Goal: Task Accomplishment & Management: Use online tool/utility

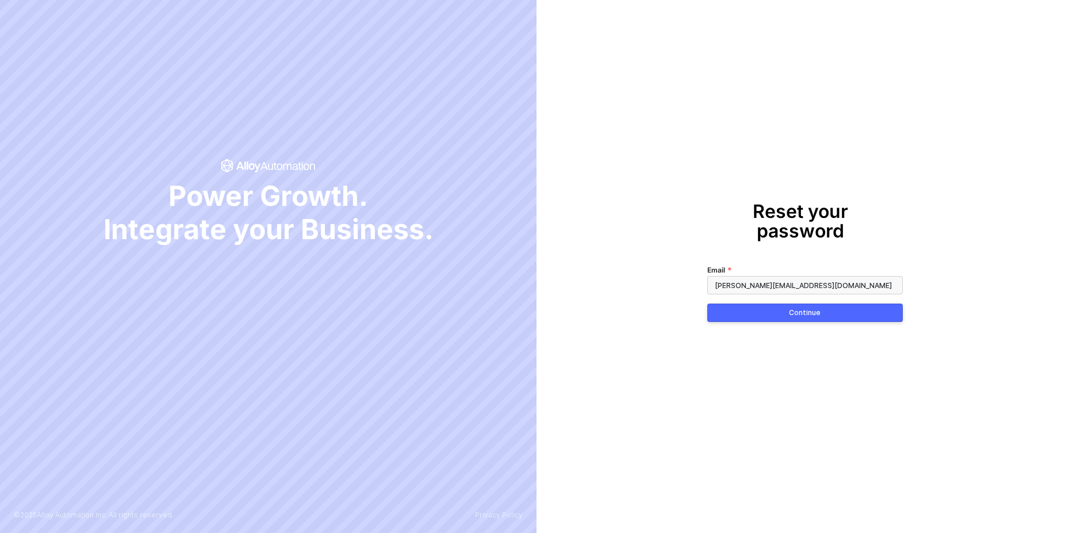
type input "christopher@runalloy.com"
click at [792, 304] on button "Continue" at bounding box center [804, 313] width 195 height 18
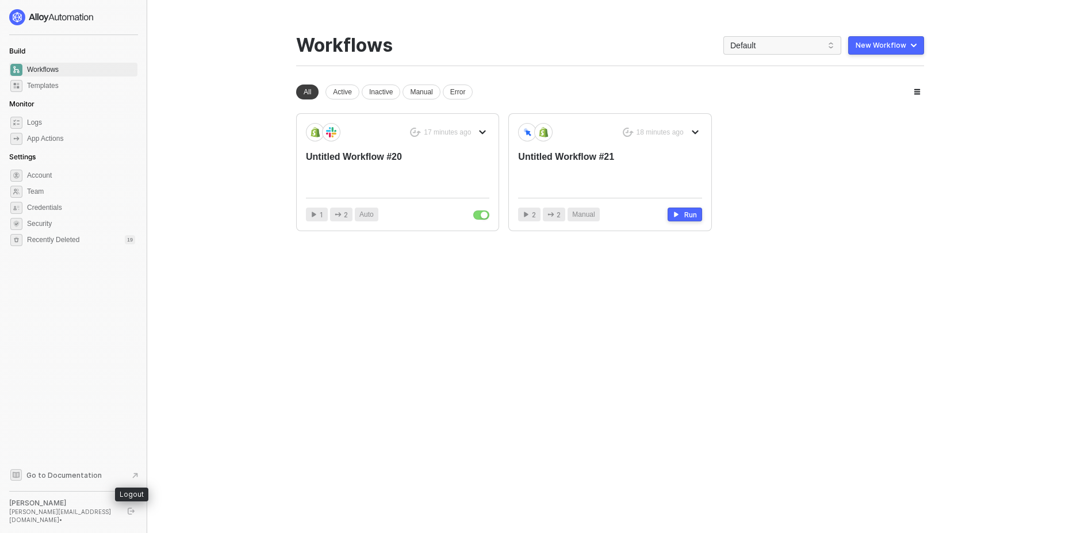
click at [132, 515] on icon "logout" at bounding box center [131, 511] width 7 height 7
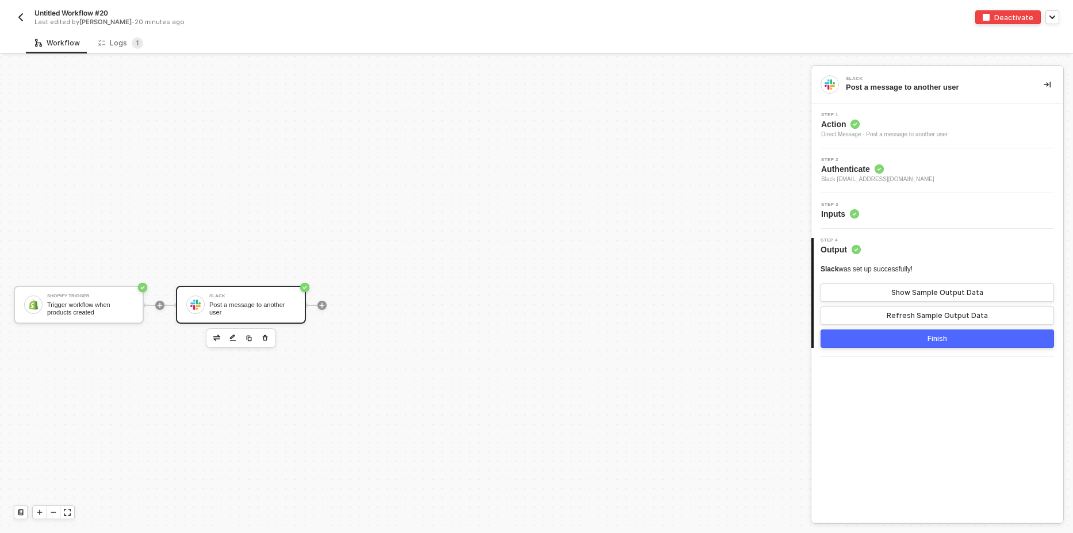
click at [902, 133] on div "Direct Message - Post a message to another user" at bounding box center [884, 134] width 126 height 9
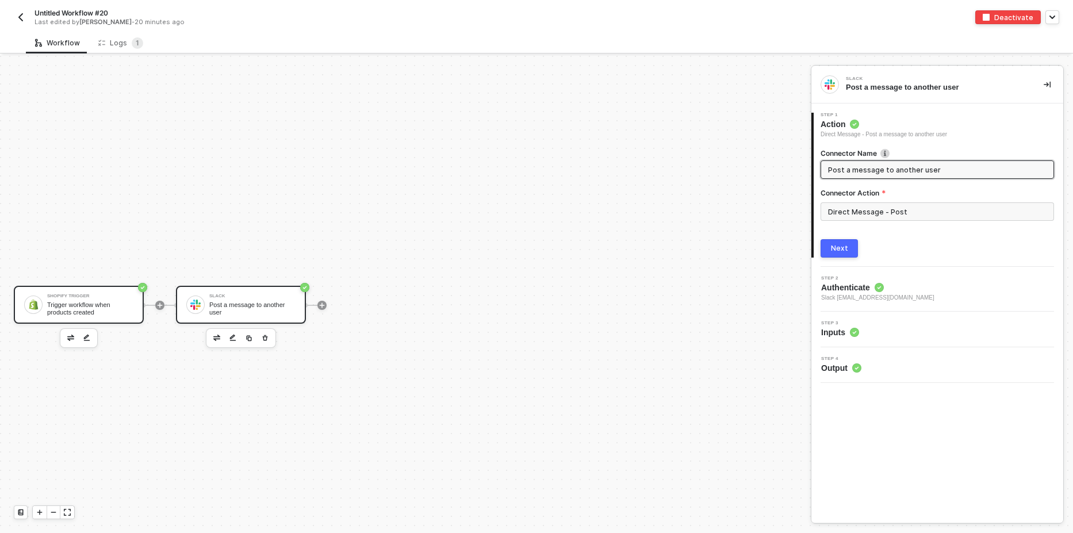
click at [119, 309] on div "Trigger workflow when products created" at bounding box center [90, 308] width 86 height 14
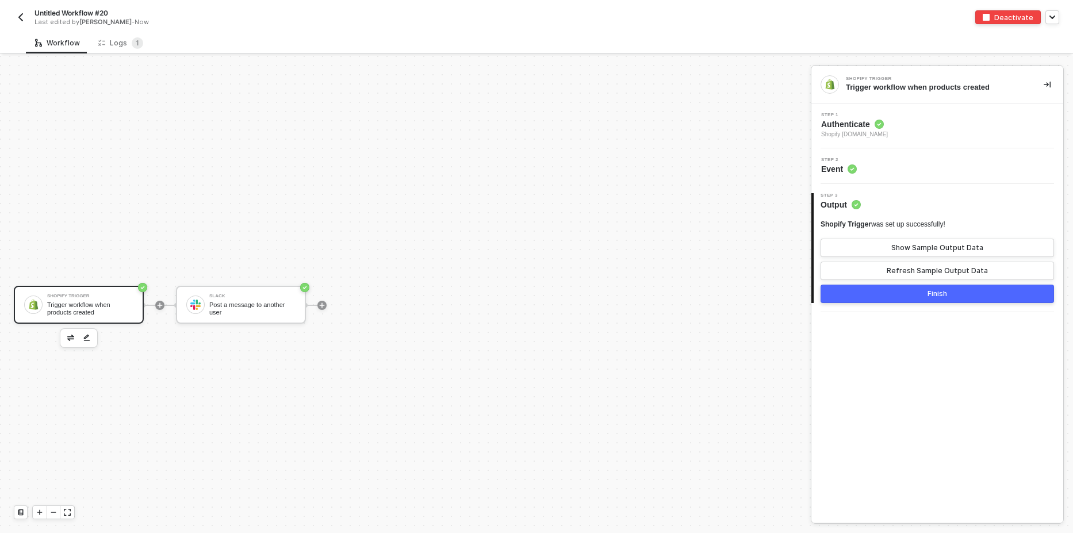
click at [896, 167] on div "Step 2 Event" at bounding box center [938, 166] width 249 height 17
click at [888, 131] on span "Shopify [DOMAIN_NAME]" at bounding box center [854, 134] width 67 height 9
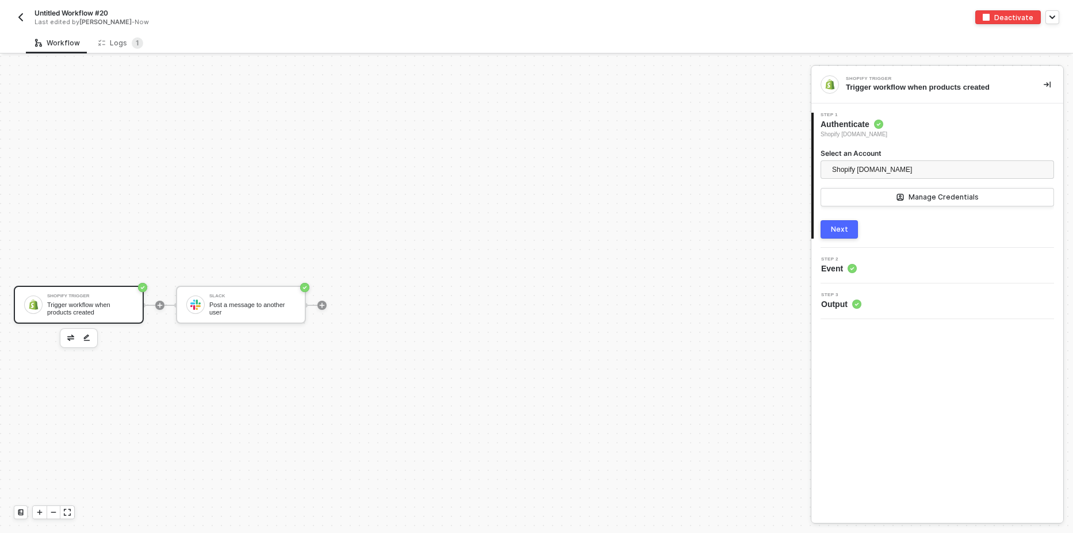
click at [840, 228] on div "Next" at bounding box center [839, 229] width 17 height 9
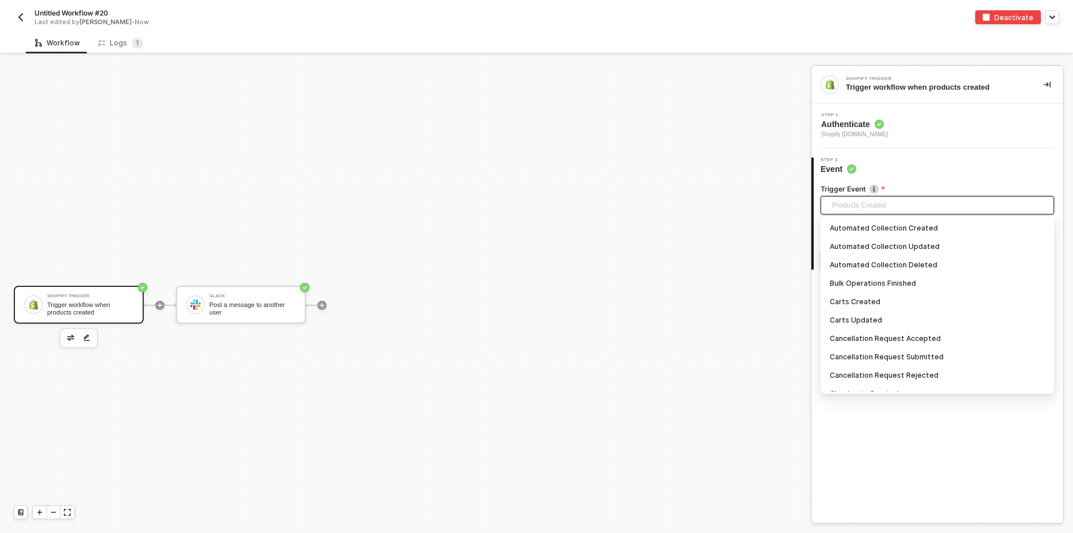
click at [875, 204] on span "Products Created" at bounding box center [939, 205] width 215 height 17
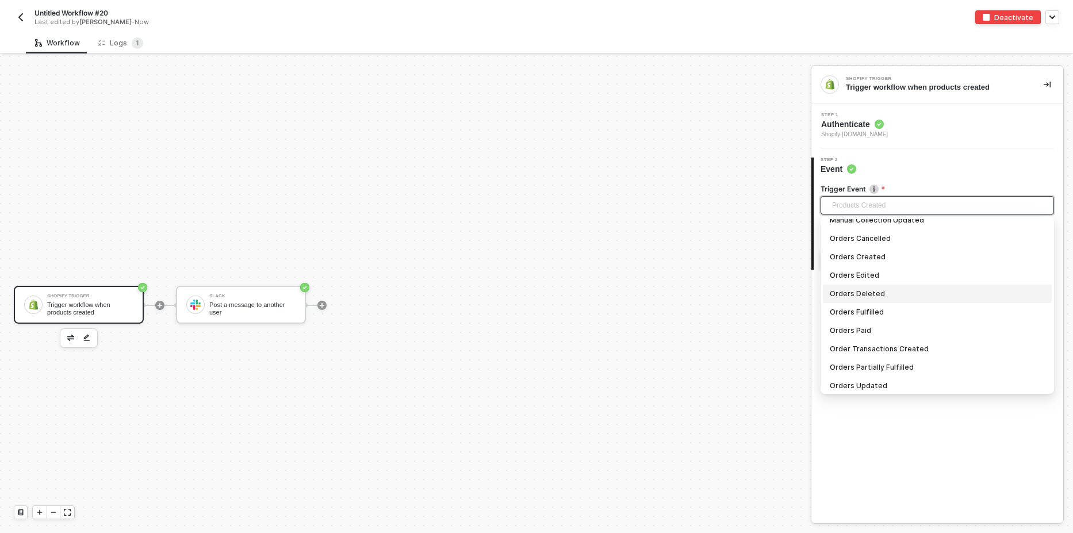
scroll to position [812, 0]
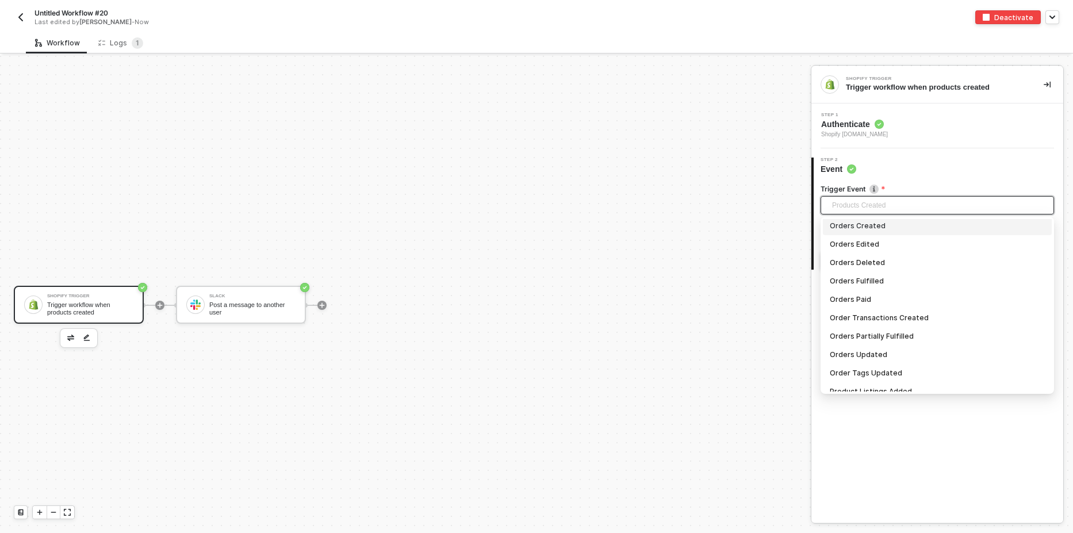
click at [890, 225] on div "Orders Created" at bounding box center [937, 226] width 215 height 13
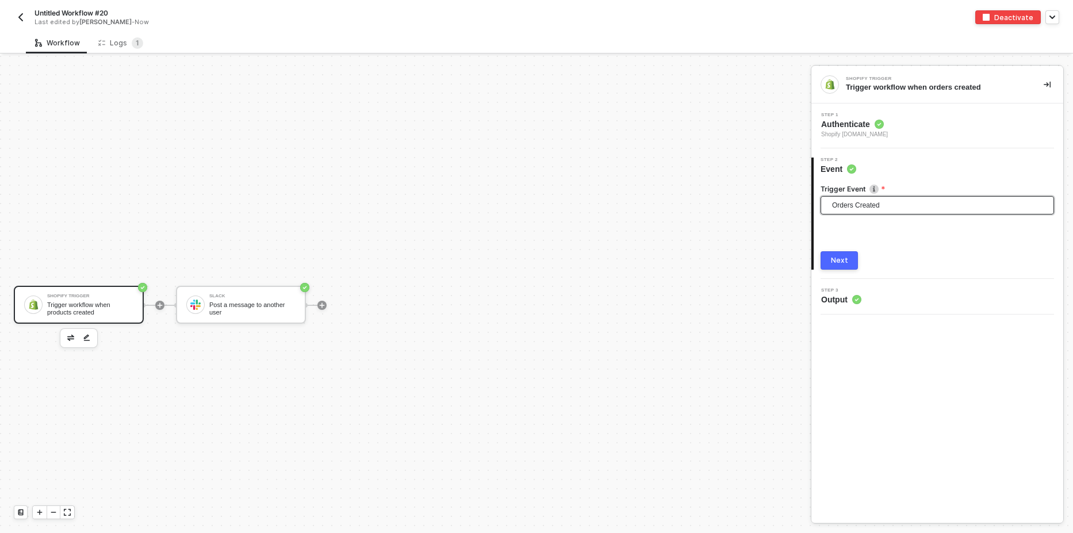
click at [848, 267] on button "Next" at bounding box center [838, 260] width 37 height 18
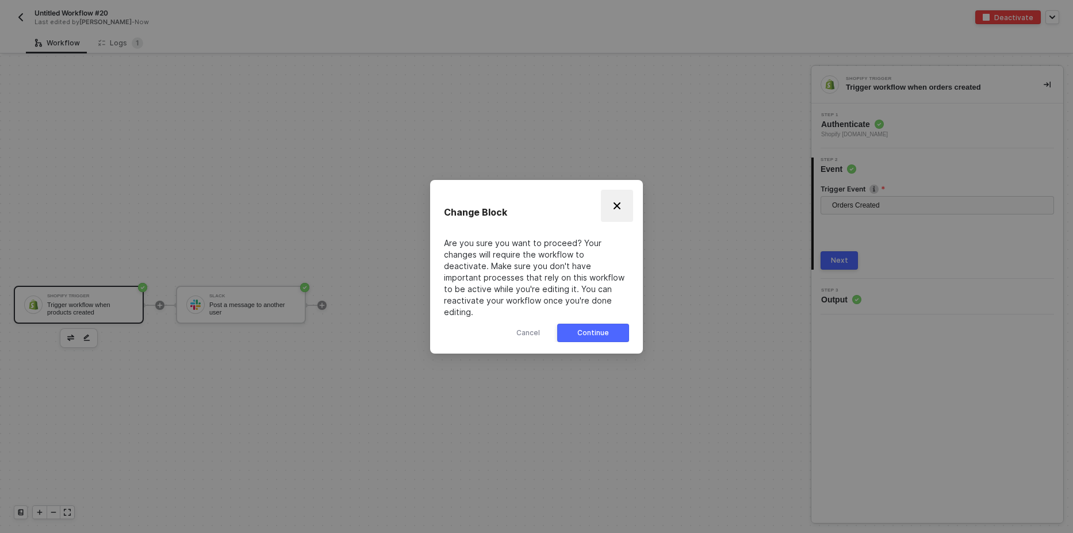
click at [620, 218] on button "Close" at bounding box center [617, 206] width 32 height 32
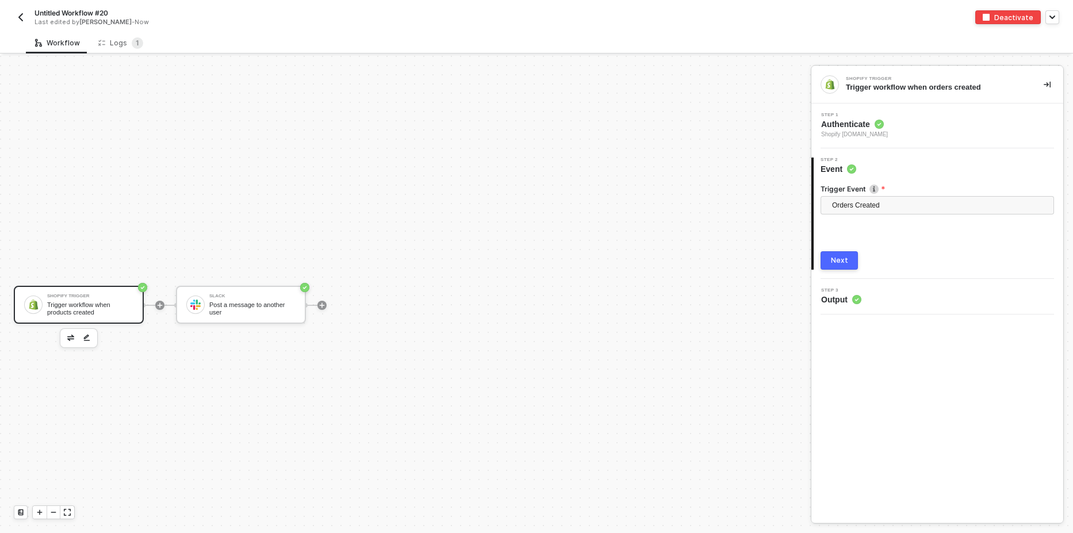
click at [1022, 22] on button "Deactivate" at bounding box center [1008, 17] width 66 height 14
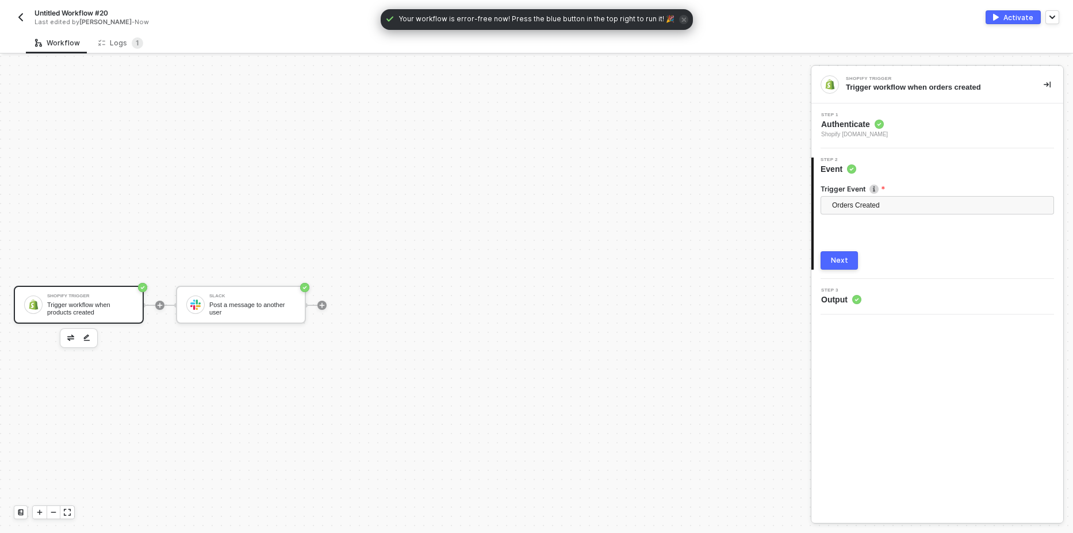
click at [841, 259] on div "Next" at bounding box center [839, 260] width 17 height 9
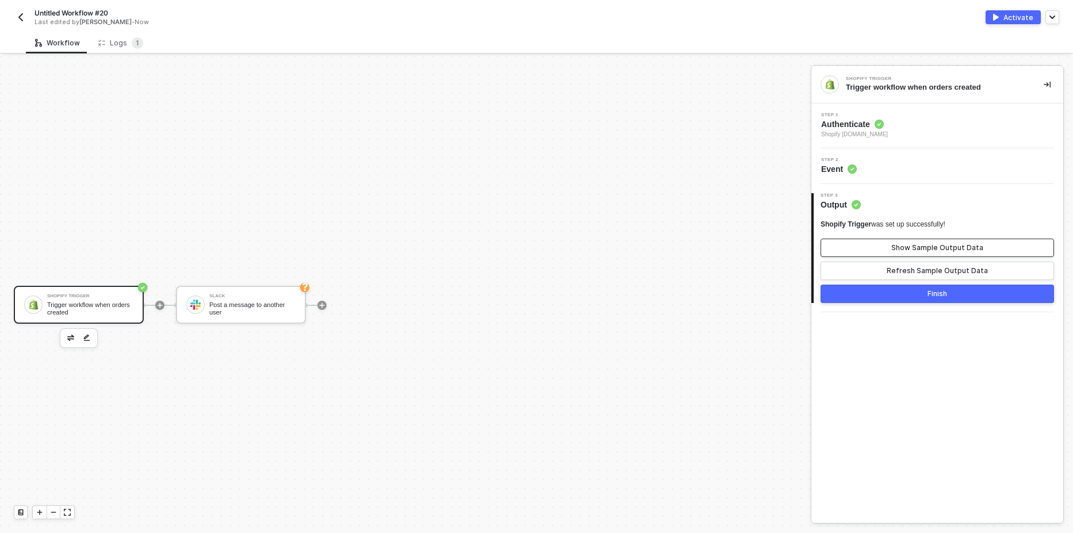
click at [919, 251] on div "Show Sample Output Data" at bounding box center [937, 247] width 92 height 9
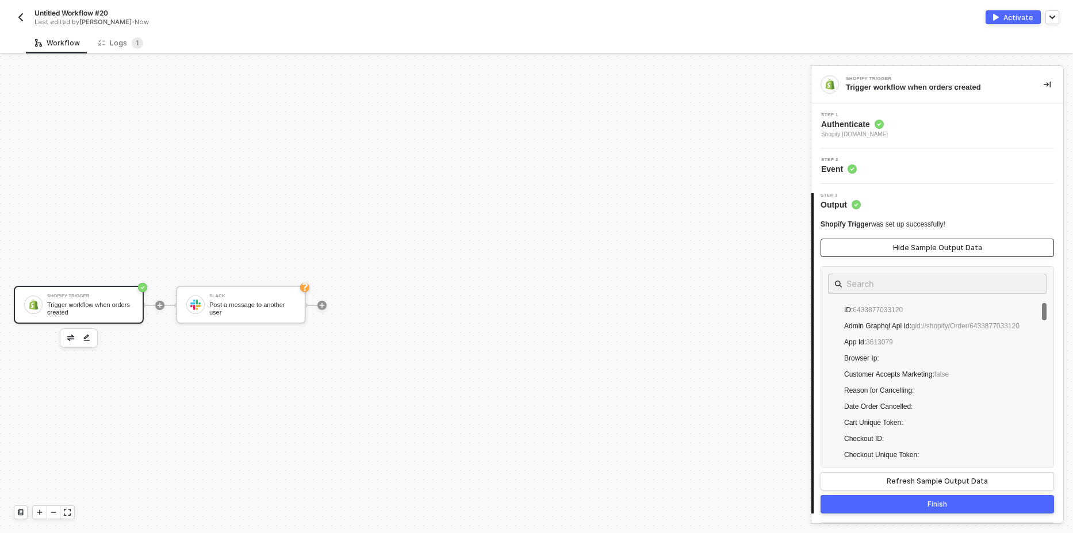
click at [919, 247] on div "Hide Sample Output Data" at bounding box center [937, 247] width 89 height 9
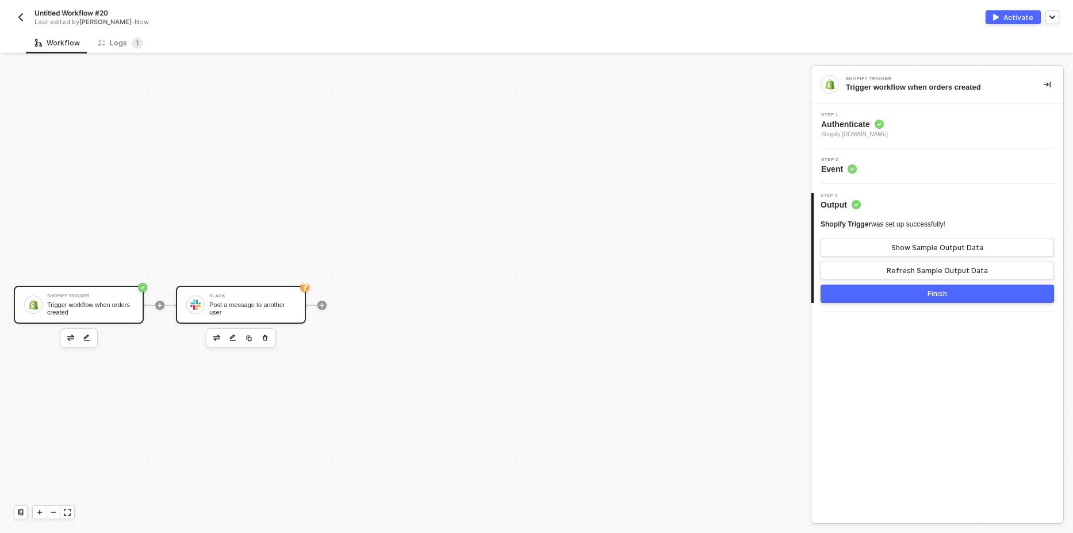
click at [265, 312] on div "Post a message to another user" at bounding box center [252, 308] width 86 height 14
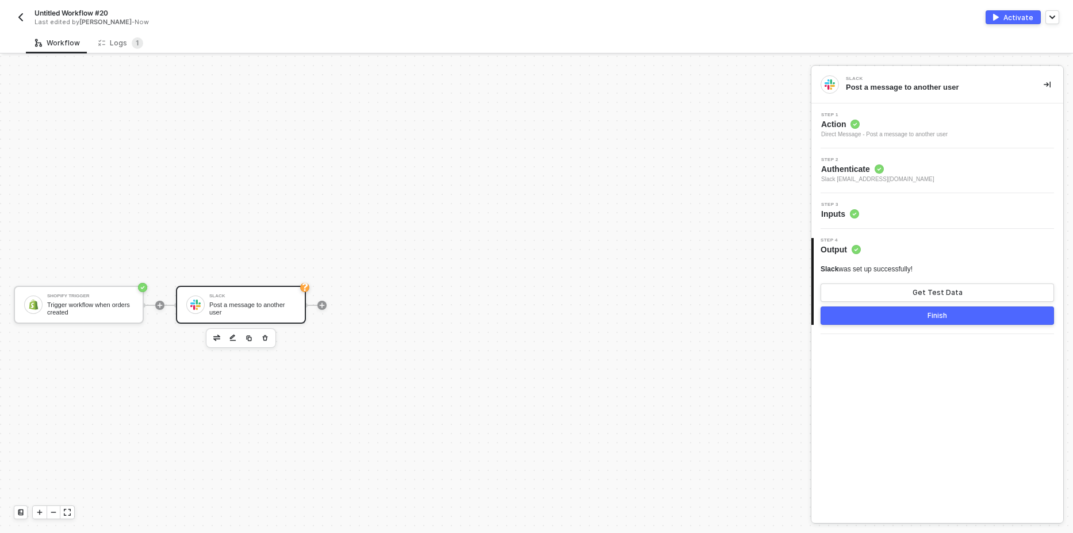
click at [888, 211] on div "Step 3 Inputs" at bounding box center [938, 210] width 249 height 17
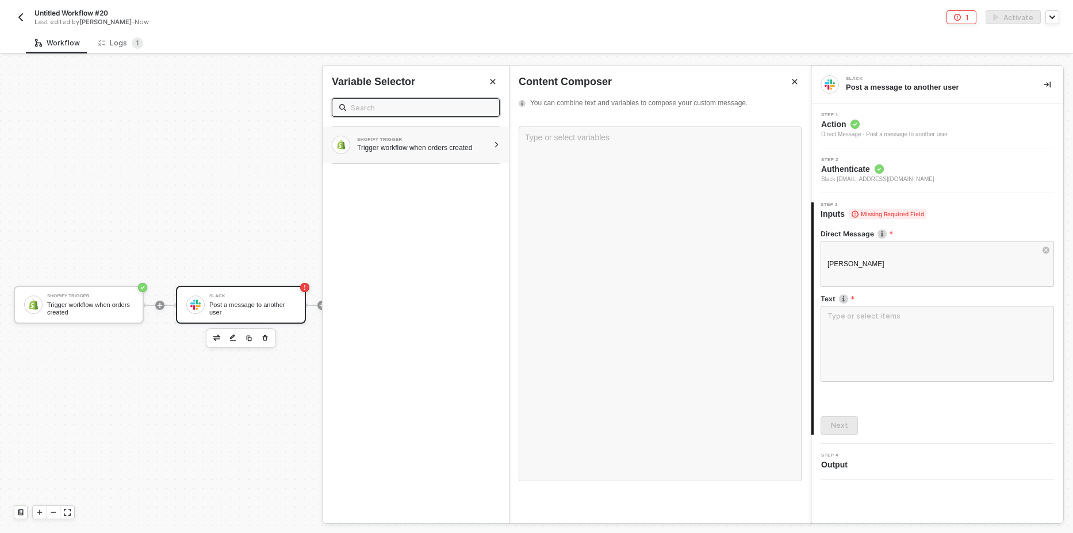
click at [495, 141] on div "SHOPIFY TRIGGER Trigger workflow when orders created" at bounding box center [416, 144] width 186 height 37
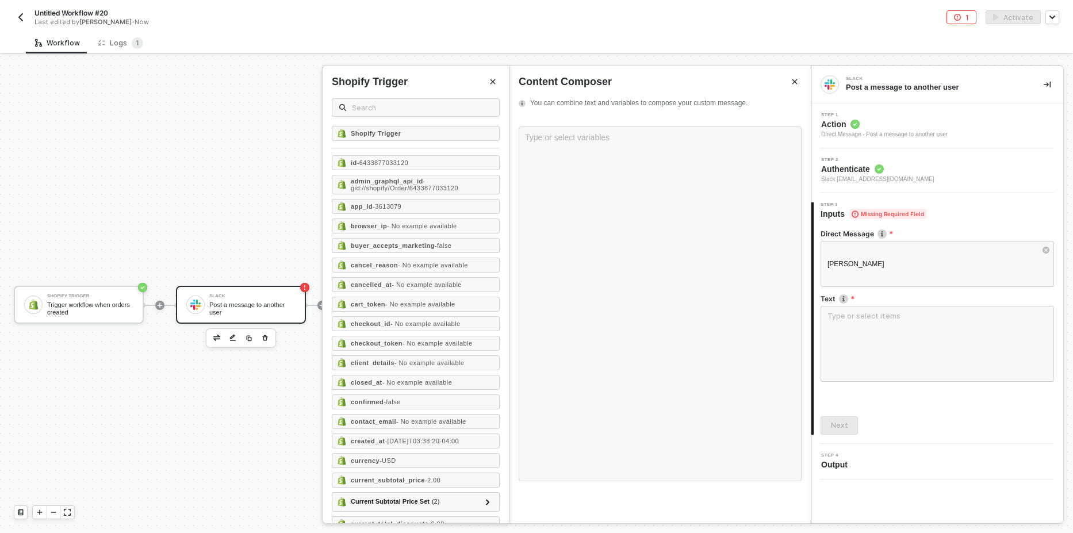
click at [496, 147] on div "Shopify Trigger id - 6433877033120 admin_graphql_api_id - gid://shopify/Order/6…" at bounding box center [416, 324] width 186 height 397
click at [436, 167] on div "id - 6433877033120" at bounding box center [416, 162] width 168 height 15
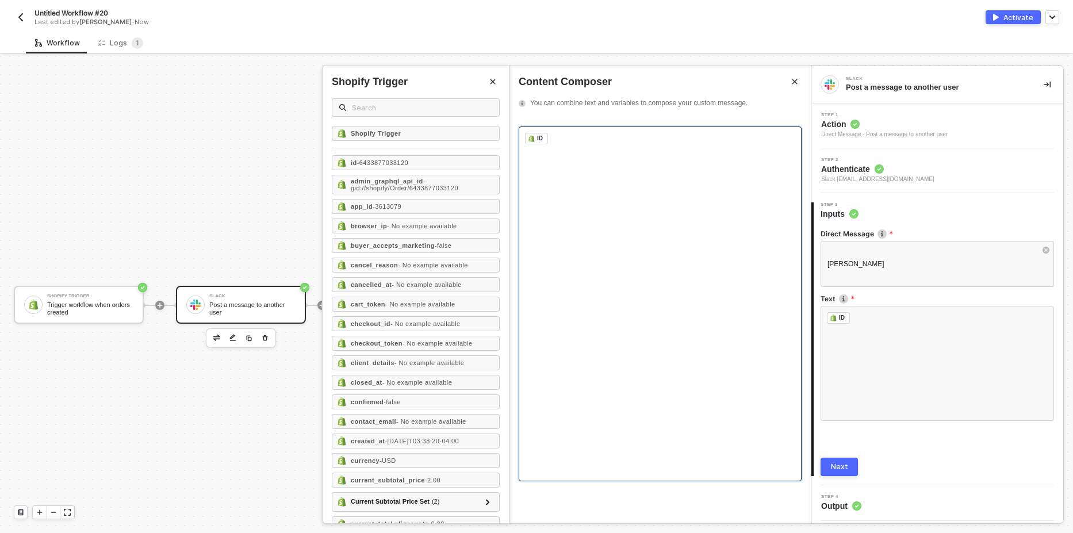
click at [572, 140] on div "﻿ ID ﻿ ﻿" at bounding box center [660, 138] width 270 height 11
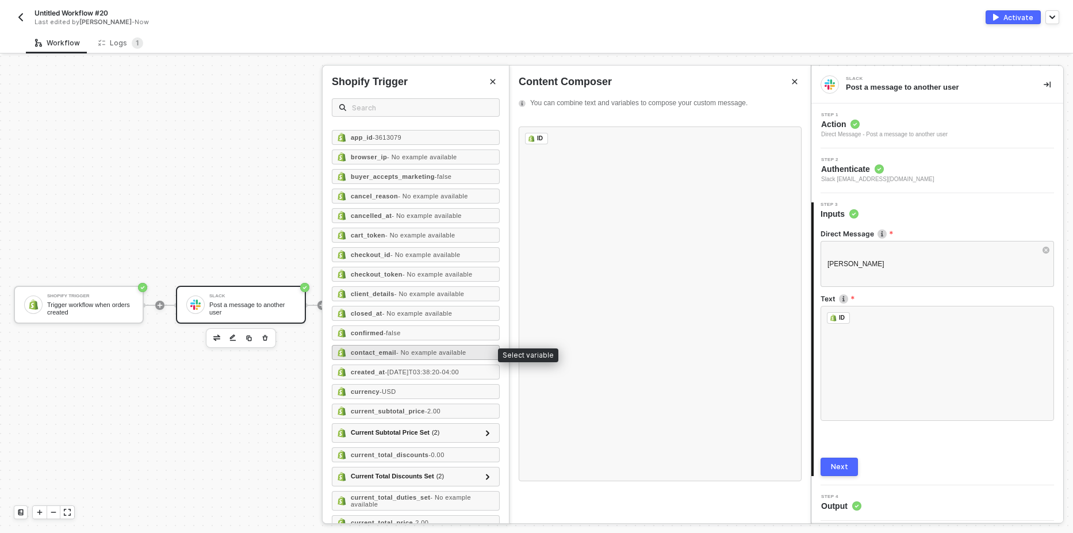
click at [435, 358] on div "contact_email - No example available" at bounding box center [416, 352] width 168 height 15
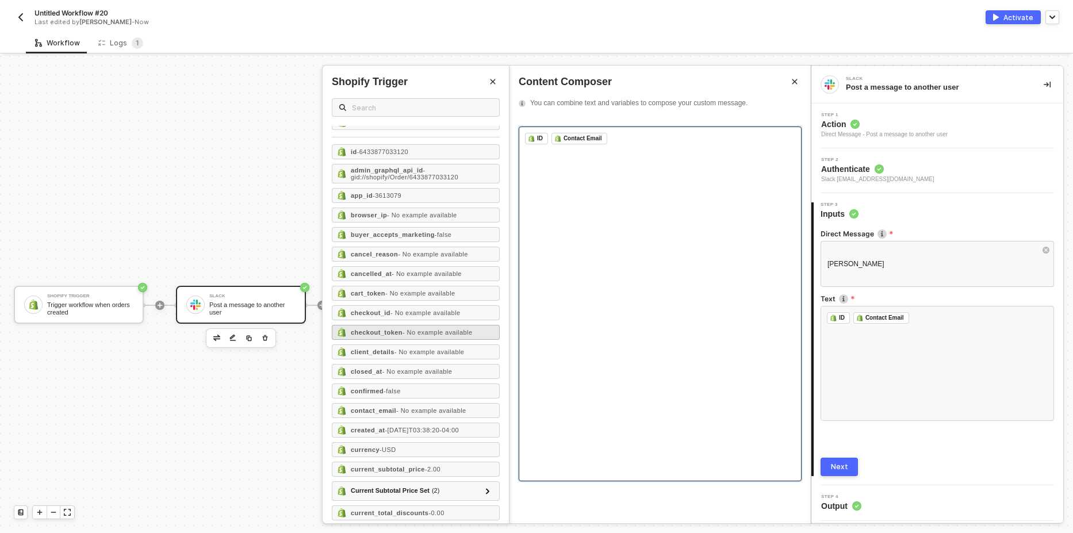
scroll to position [0, 0]
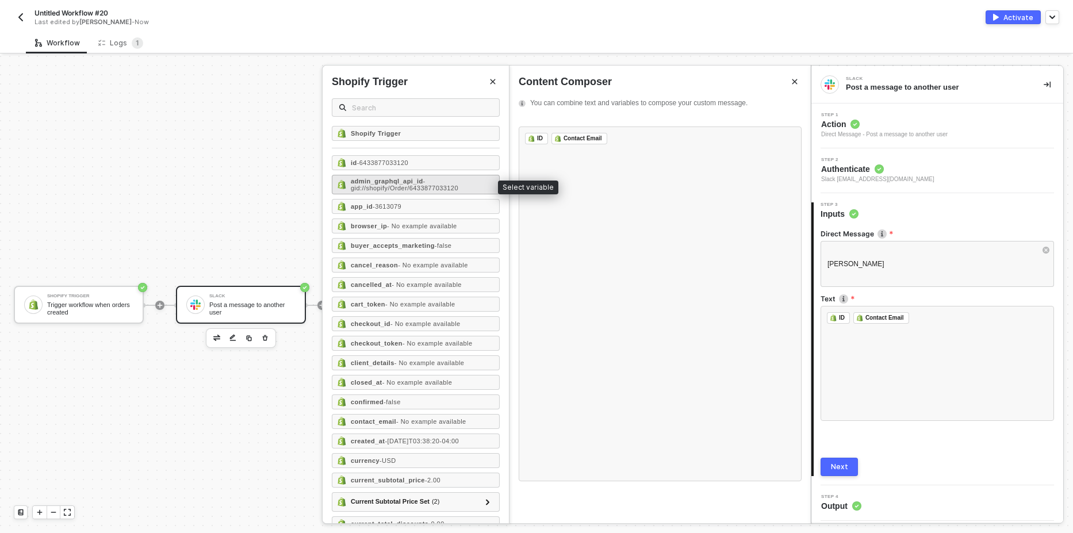
click at [438, 191] on span "- gid://shopify/Order/6433877033120" at bounding box center [405, 185] width 108 height 14
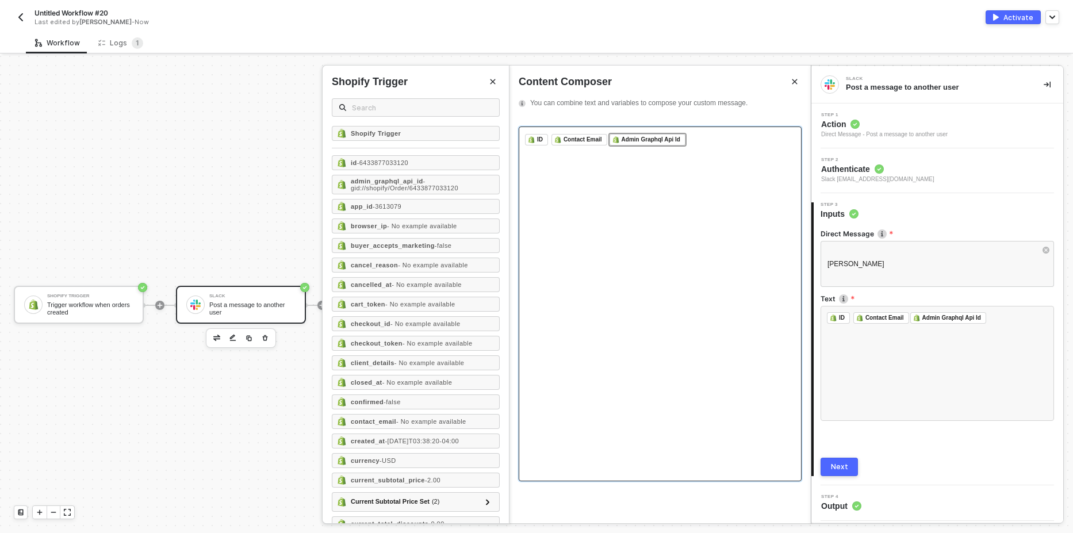
click at [631, 181] on div "﻿ ID ﻿ Contact Email ﻿ ﻿ Admin Graphql Api Id ﻿ ﻿" at bounding box center [660, 303] width 283 height 355
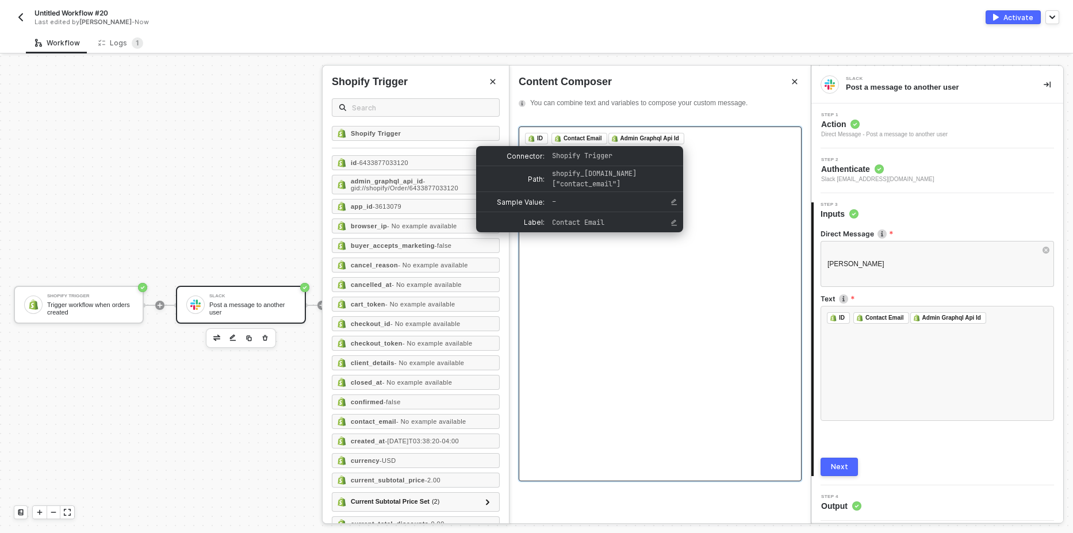
click at [606, 135] on div "Contact Email" at bounding box center [579, 138] width 56 height 11
click at [549, 135] on span at bounding box center [550, 139] width 2 height 9
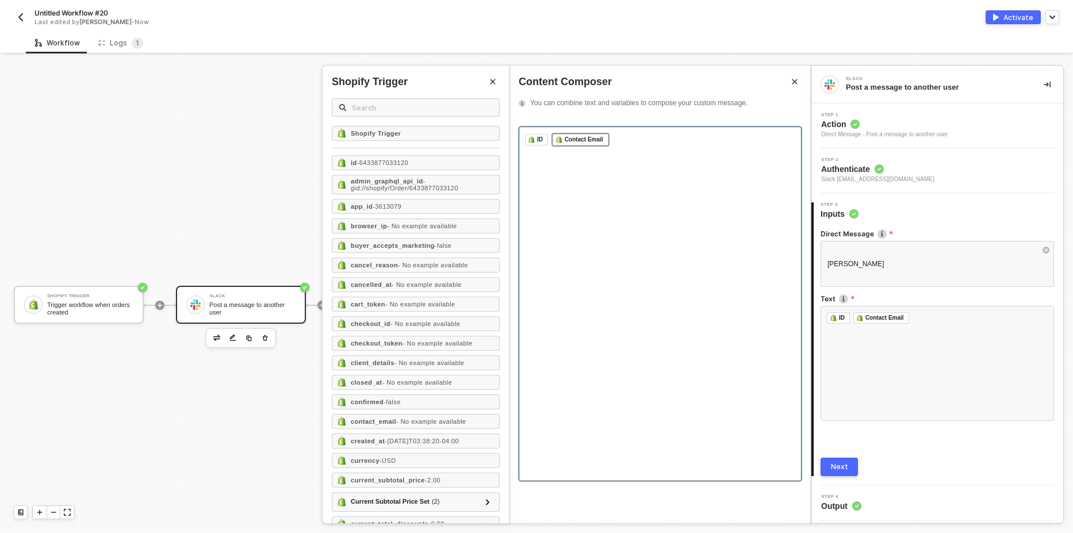
click at [749, 152] on div "﻿ ID ﻿ Contact Email ﻿ ﻿" at bounding box center [660, 303] width 283 height 355
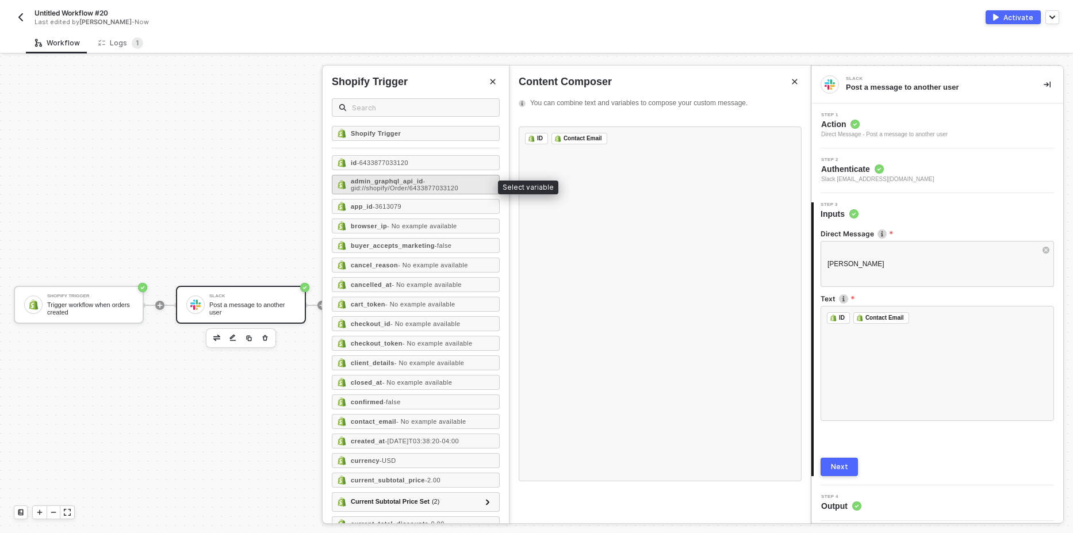
click at [417, 185] on span "- gid://shopify/Order/6433877033120" at bounding box center [405, 185] width 108 height 14
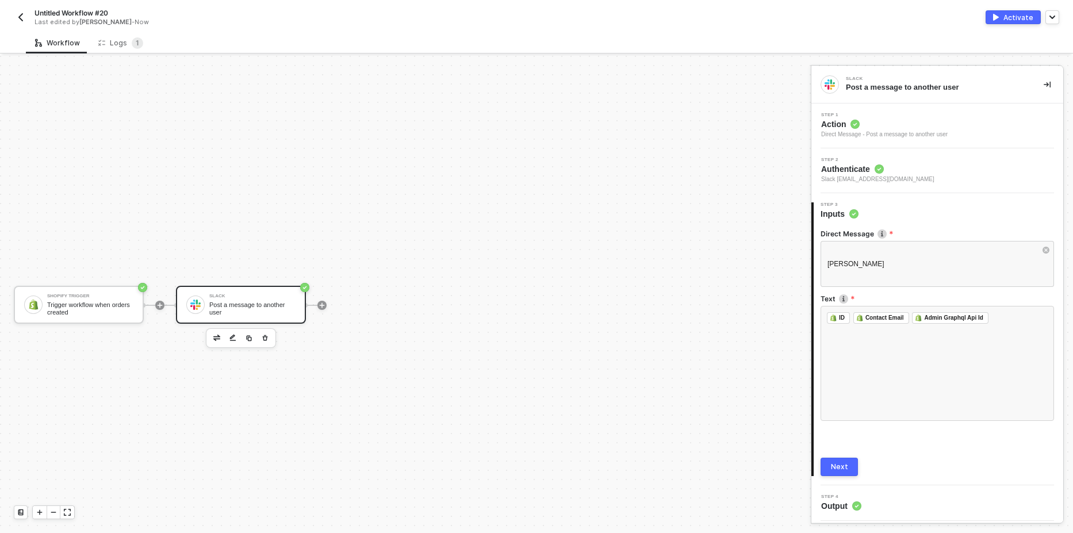
click at [847, 467] on button "Next" at bounding box center [838, 467] width 37 height 18
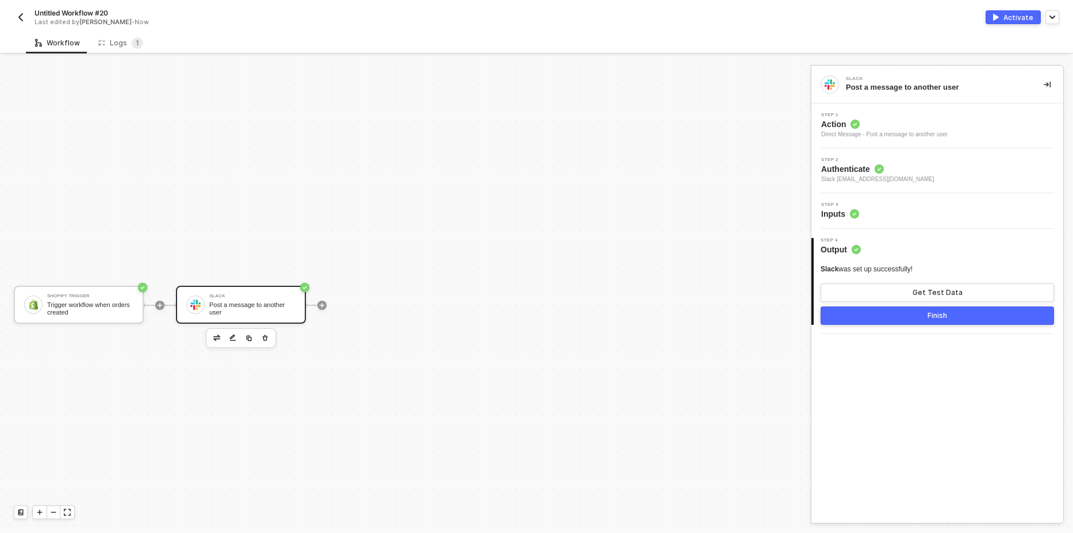
click at [862, 275] on div "Slack was set up successfully! Get Test Data Finish" at bounding box center [936, 294] width 233 height 60
click at [864, 287] on button "Get Test Data" at bounding box center [936, 292] width 233 height 18
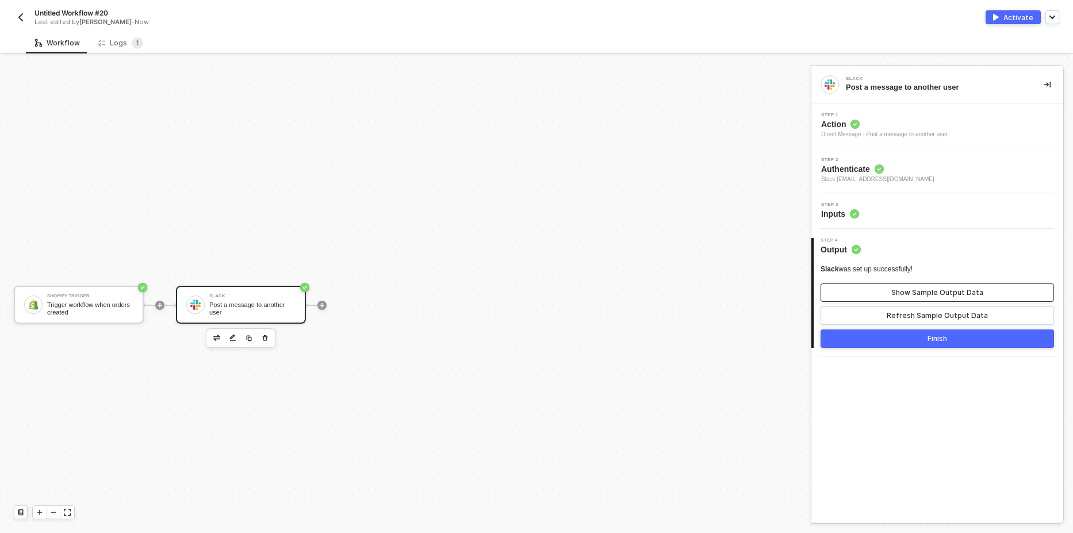
click at [912, 291] on div "Show Sample Output Data" at bounding box center [937, 292] width 92 height 9
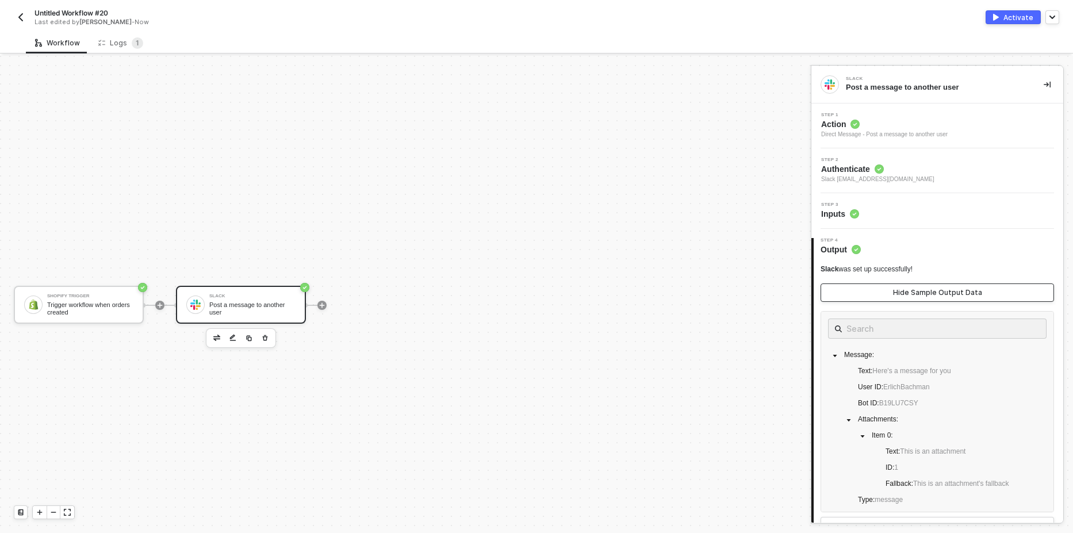
click at [912, 291] on div "Hide Sample Output Data" at bounding box center [937, 292] width 89 height 9
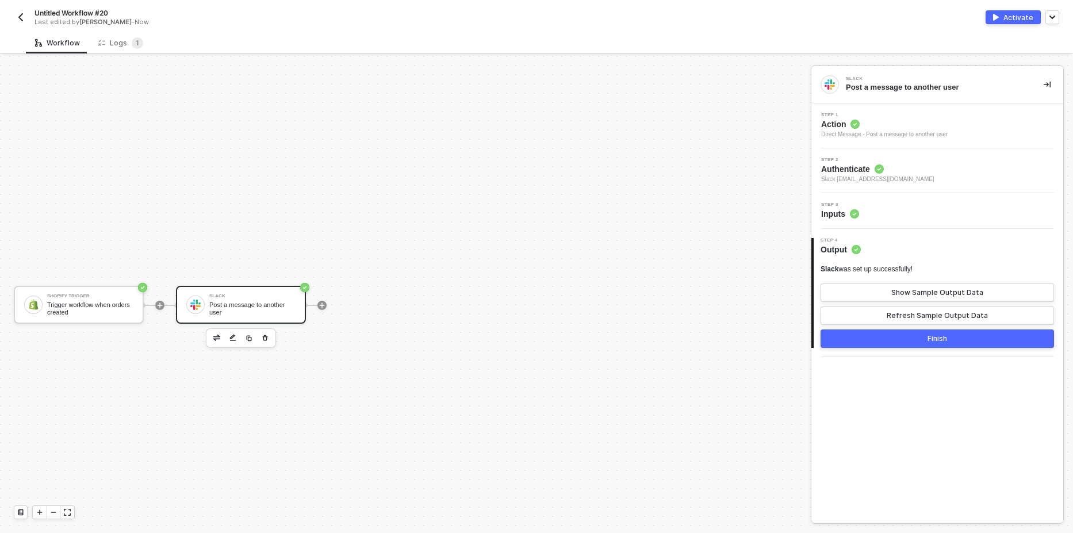
click at [1009, 20] on div "Activate" at bounding box center [1018, 18] width 30 height 10
click at [121, 47] on div "Logs 1" at bounding box center [120, 42] width 45 height 11
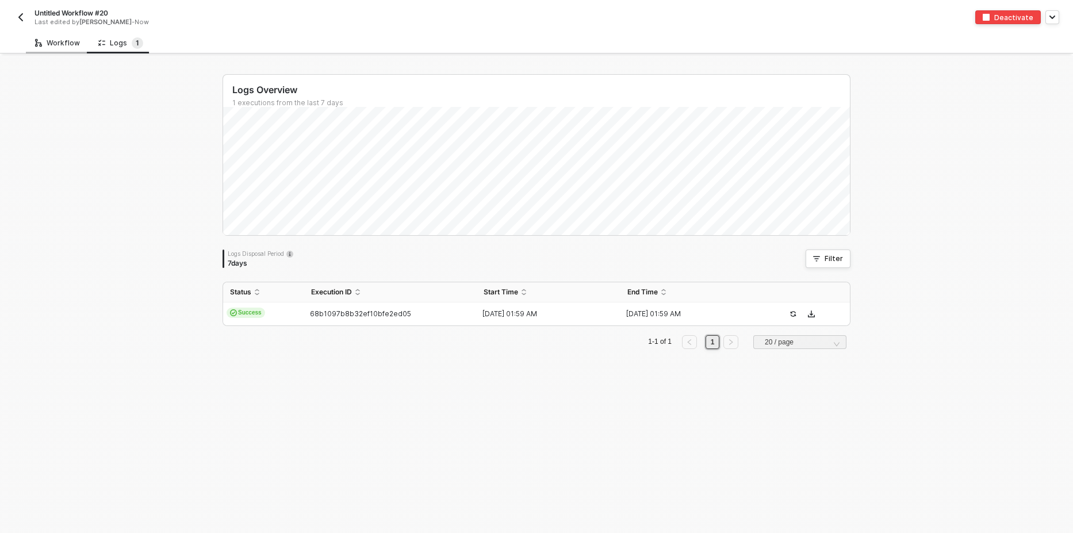
click at [59, 44] on div "Workflow" at bounding box center [57, 43] width 45 height 9
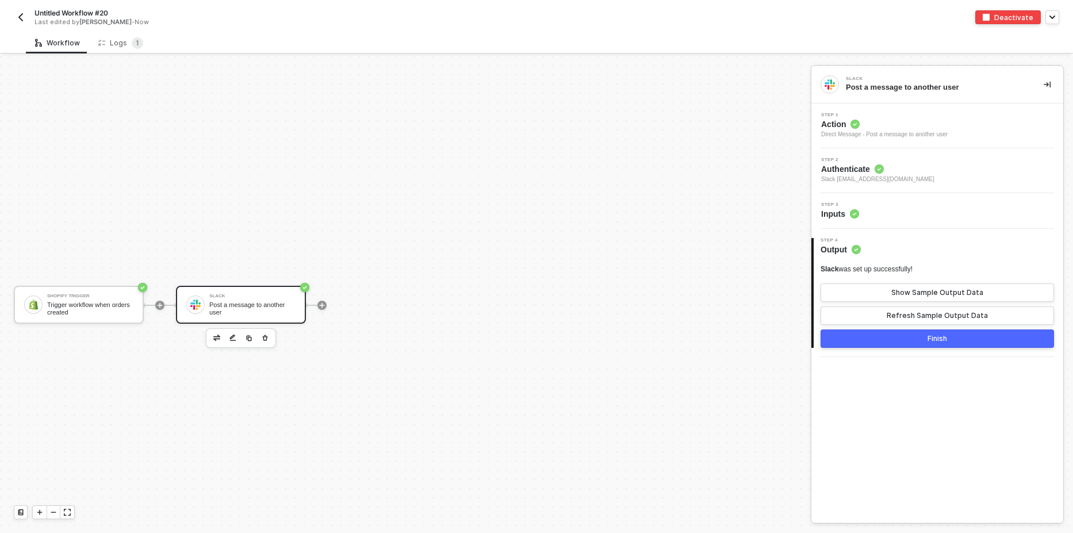
click at [17, 20] on img "button" at bounding box center [20, 17] width 9 height 9
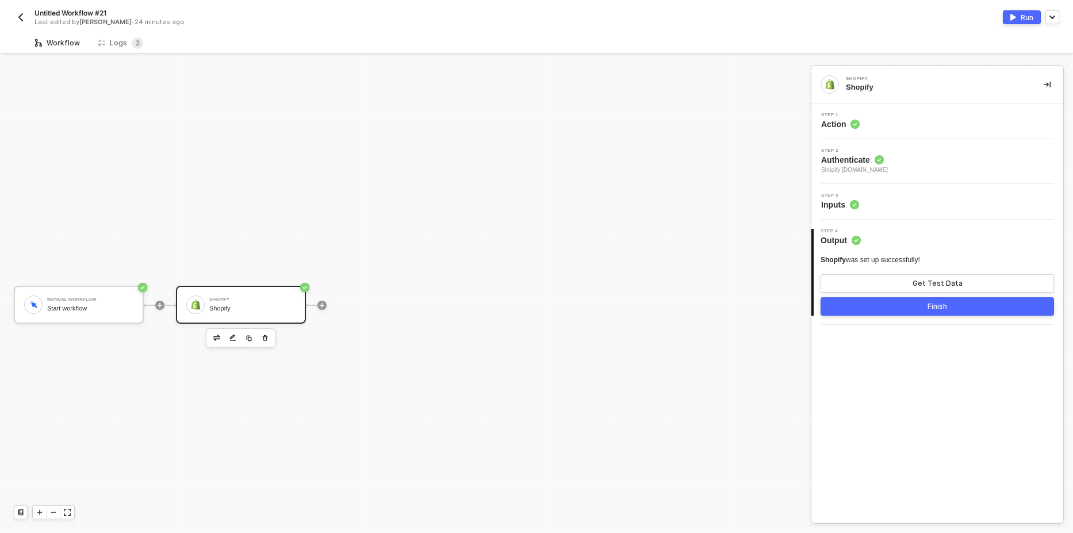
scroll to position [21, 0]
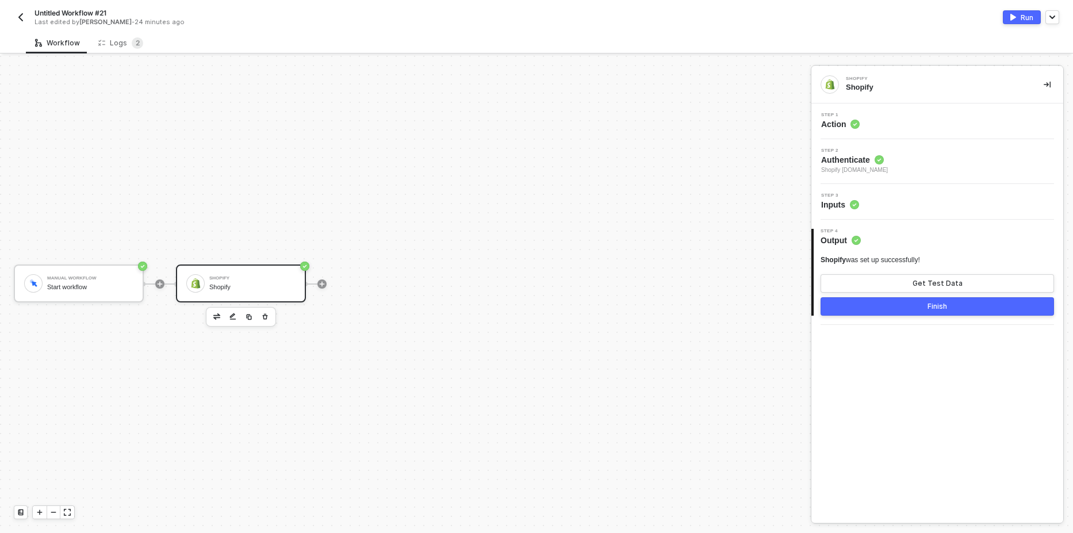
click at [877, 122] on div "Step 1 Action" at bounding box center [938, 121] width 249 height 17
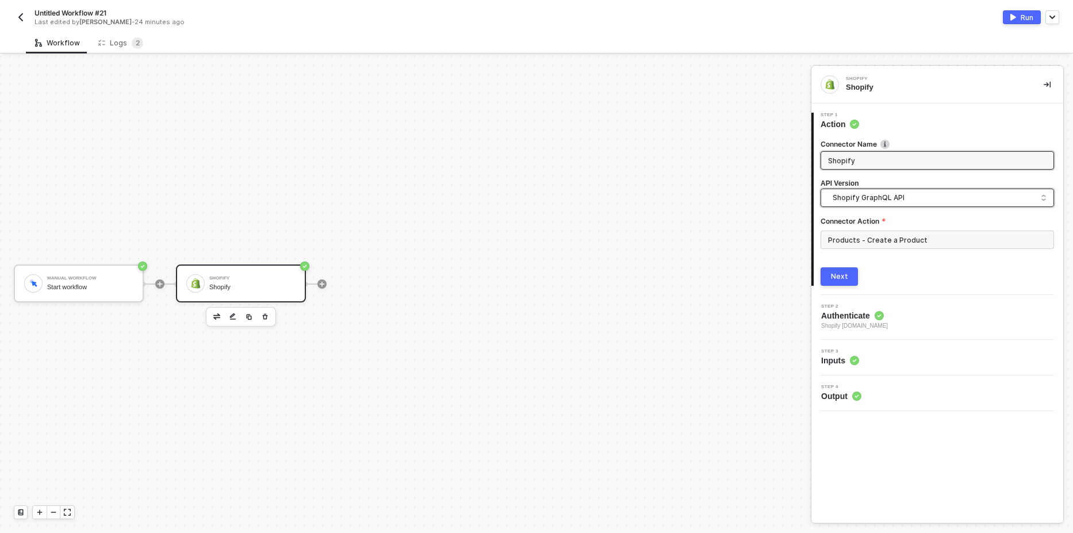
click at [923, 198] on span "Shopify GraphQL API" at bounding box center [940, 197] width 214 height 13
click at [868, 224] on div "Shopify API" at bounding box center [937, 223] width 214 height 11
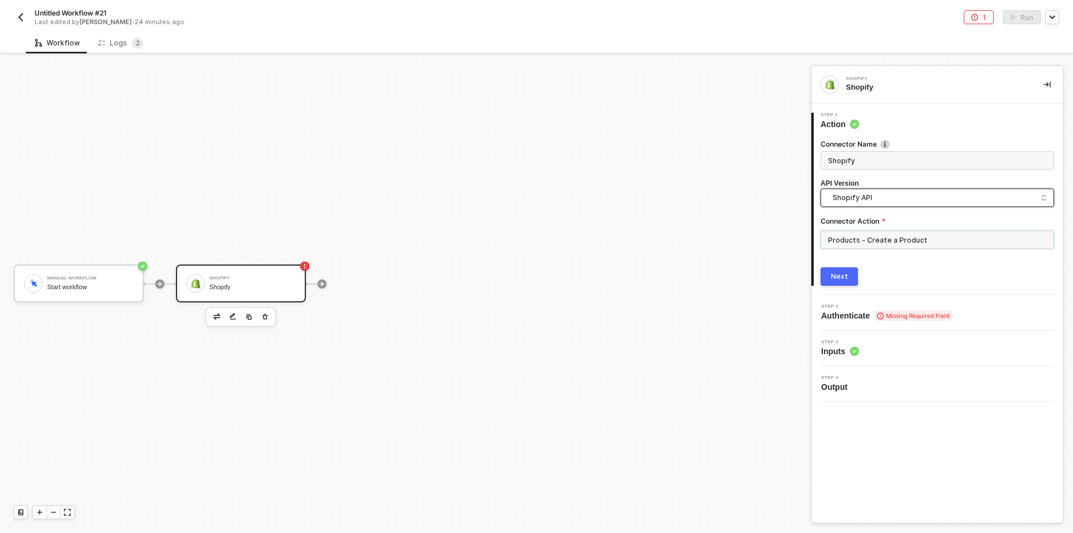
click at [879, 240] on input "Products - Create a Product" at bounding box center [936, 240] width 233 height 18
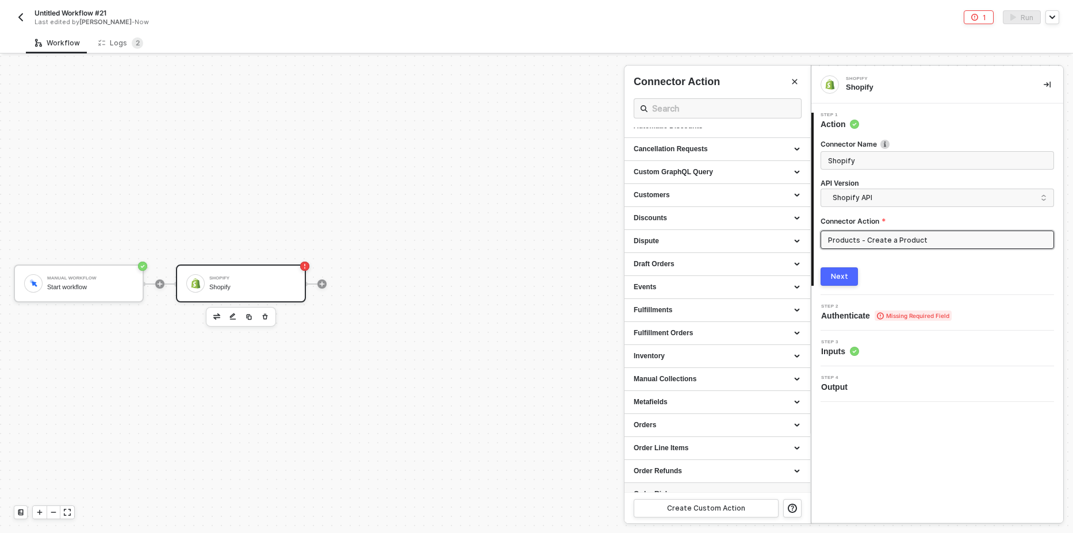
scroll to position [138, 0]
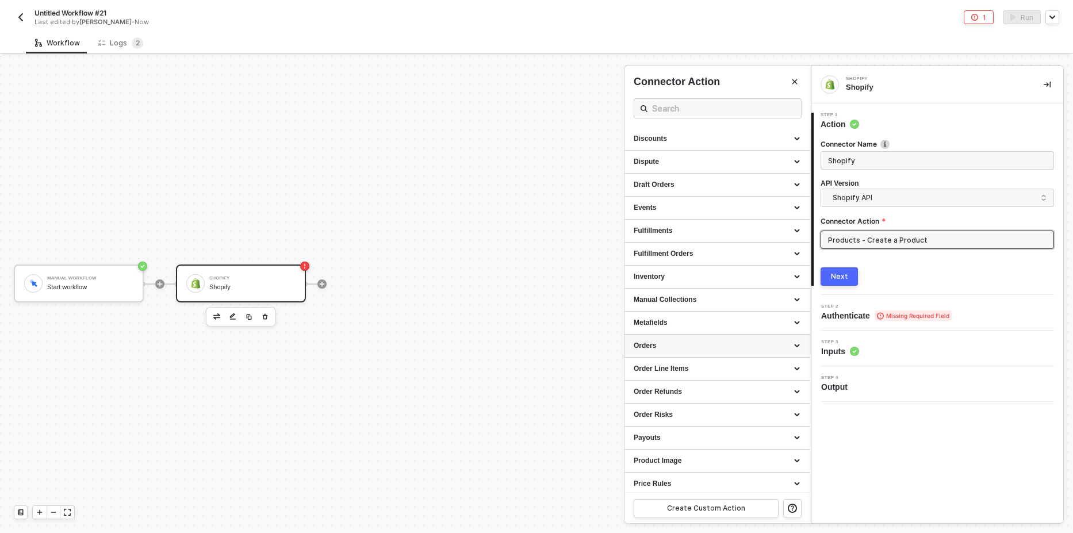
click at [688, 344] on div "Orders" at bounding box center [717, 346] width 167 height 10
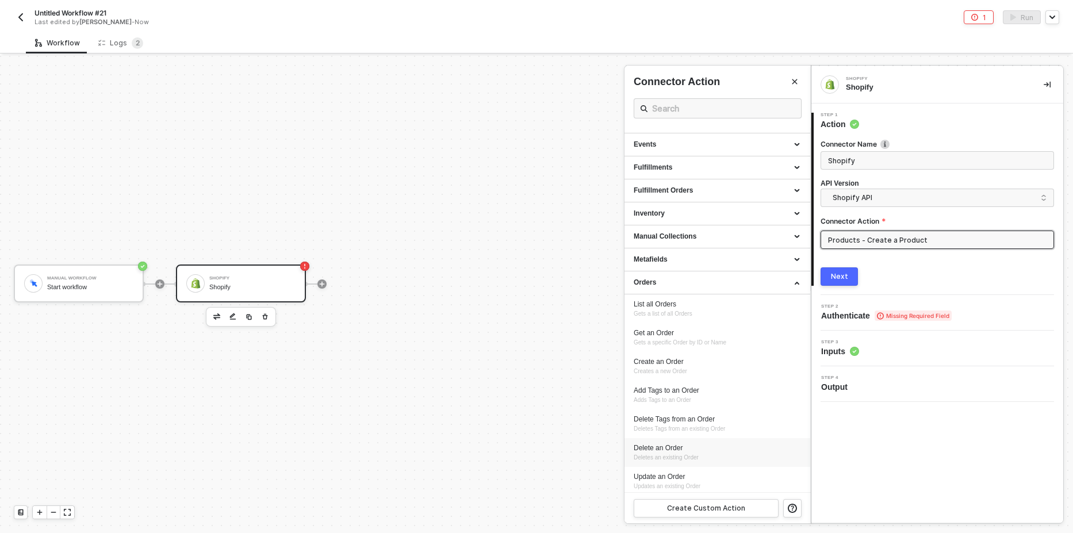
scroll to position [276, 0]
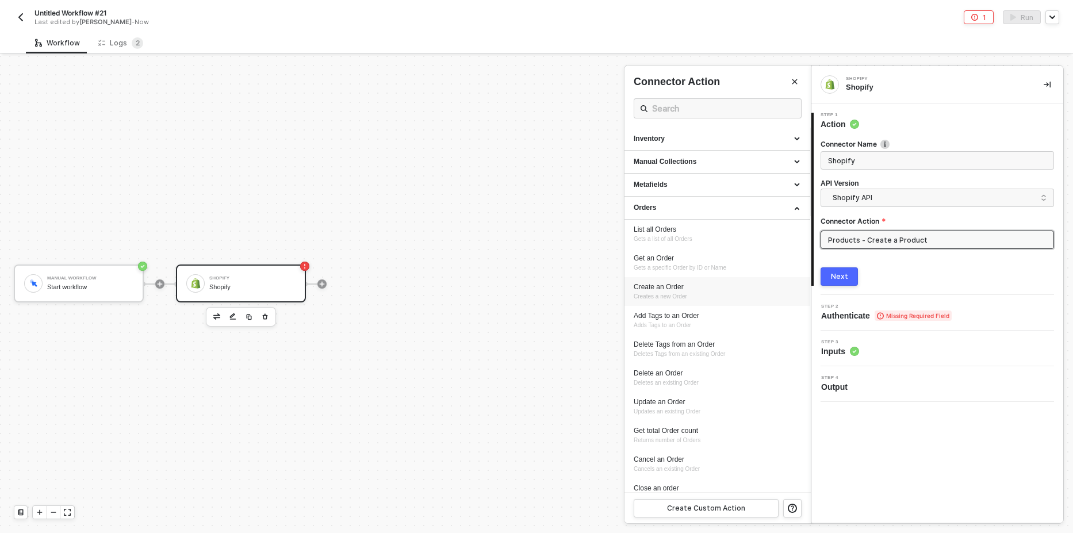
click at [682, 289] on div "Create an Order" at bounding box center [717, 287] width 167 height 10
type input "Orders - Create an Order"
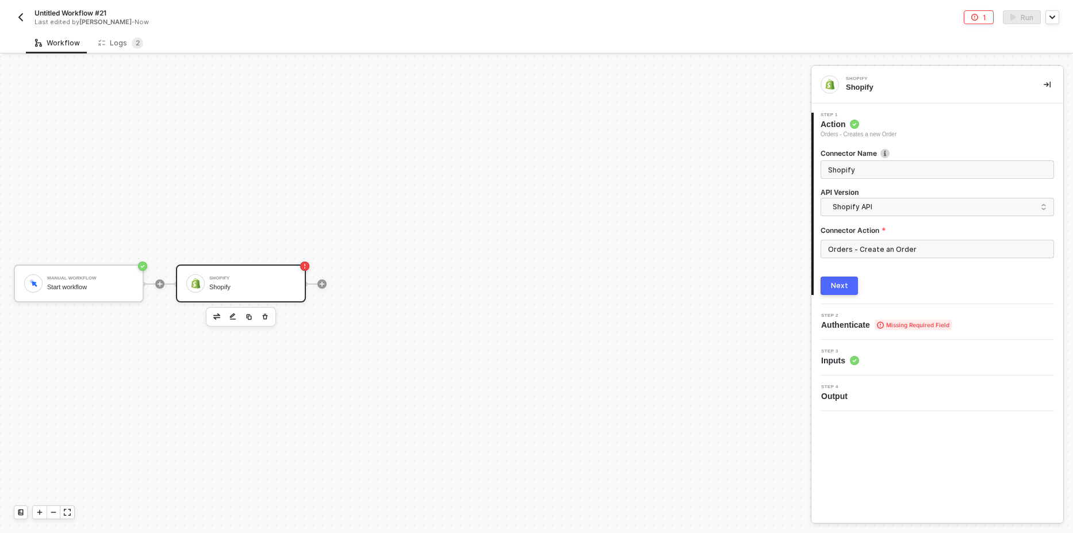
click at [831, 290] on button "Next" at bounding box center [838, 286] width 37 height 18
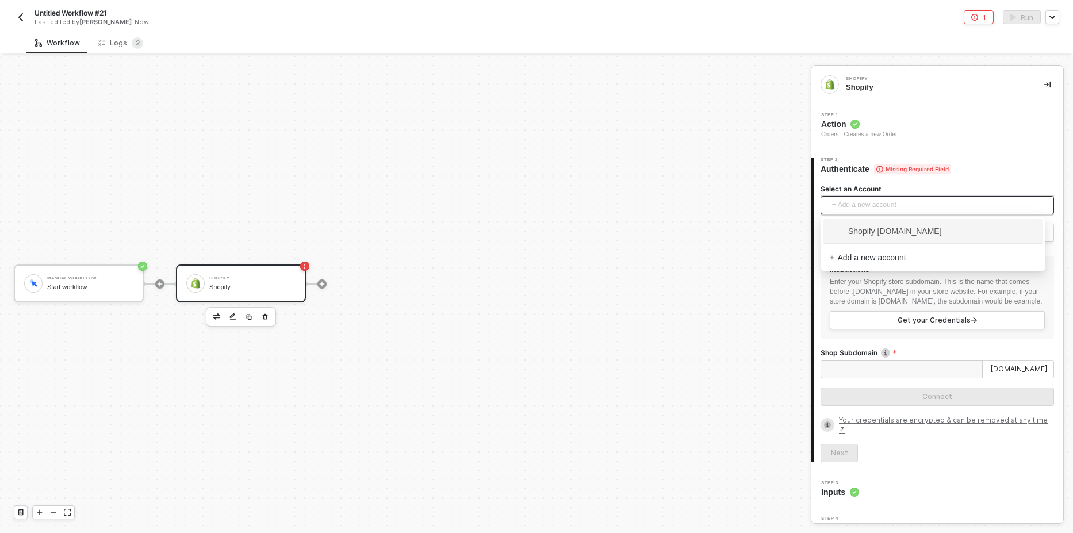
click at [862, 205] on span "+ Add a new account" at bounding box center [939, 205] width 215 height 18
click at [857, 232] on span "Shopify [DOMAIN_NAME]" at bounding box center [886, 231] width 112 height 13
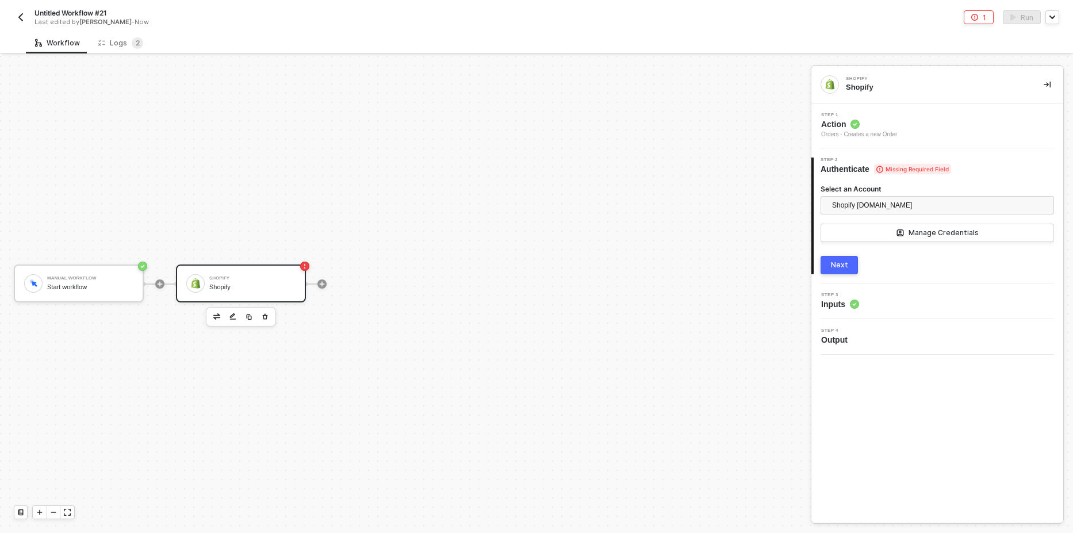
click at [848, 264] on button "Next" at bounding box center [838, 265] width 37 height 18
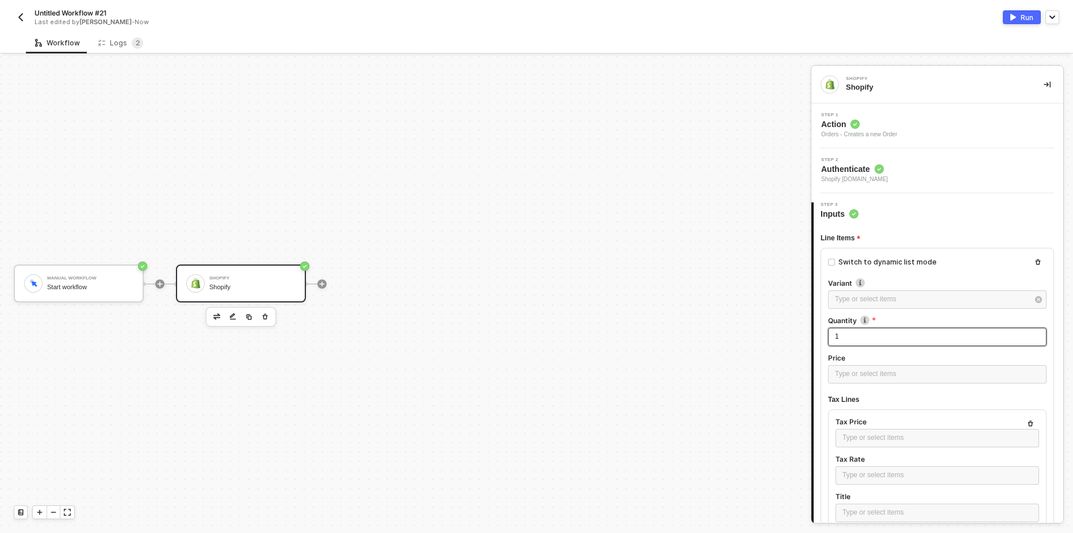
scroll to position [69, 0]
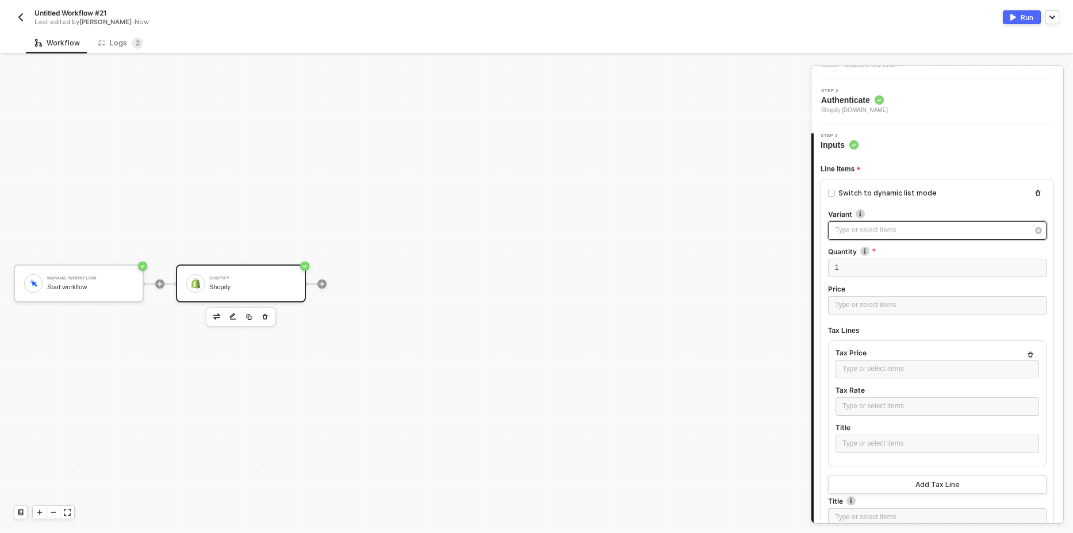
click at [881, 237] on div "Type or select items ﻿" at bounding box center [937, 230] width 218 height 18
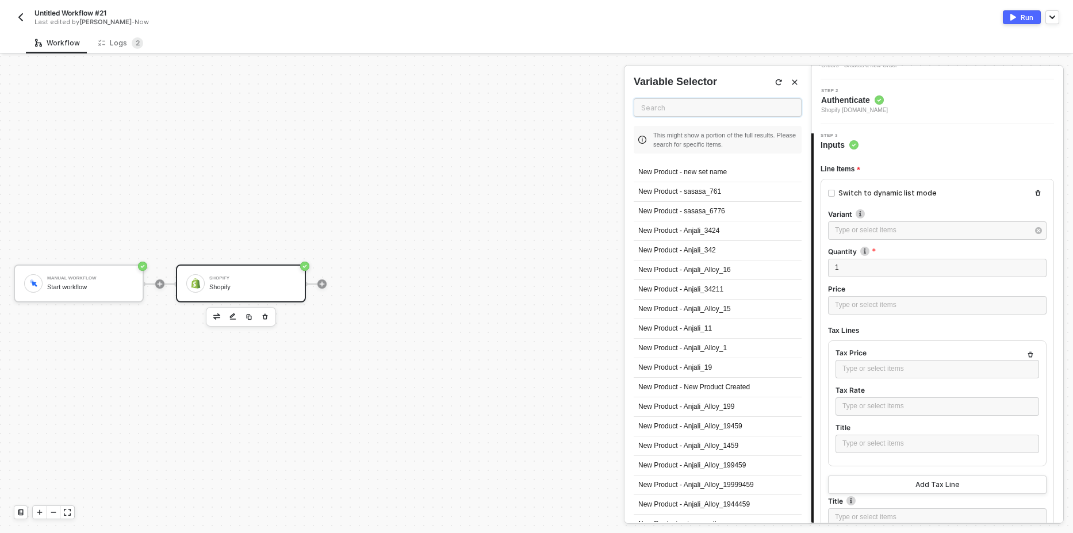
click at [685, 109] on input "text" at bounding box center [718, 107] width 168 height 18
type input "t"
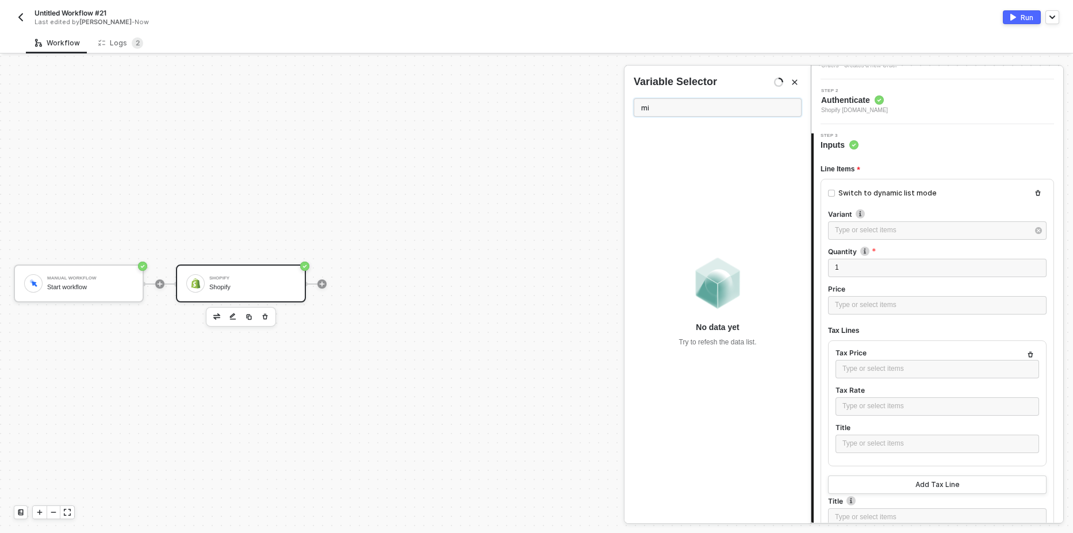
type input "m"
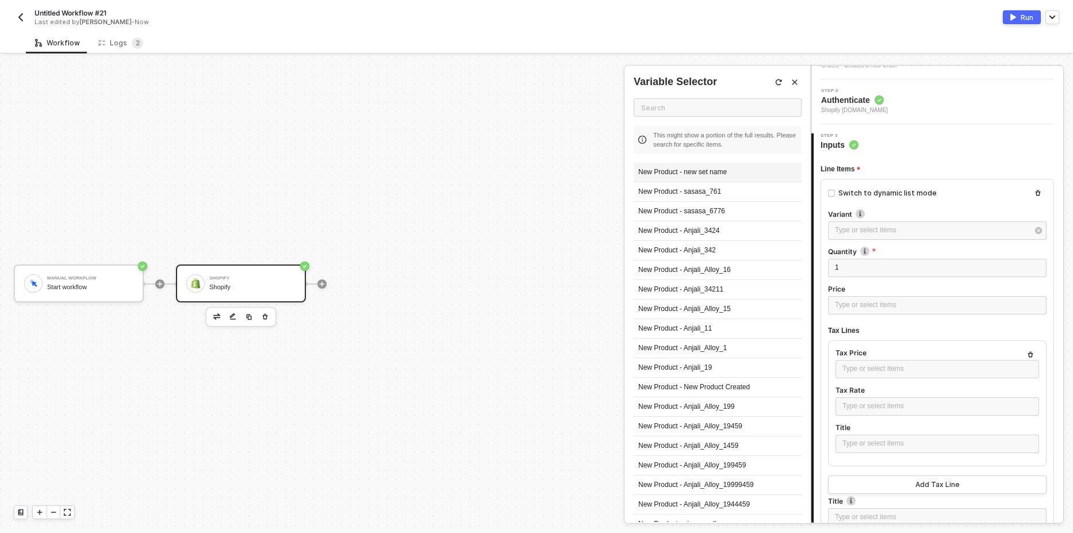
click at [719, 174] on div "New Product - new set name" at bounding box center [718, 173] width 168 height 20
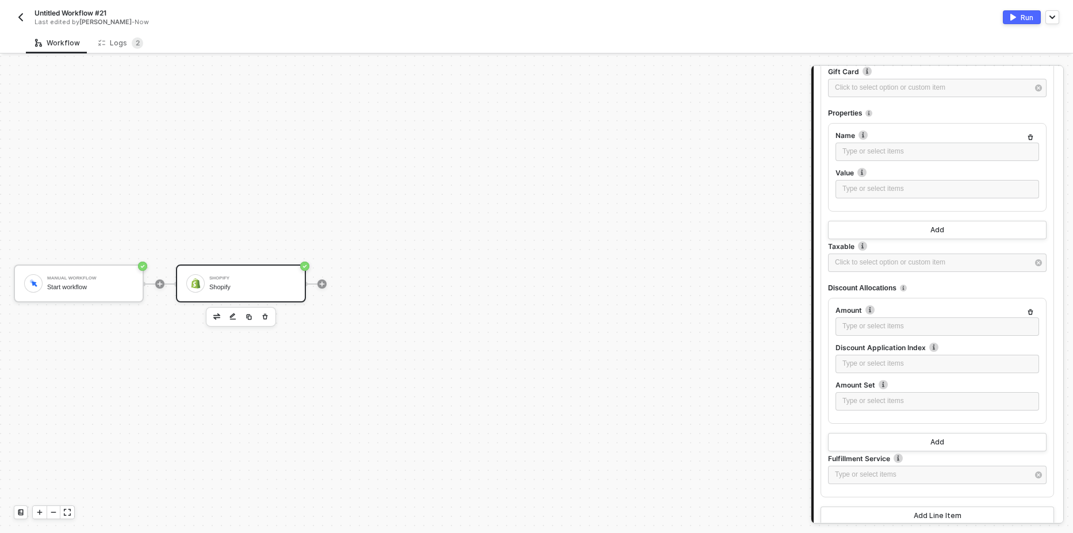
scroll to position [1019, 0]
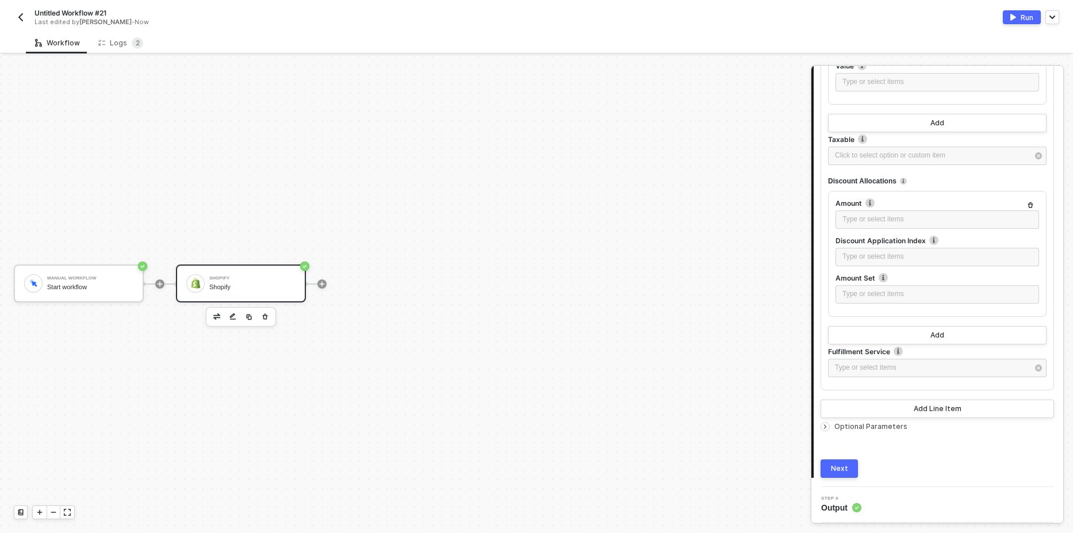
click at [846, 427] on span "Optional Parameters" at bounding box center [870, 426] width 73 height 9
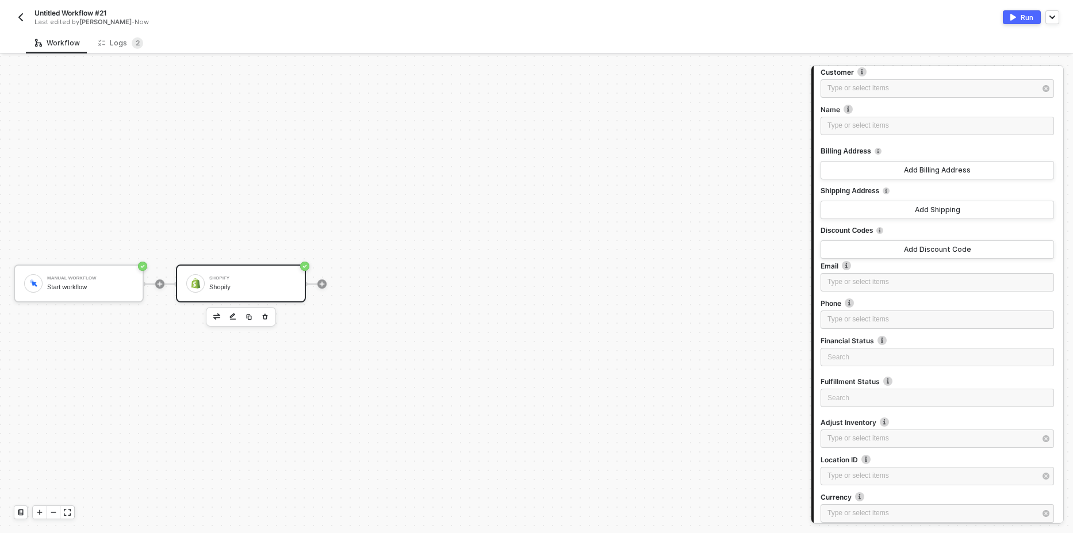
scroll to position [2238, 0]
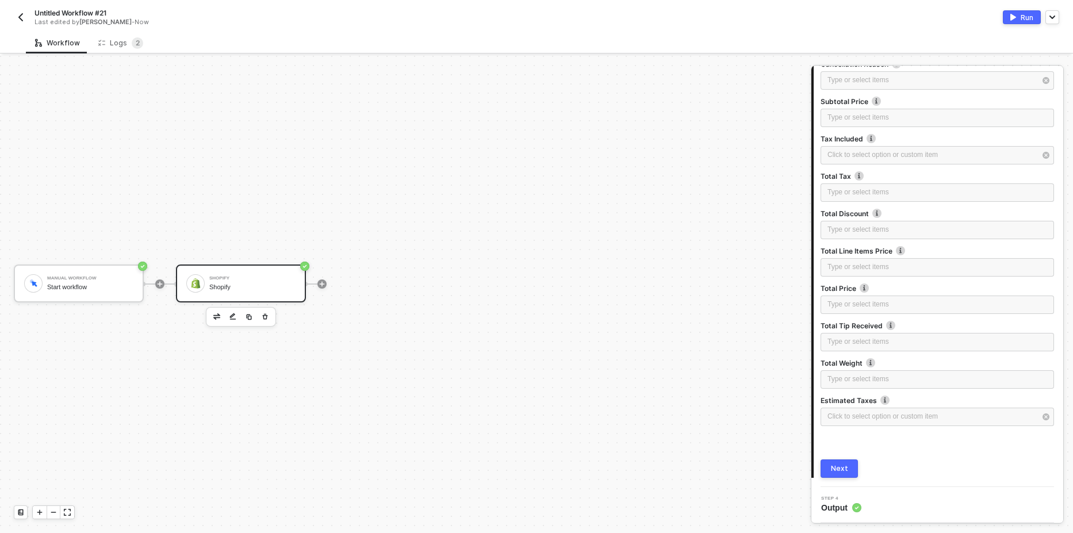
click at [1010, 15] on img "button" at bounding box center [1013, 17] width 6 height 7
click at [132, 40] on sup "2" at bounding box center [137, 42] width 11 height 11
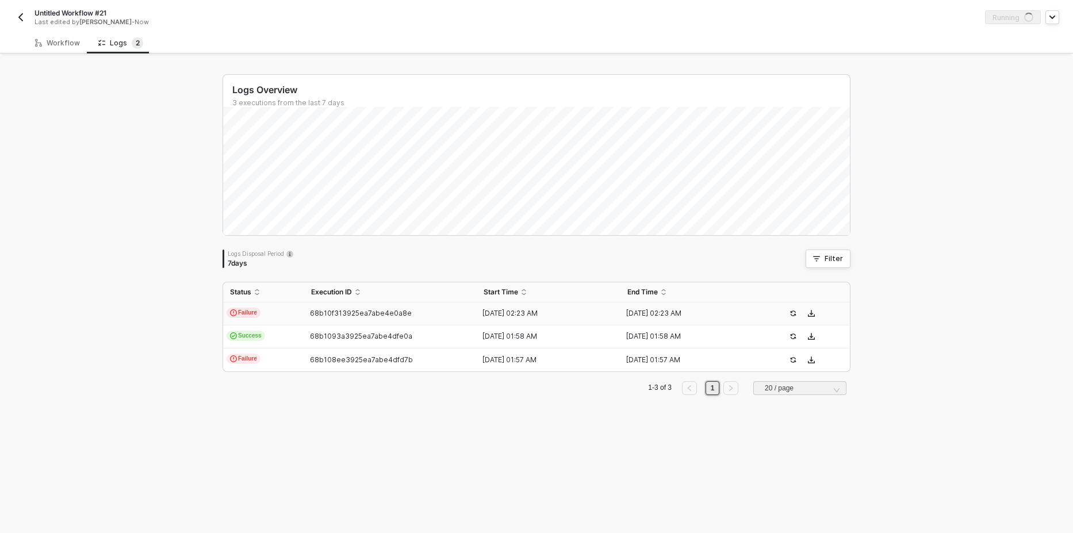
click at [246, 312] on span "Failure" at bounding box center [244, 313] width 34 height 10
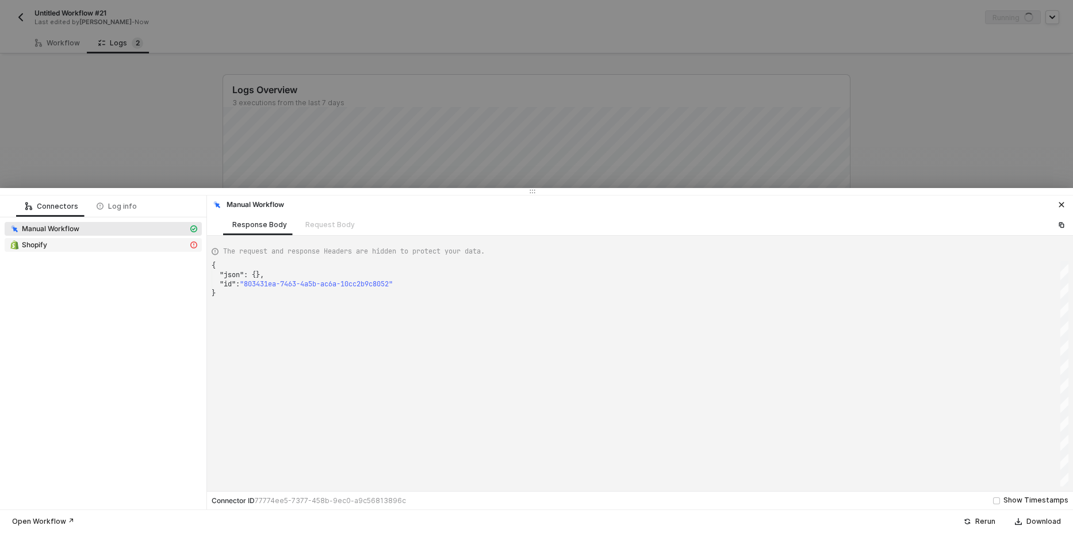
click at [110, 245] on div "Shopify" at bounding box center [98, 245] width 179 height 10
type textarea "{ "message": "Error: Error : \"Line item is using an invalid fulfillment servic…"
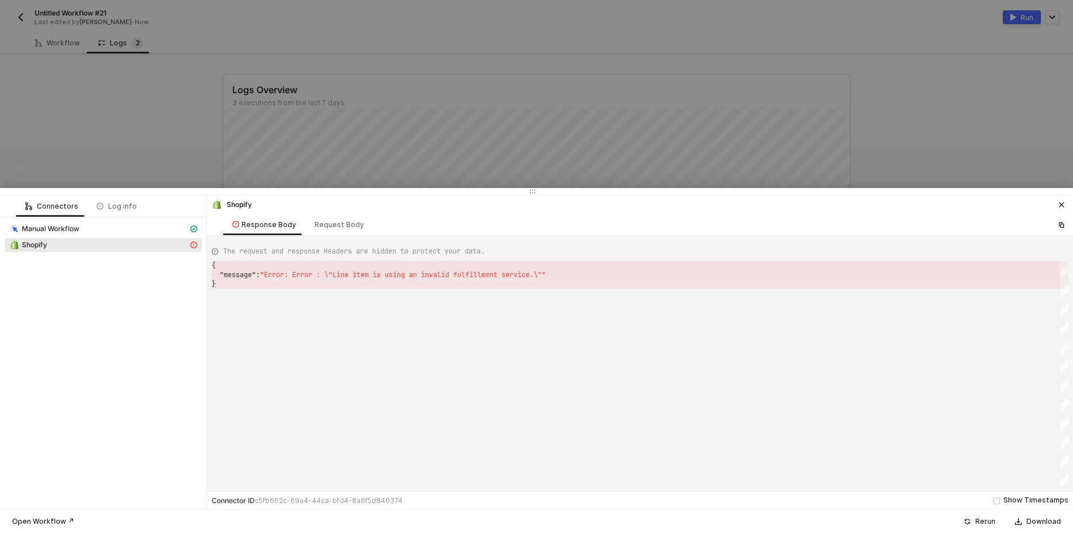
click at [92, 112] on div at bounding box center [536, 266] width 1073 height 533
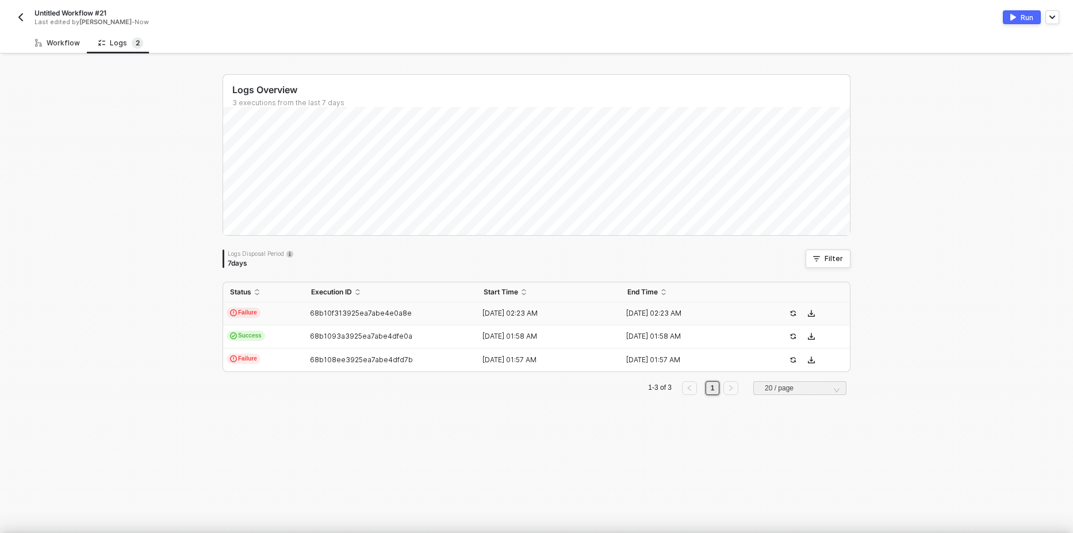
click at [65, 40] on div "Workflow" at bounding box center [57, 43] width 45 height 9
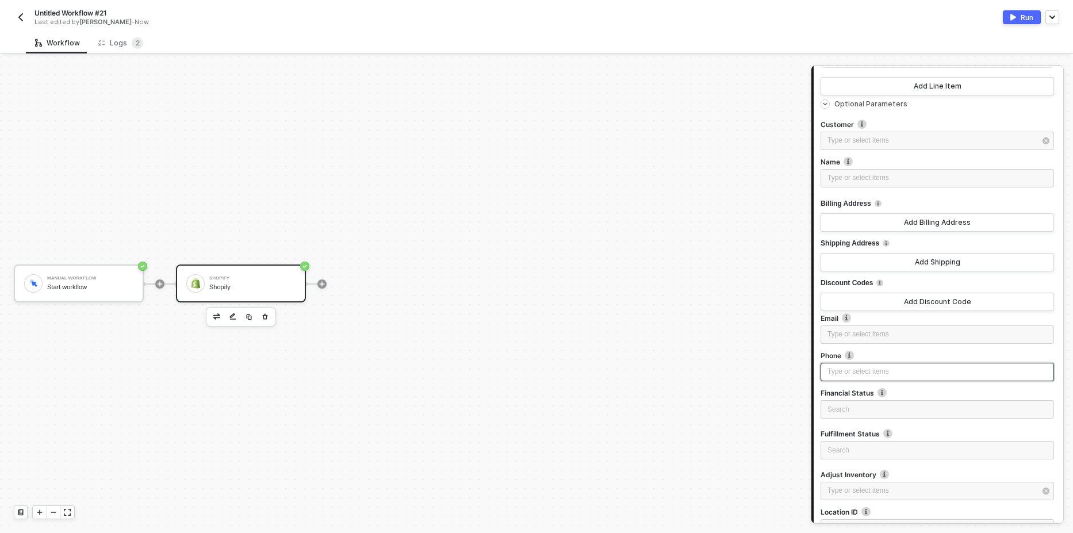
scroll to position [1065, 0]
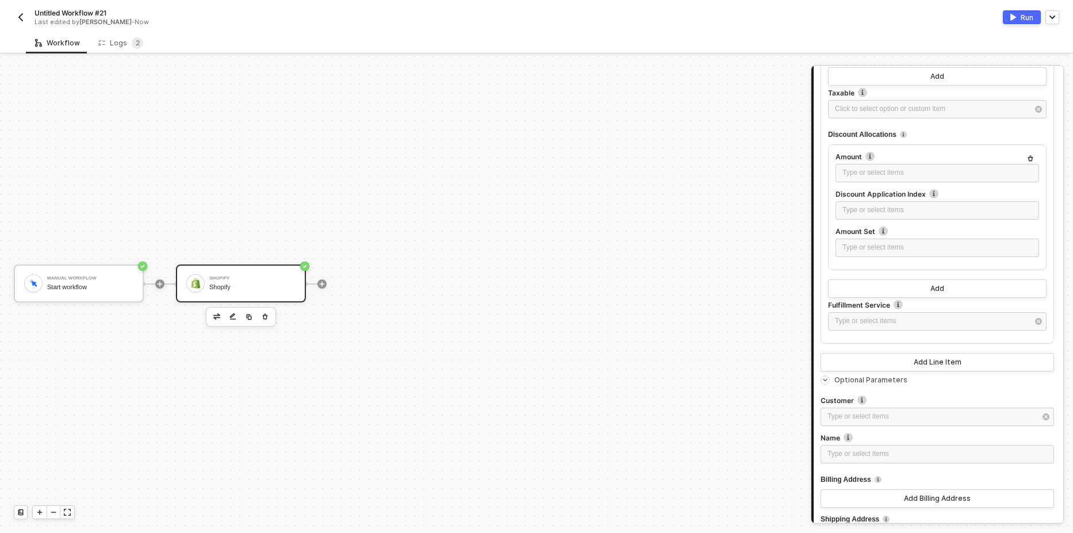
click at [847, 381] on span "Optional Parameters" at bounding box center [870, 379] width 73 height 9
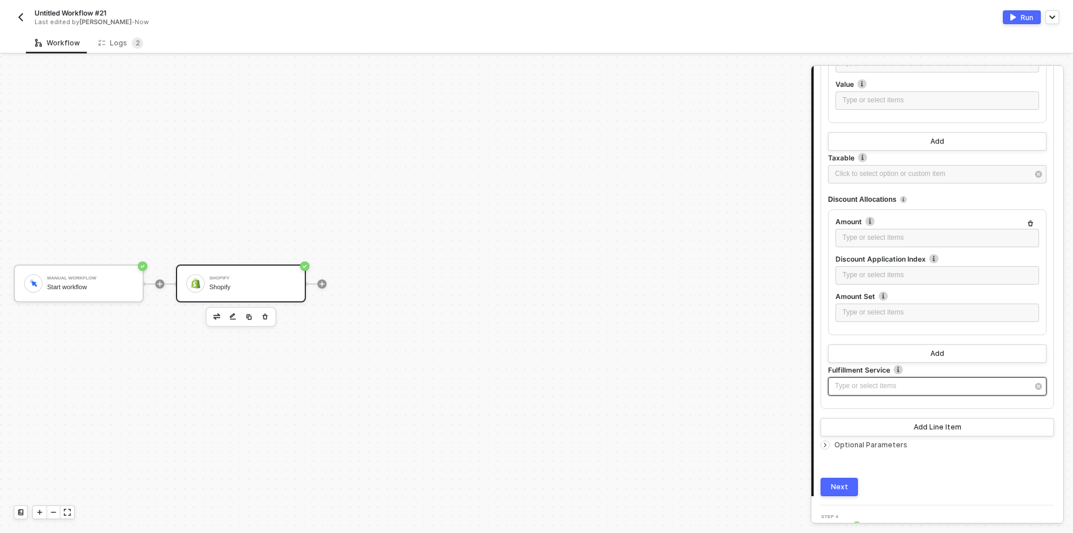
scroll to position [1019, 0]
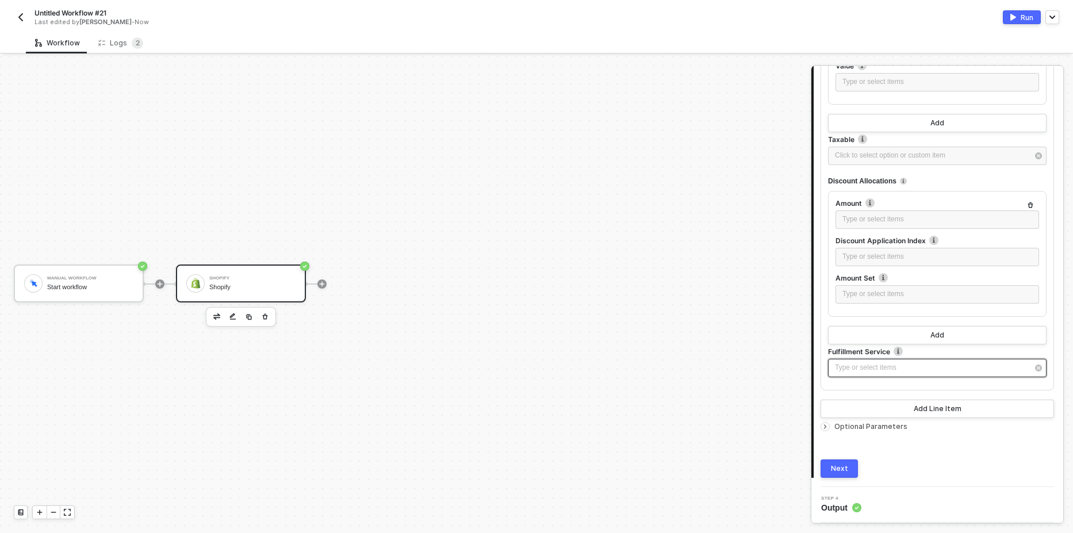
click at [895, 371] on div "Type or select items ﻿" at bounding box center [931, 367] width 193 height 11
click at [700, 174] on div "manual" at bounding box center [718, 173] width 168 height 20
click at [847, 468] on button "Next" at bounding box center [838, 468] width 37 height 18
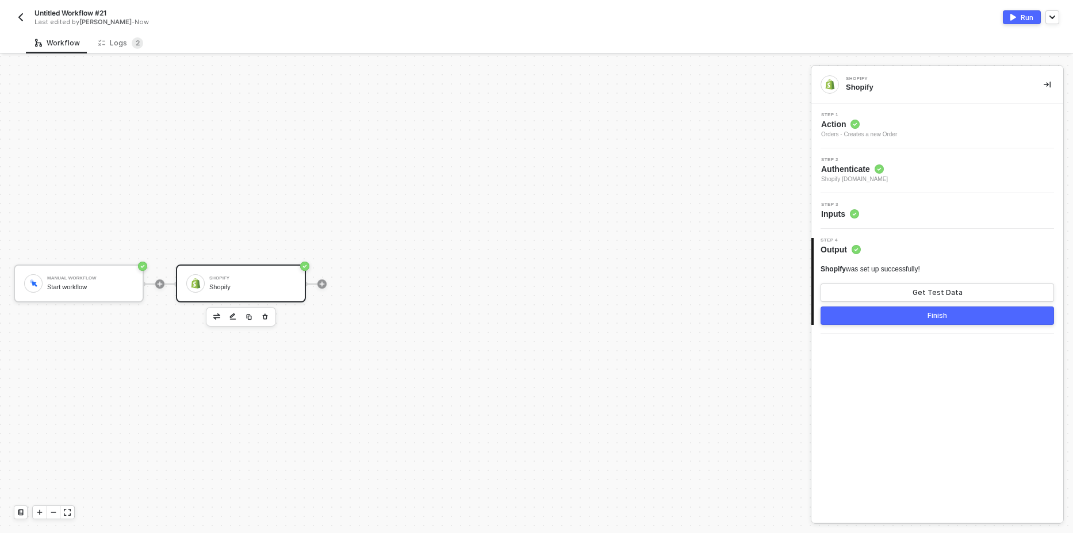
click at [1017, 20] on button "Run" at bounding box center [1022, 17] width 38 height 14
click at [108, 44] on div "Logs 2" at bounding box center [120, 42] width 45 height 11
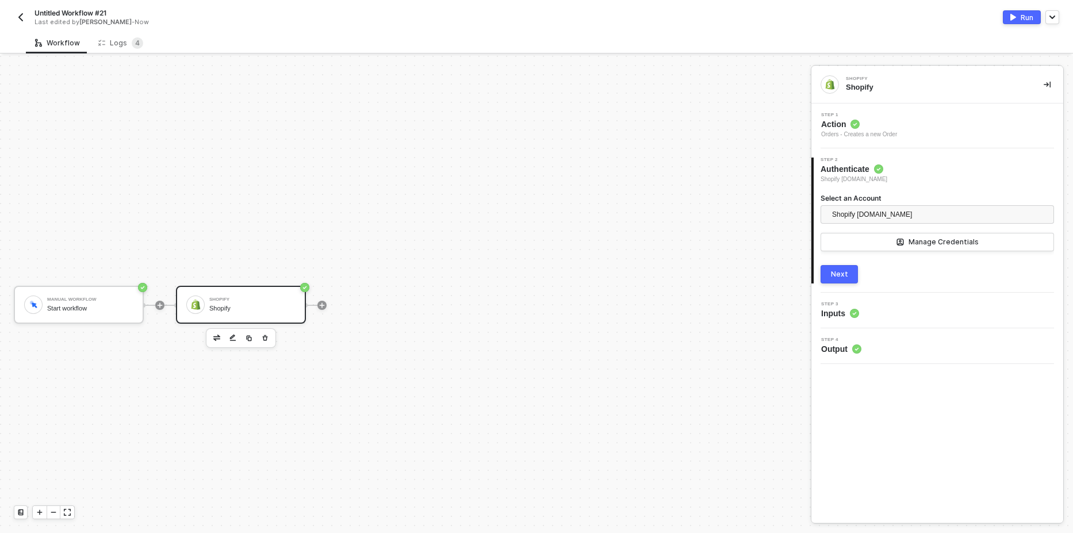
scroll to position [21, 0]
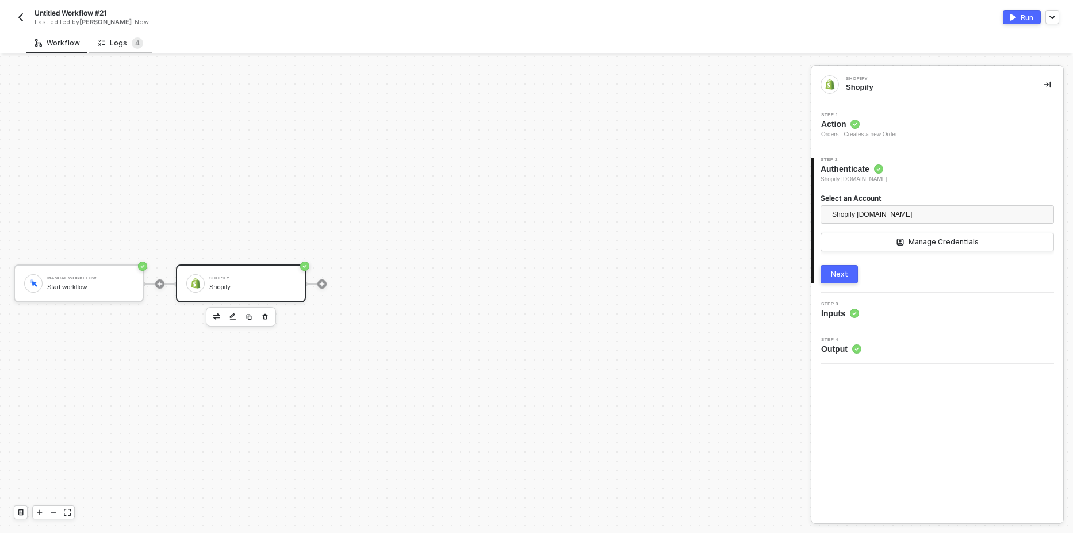
click at [118, 45] on div "Logs 4" at bounding box center [120, 42] width 45 height 11
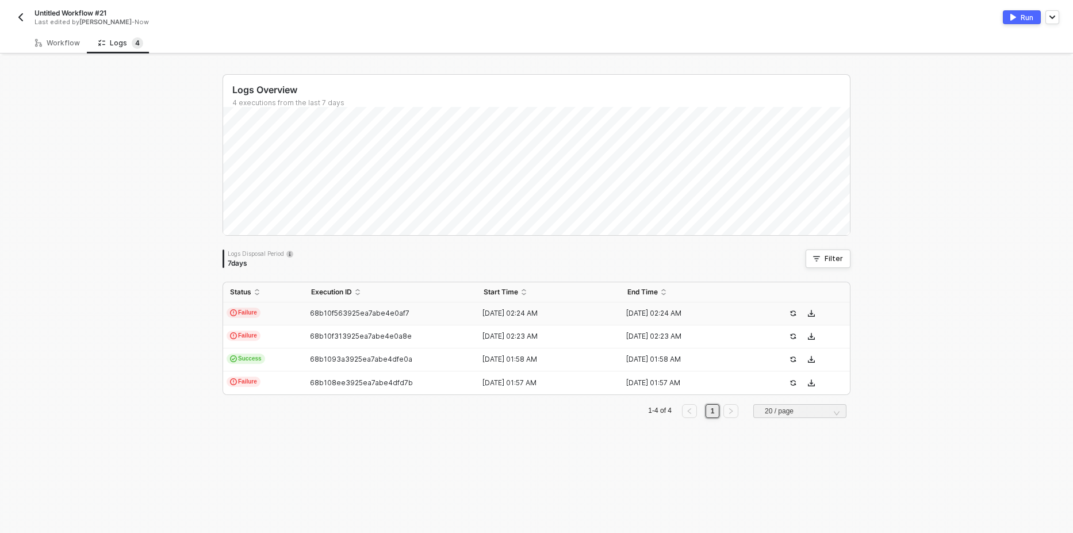
click at [252, 314] on span "Failure" at bounding box center [244, 313] width 34 height 10
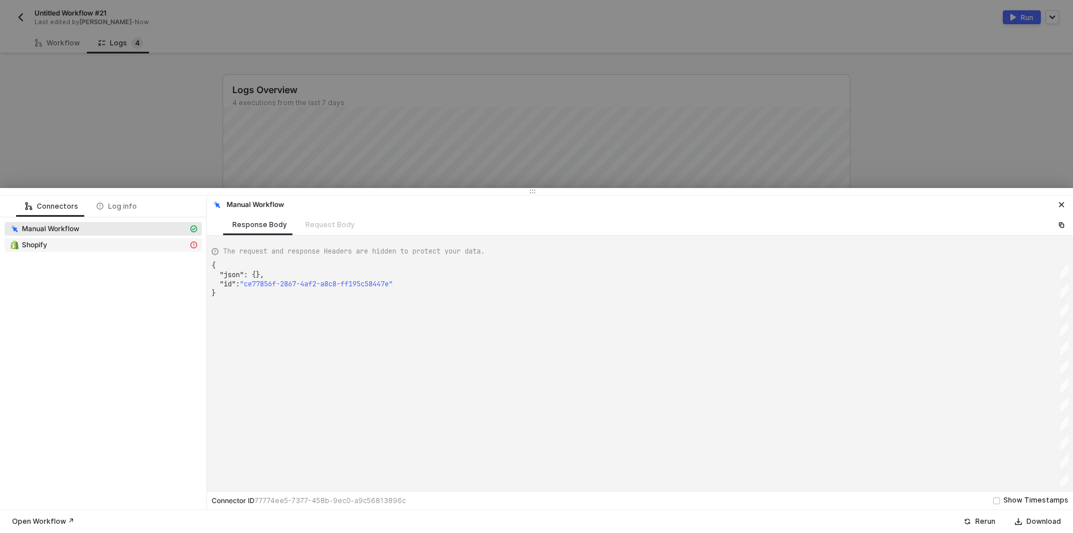
click at [137, 248] on div "Shopify" at bounding box center [98, 245] width 179 height 10
type textarea "{ "message": "Error: Error : Order: Line items is invalidLine Items: Name can't…"
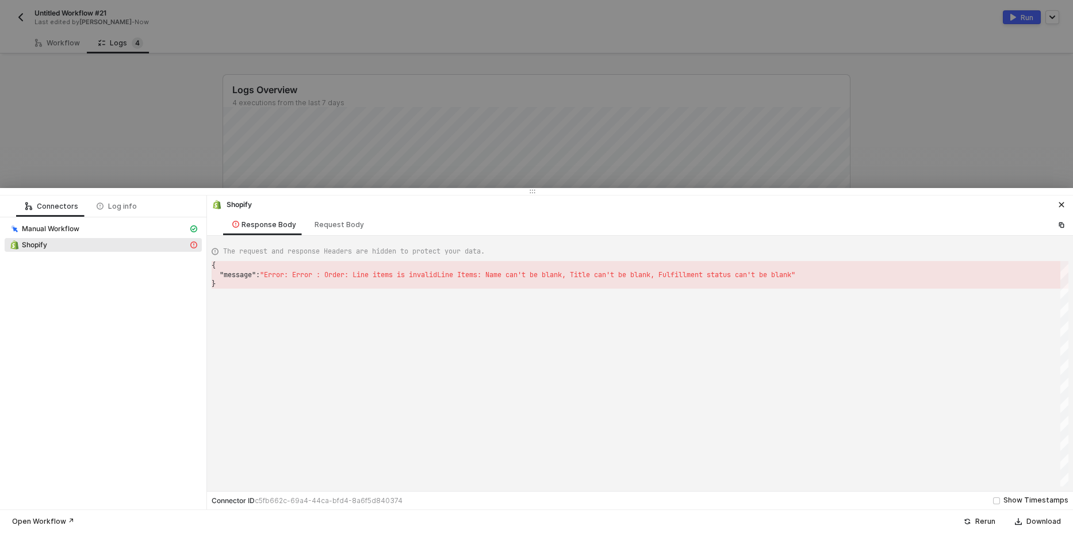
drag, startPoint x: 176, startPoint y: 128, endPoint x: 122, endPoint y: 94, distance: 63.6
click at [175, 128] on div at bounding box center [536, 266] width 1073 height 533
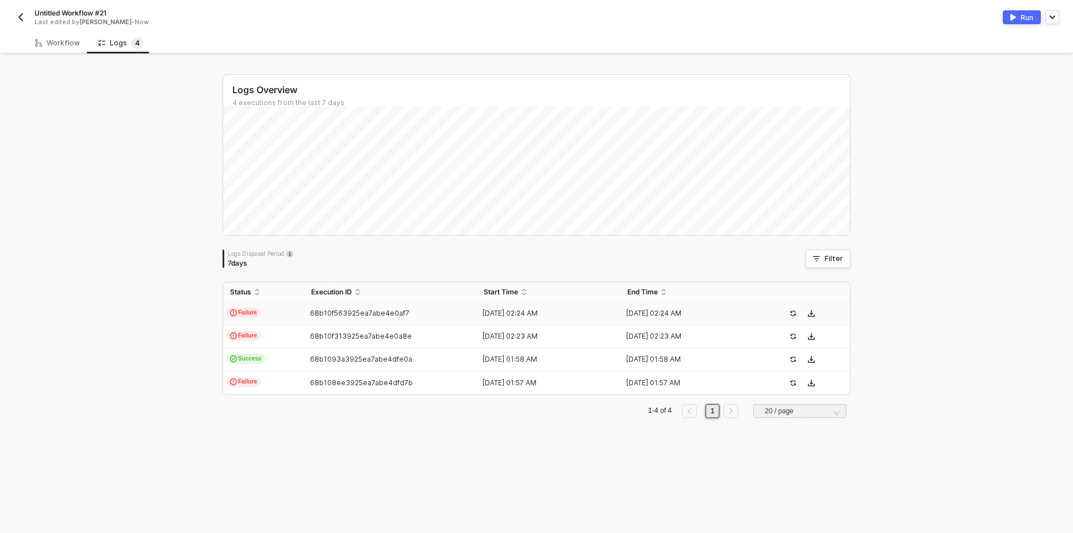
click at [24, 20] on img "button" at bounding box center [20, 17] width 9 height 9
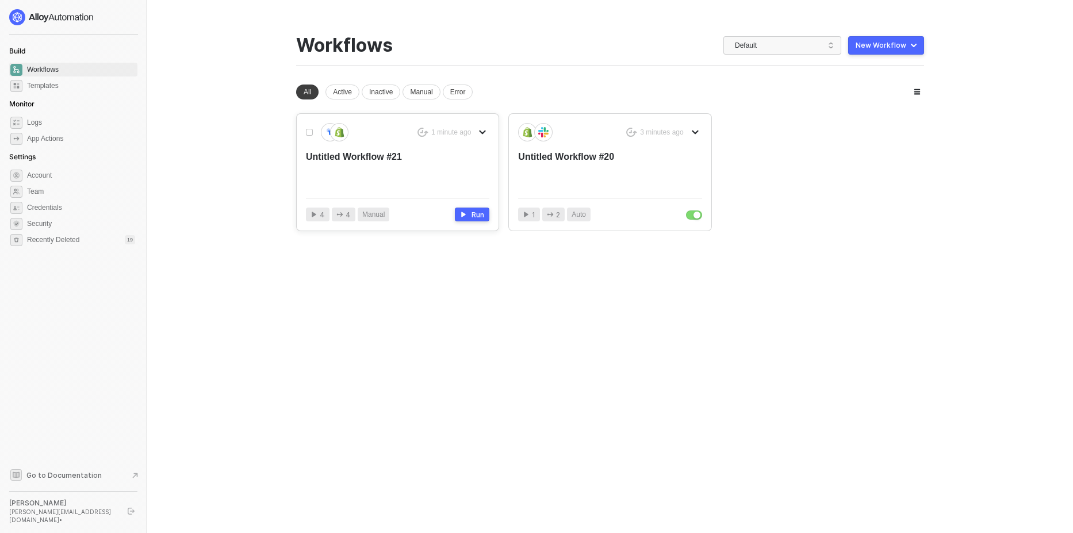
click at [398, 171] on div "Untitled Workflow #21" at bounding box center [379, 170] width 147 height 38
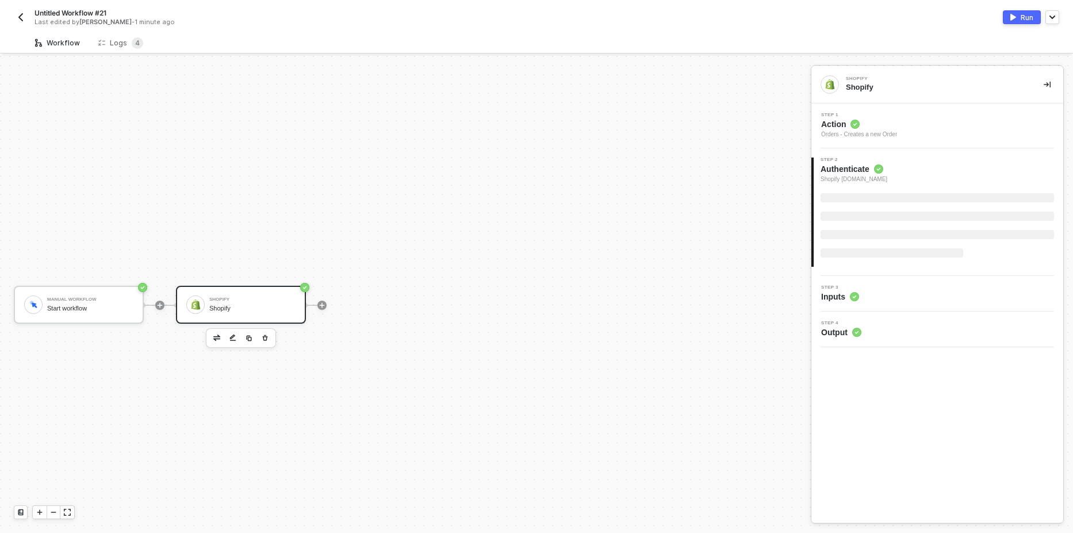
scroll to position [21, 0]
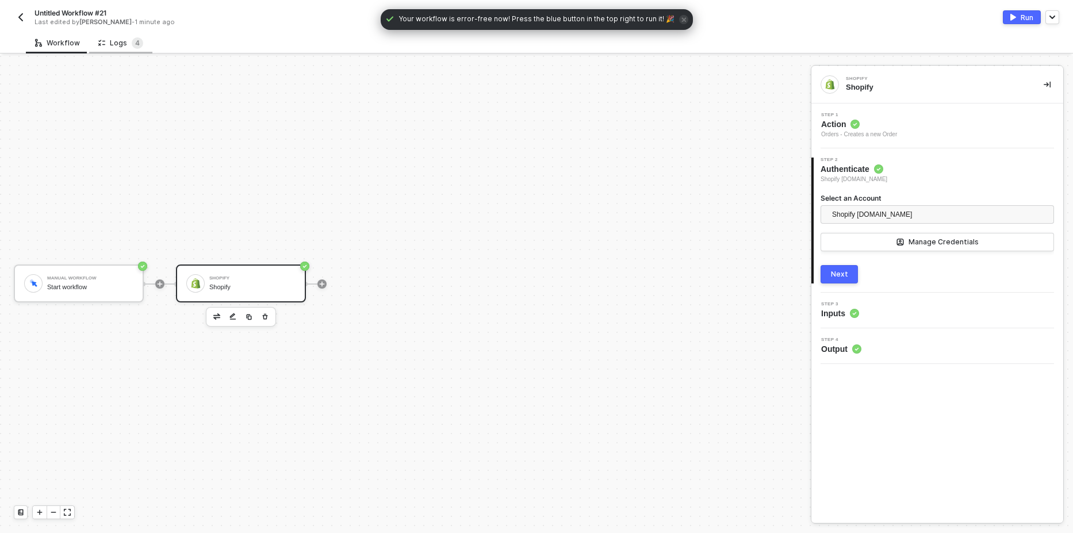
click at [122, 52] on div "Logs 4" at bounding box center [120, 42] width 63 height 21
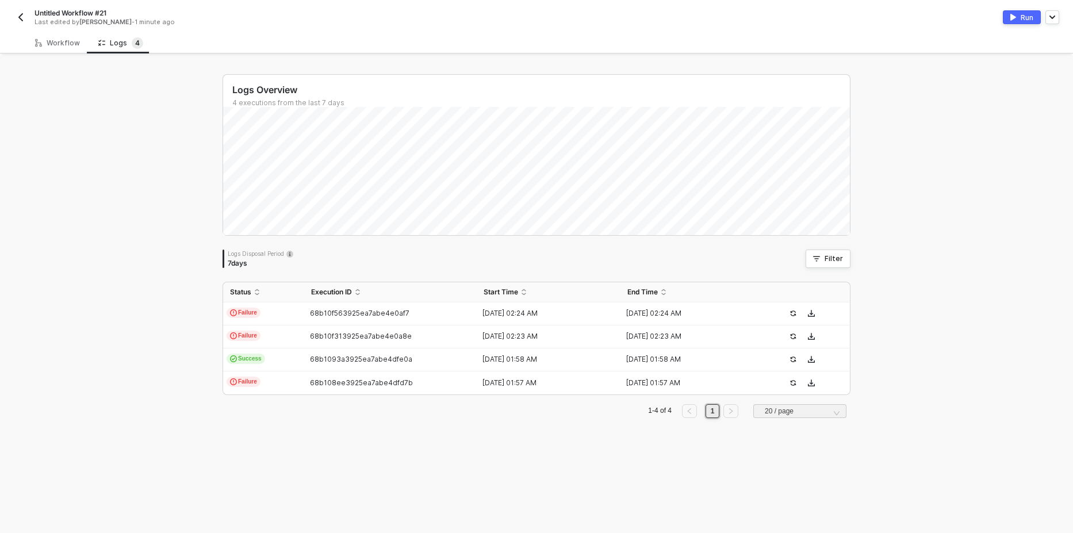
click at [20, 14] on img "button" at bounding box center [20, 17] width 9 height 9
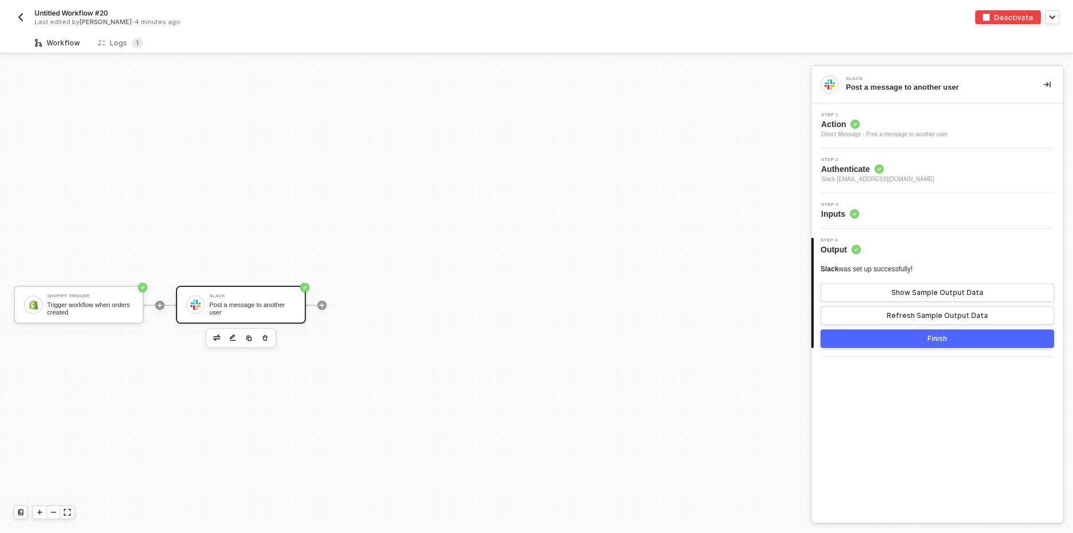
scroll to position [21, 0]
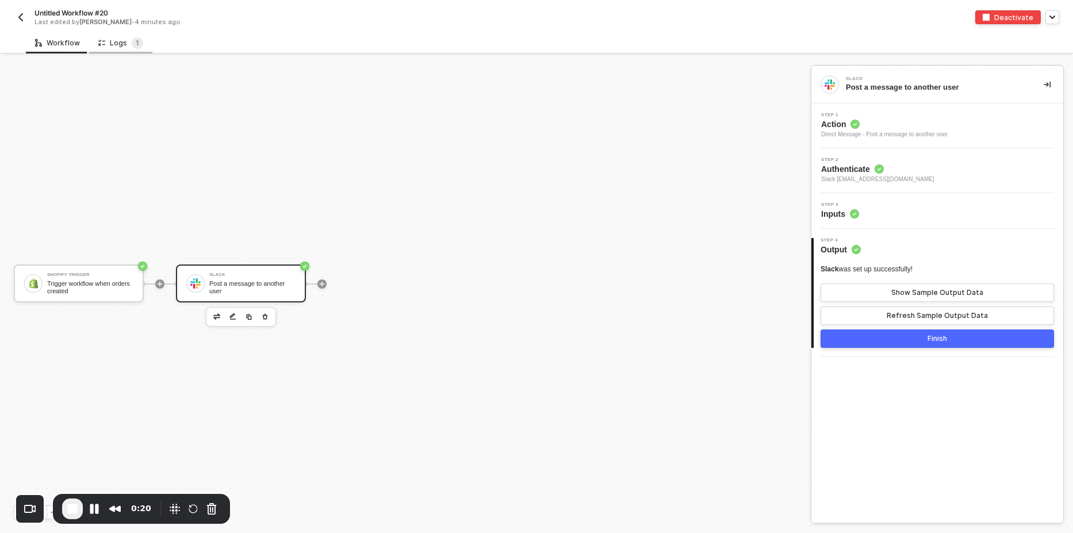
click at [112, 43] on div "Logs 1" at bounding box center [120, 42] width 45 height 11
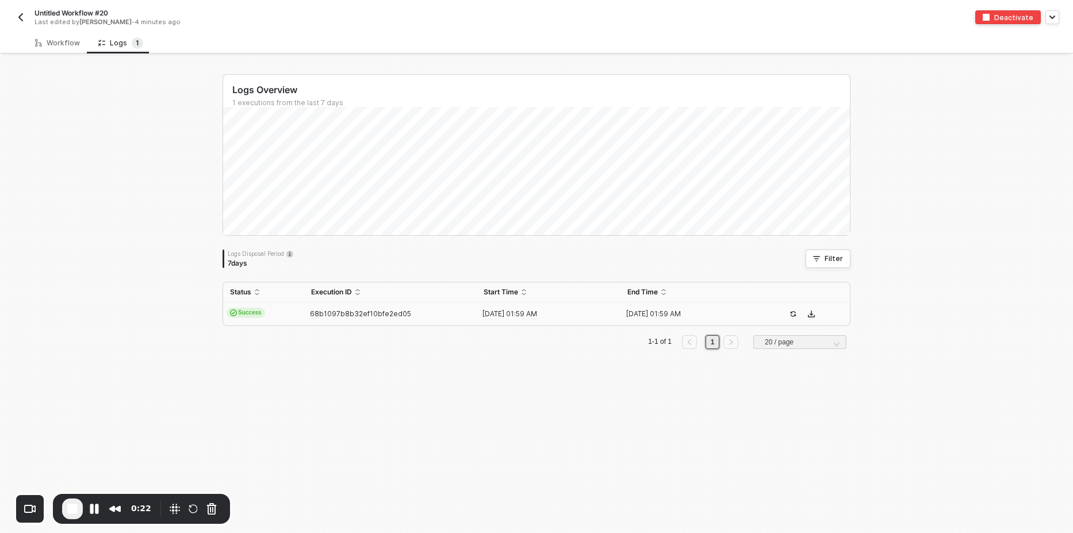
click at [253, 310] on span "Success" at bounding box center [246, 313] width 39 height 10
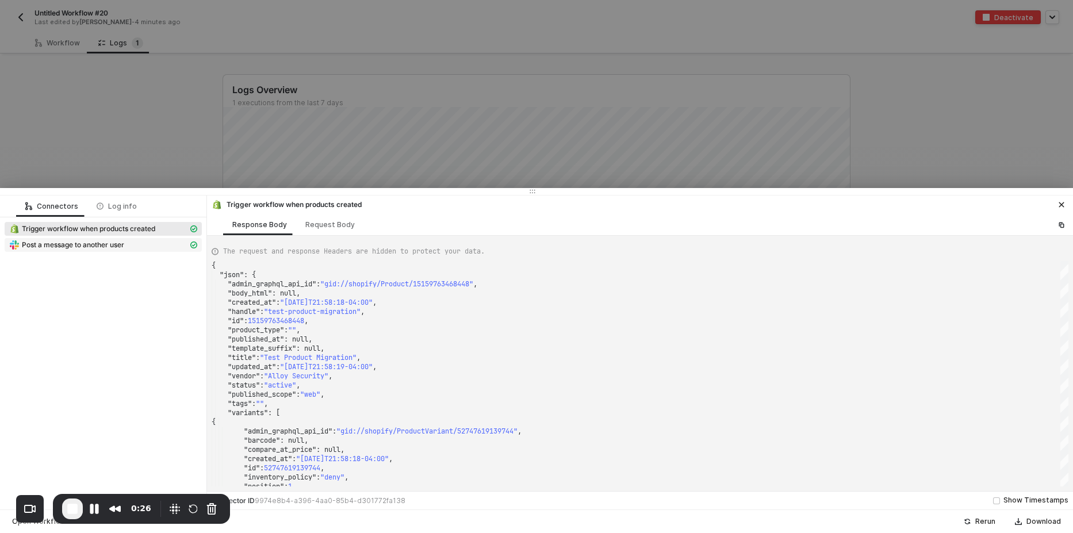
click at [95, 247] on span "Post a message to another user" at bounding box center [73, 244] width 102 height 9
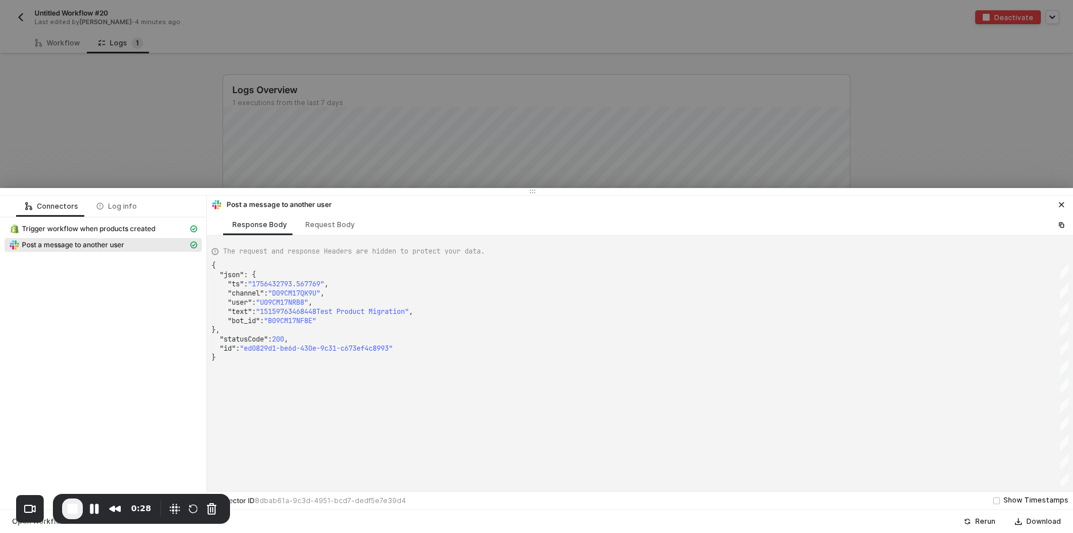
scroll to position [0, 0]
drag, startPoint x: 324, startPoint y: 309, endPoint x: 382, endPoint y: 310, distance: 58.7
click at [105, 231] on span "Trigger workflow when products created" at bounding box center [88, 228] width 133 height 9
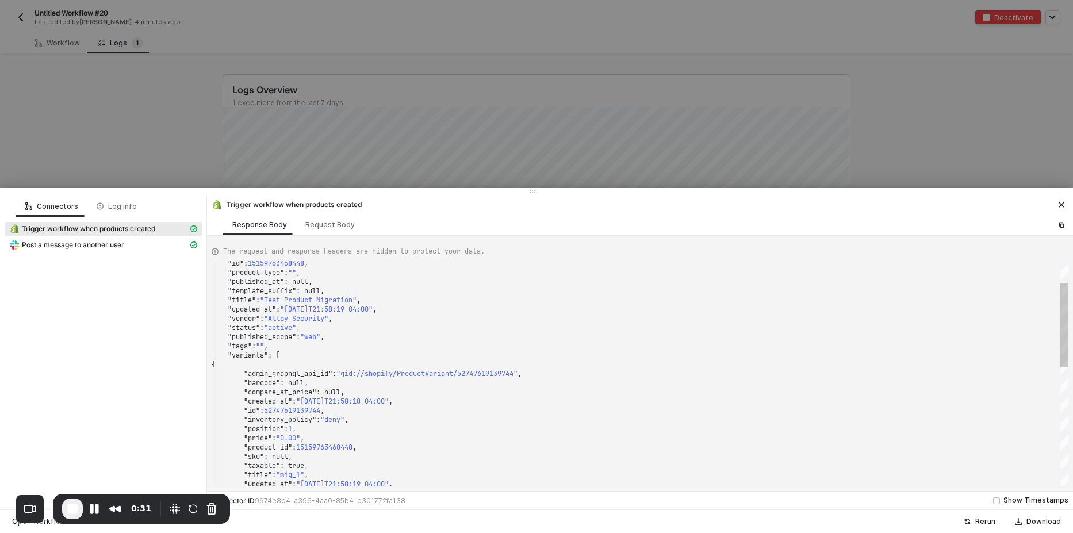
type textarea ""title": "Test Product Migration", "updated_at": "2025-08-28T21:58:19-04:00", "…"
drag, startPoint x: 268, startPoint y: 300, endPoint x: 363, endPoint y: 297, distance: 95.5
click at [157, 114] on div at bounding box center [536, 266] width 1073 height 533
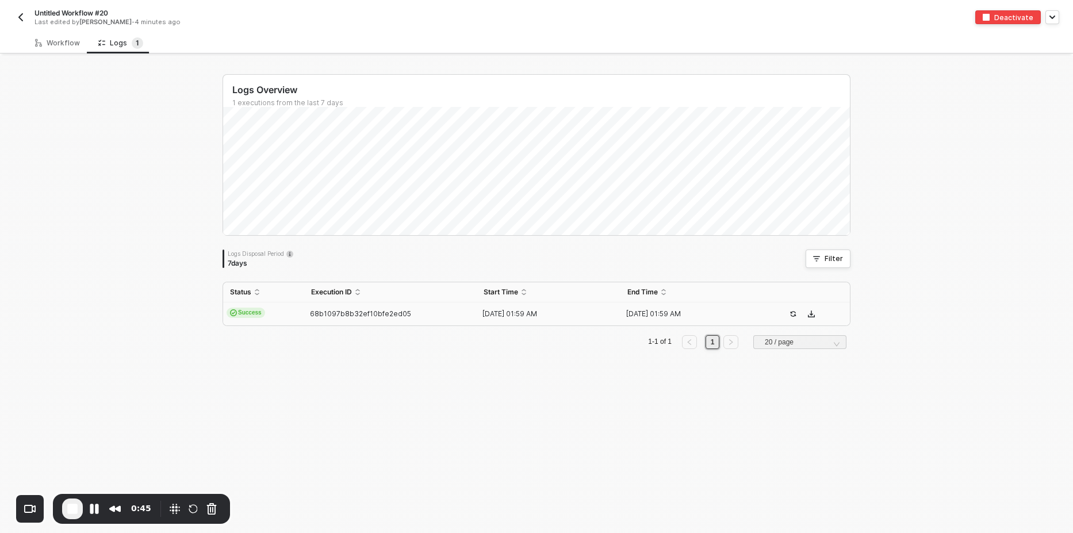
click at [26, 15] on button "button" at bounding box center [21, 17] width 14 height 14
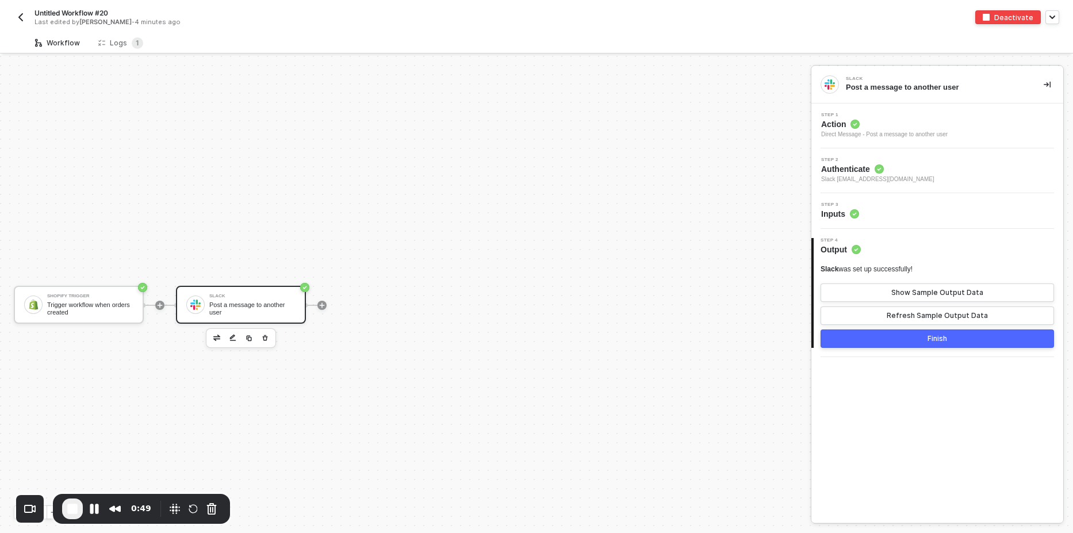
scroll to position [21, 0]
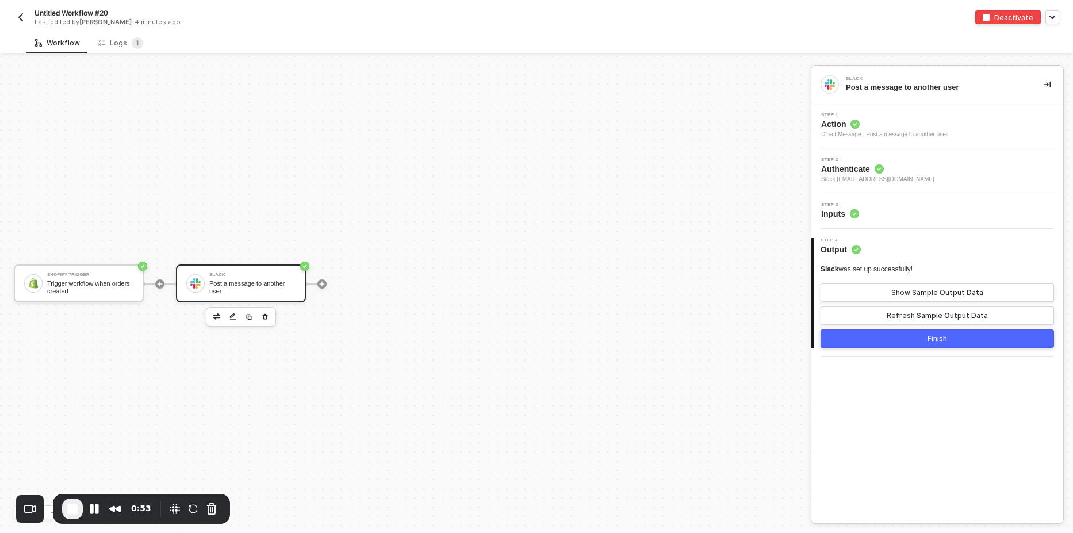
click at [16, 17] on button "button" at bounding box center [21, 17] width 14 height 14
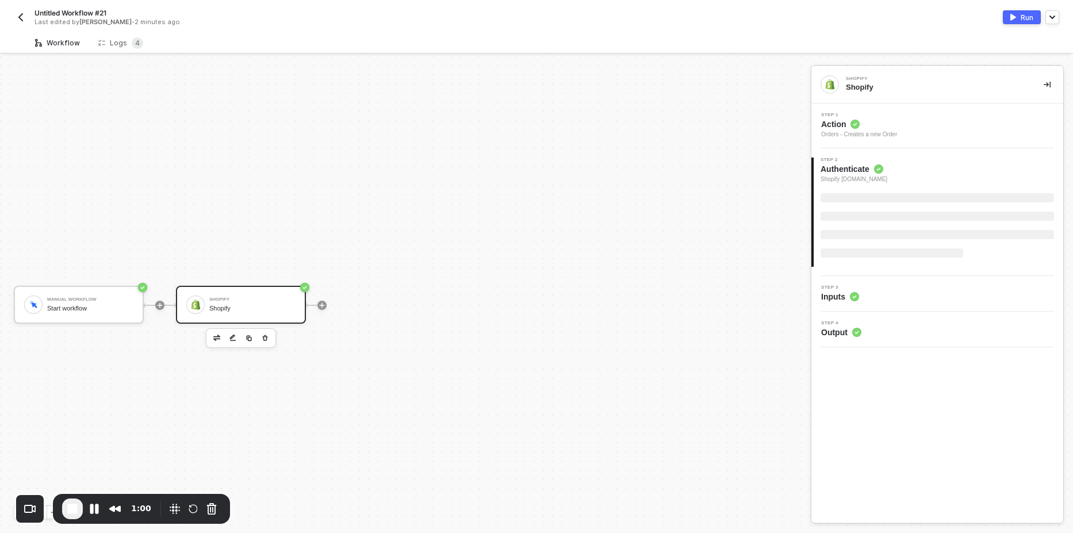
scroll to position [21, 0]
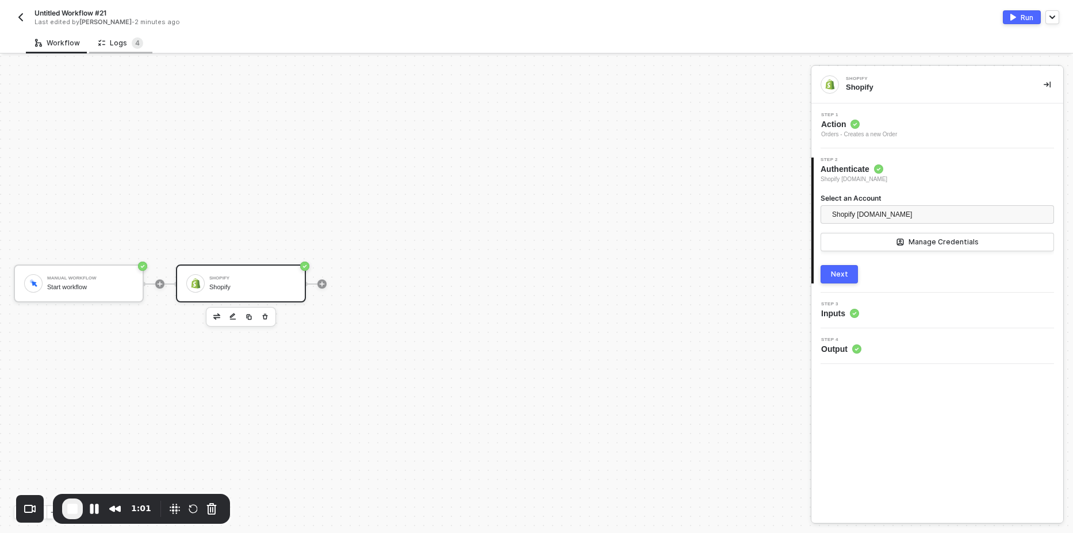
click at [125, 46] on div "Logs 4" at bounding box center [120, 42] width 45 height 11
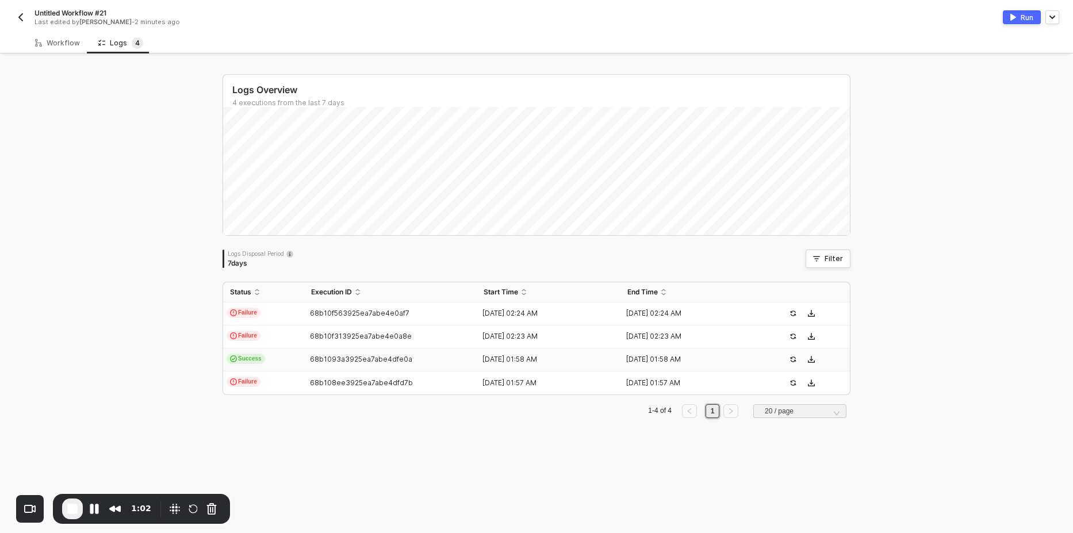
click at [243, 358] on span "Success" at bounding box center [246, 359] width 39 height 10
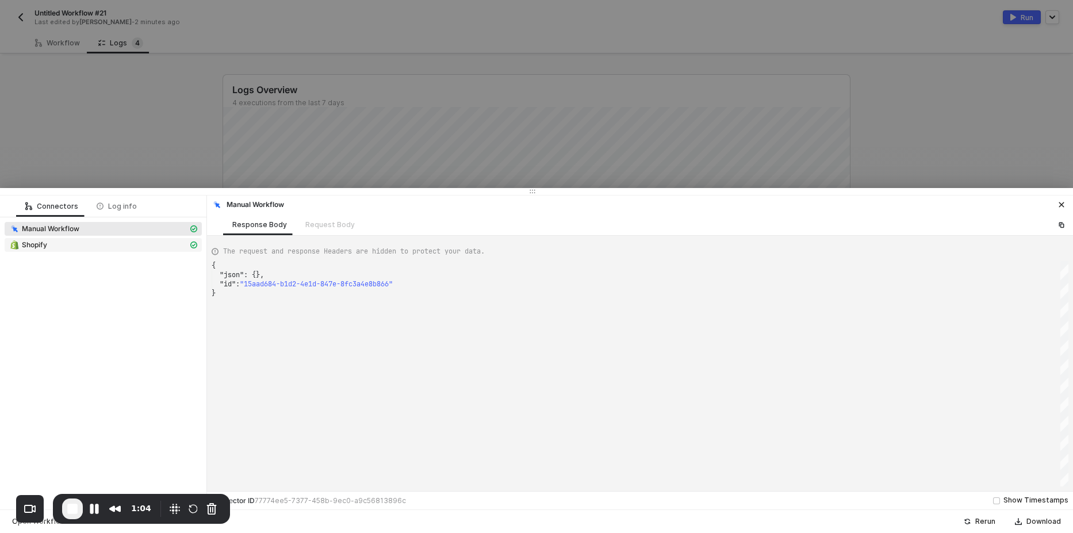
click at [70, 247] on div "Shopify" at bounding box center [98, 245] width 179 height 10
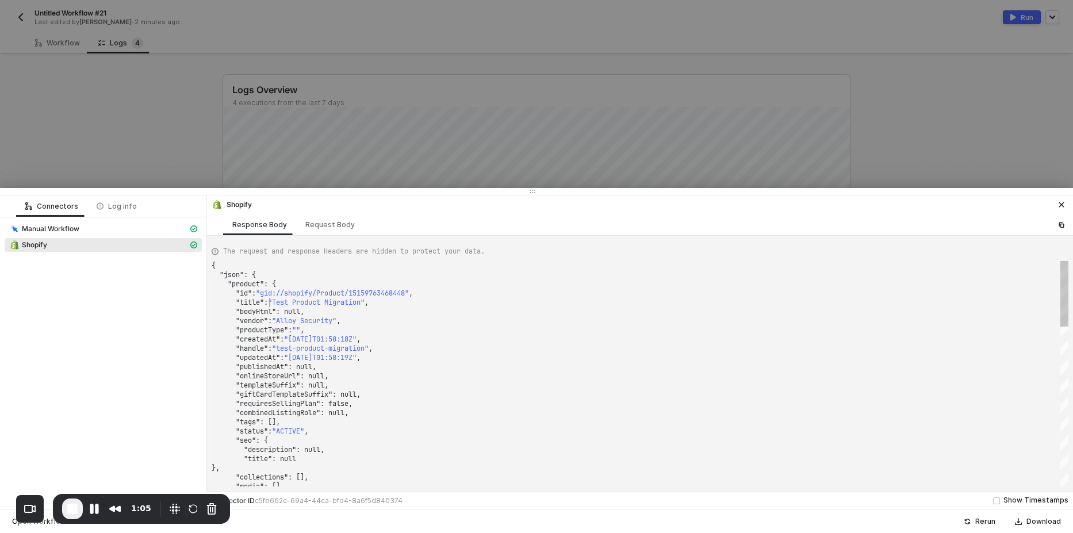
scroll to position [0, 0]
type textarea "{ "json": { "product": { "id": "gid://shopify/Product/15159763468448", "title":…"
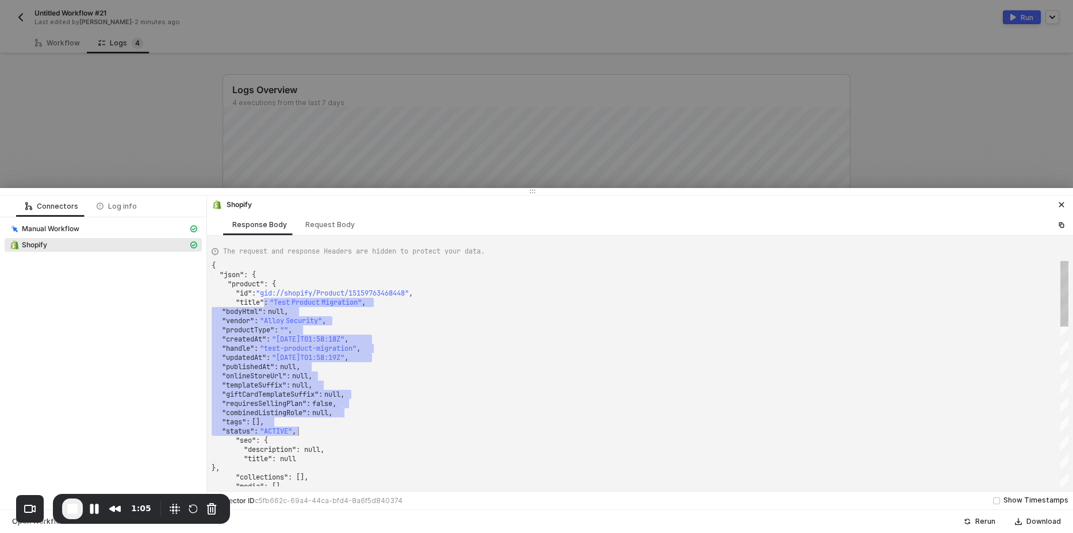
drag, startPoint x: 271, startPoint y: 300, endPoint x: 282, endPoint y: 340, distance: 41.6
click at [112, 131] on div at bounding box center [536, 266] width 1073 height 533
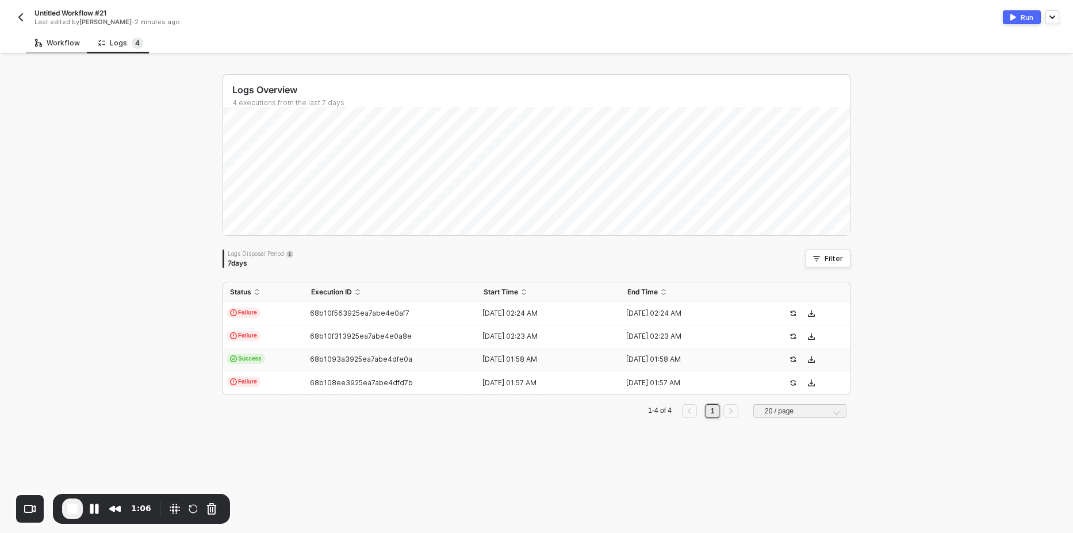
click at [63, 41] on div "Workflow" at bounding box center [57, 43] width 45 height 9
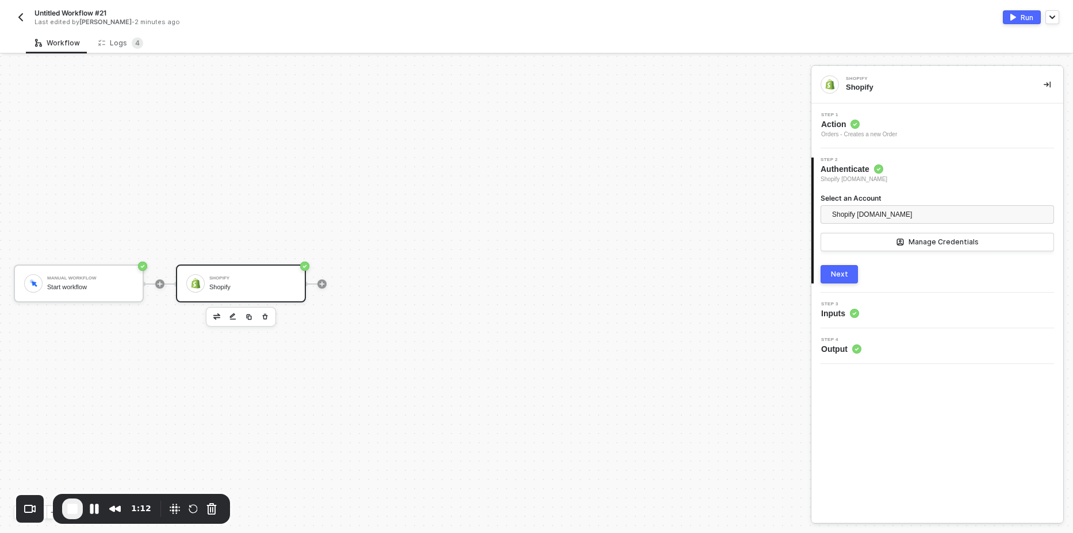
click at [843, 273] on div "Next" at bounding box center [839, 274] width 17 height 9
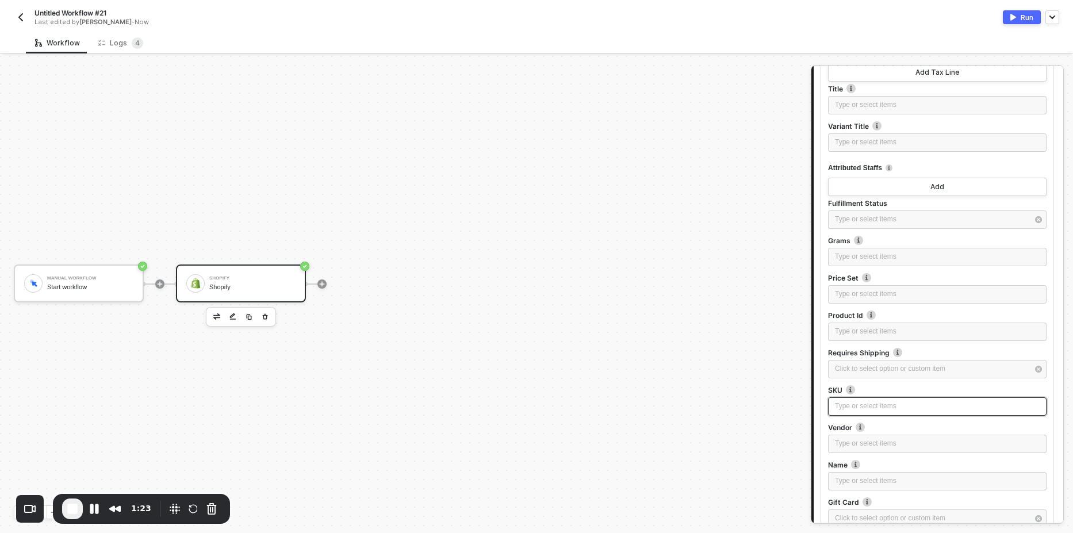
scroll to position [483, 0]
click at [115, 45] on div "Logs 4" at bounding box center [120, 42] width 45 height 11
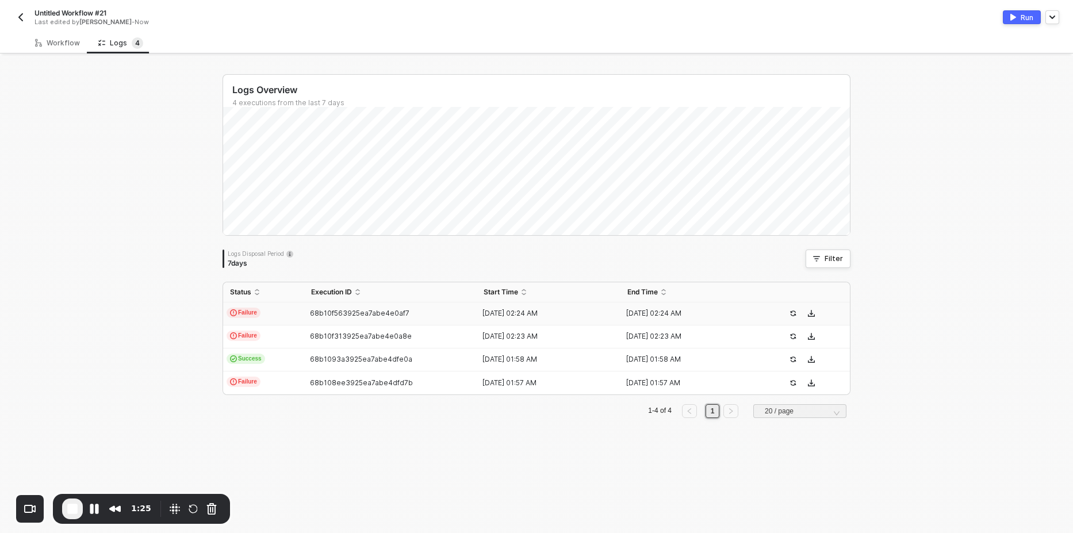
click at [264, 315] on td "Failure" at bounding box center [263, 313] width 81 height 23
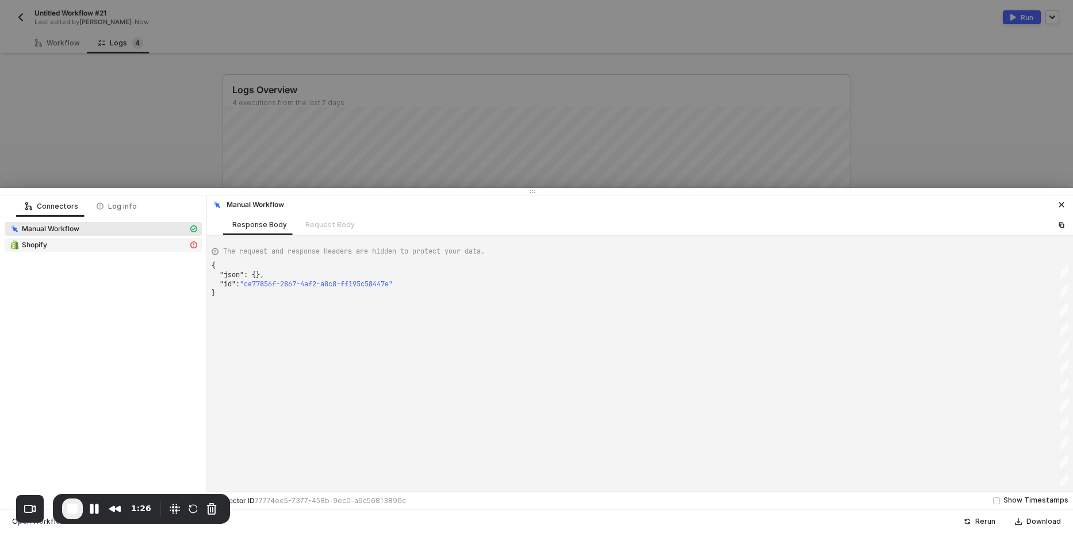
click at [113, 246] on div "Shopify" at bounding box center [98, 245] width 179 height 10
type textarea "{ "message": "Error: Error : Order: Line items is invalidLine Items: Name can't…"
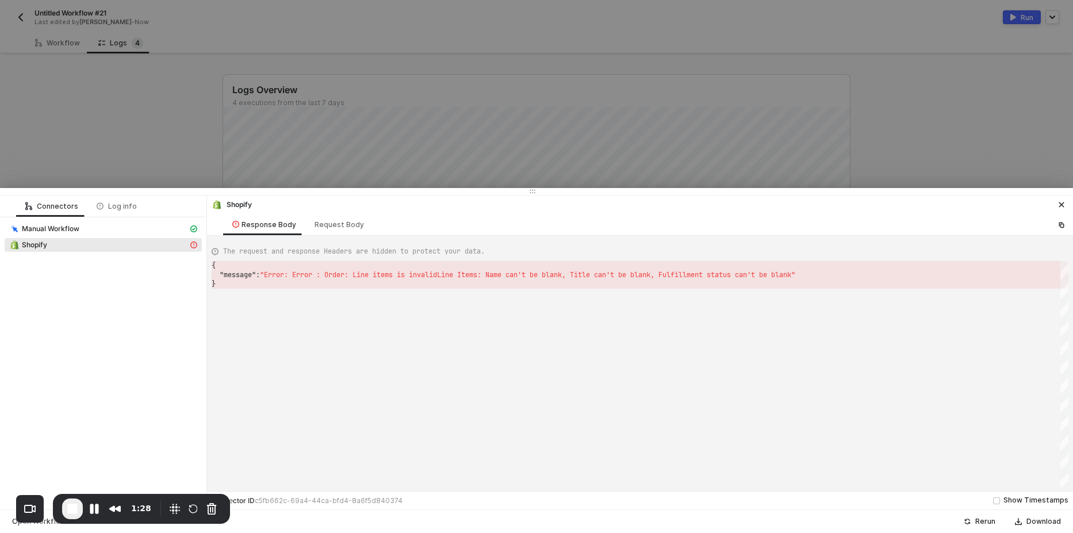
scroll to position [0, 3]
drag, startPoint x: 355, startPoint y: 279, endPoint x: 490, endPoint y: 285, distance: 135.2
drag, startPoint x: 499, startPoint y: 319, endPoint x: 511, endPoint y: 287, distance: 33.9
click at [503, 316] on div "{ "message" : "Error: Error : Order: Line items is invalidLine I tems: Name can…" at bounding box center [640, 373] width 857 height 225
click at [502, 274] on span "tems: Name can't be blank, Title can't be blank, F" at bounding box center [561, 274] width 201 height 9
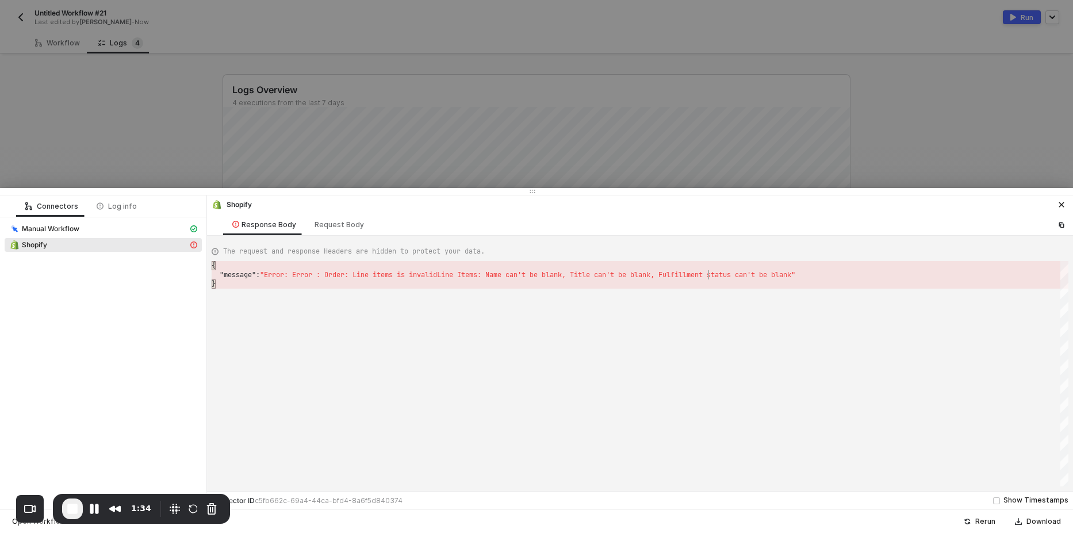
click at [62, 39] on div at bounding box center [536, 266] width 1073 height 533
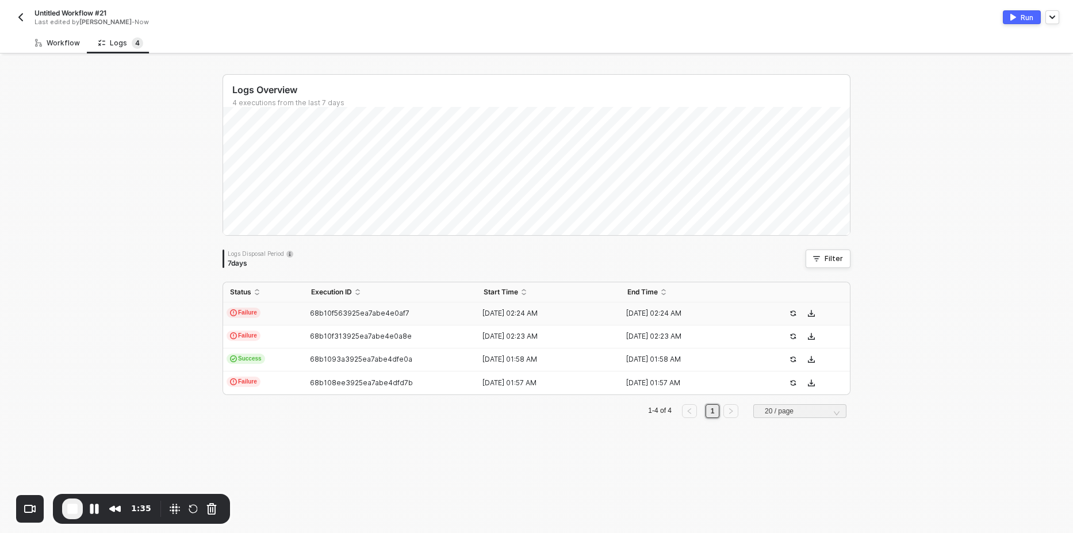
click at [62, 39] on div "Workflow" at bounding box center [57, 43] width 45 height 9
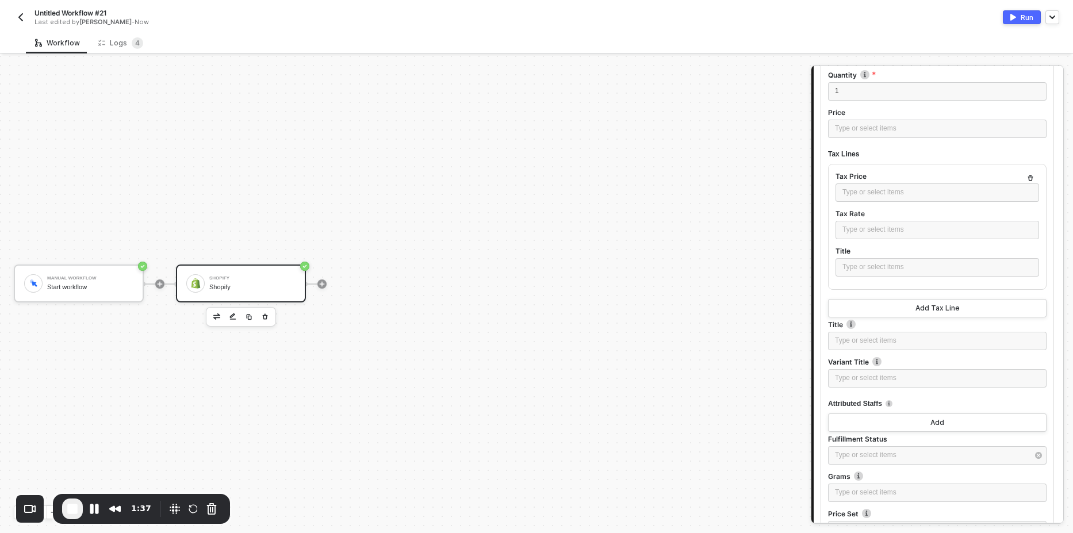
scroll to position [207, 0]
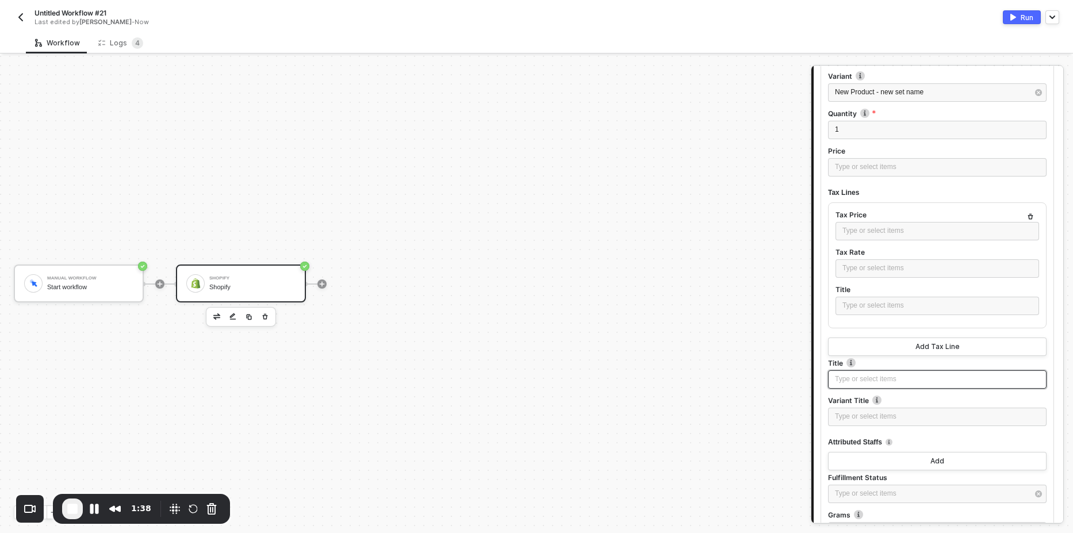
click at [862, 373] on div "Type or select items ﻿" at bounding box center [937, 379] width 218 height 18
click at [879, 384] on div "Type or select items ﻿" at bounding box center [937, 379] width 205 height 11
copy span "Cant be blank"
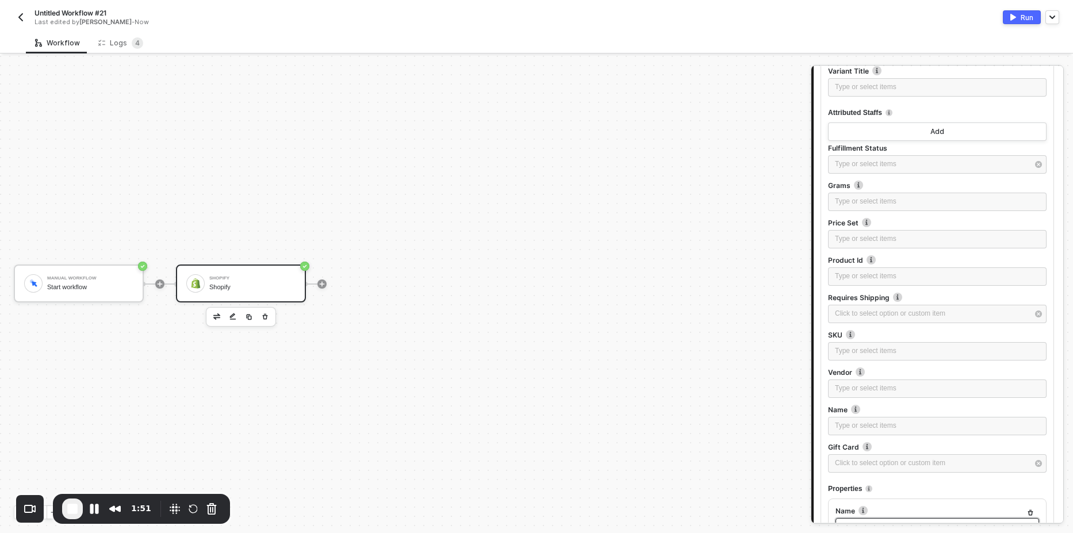
scroll to position [621, 0]
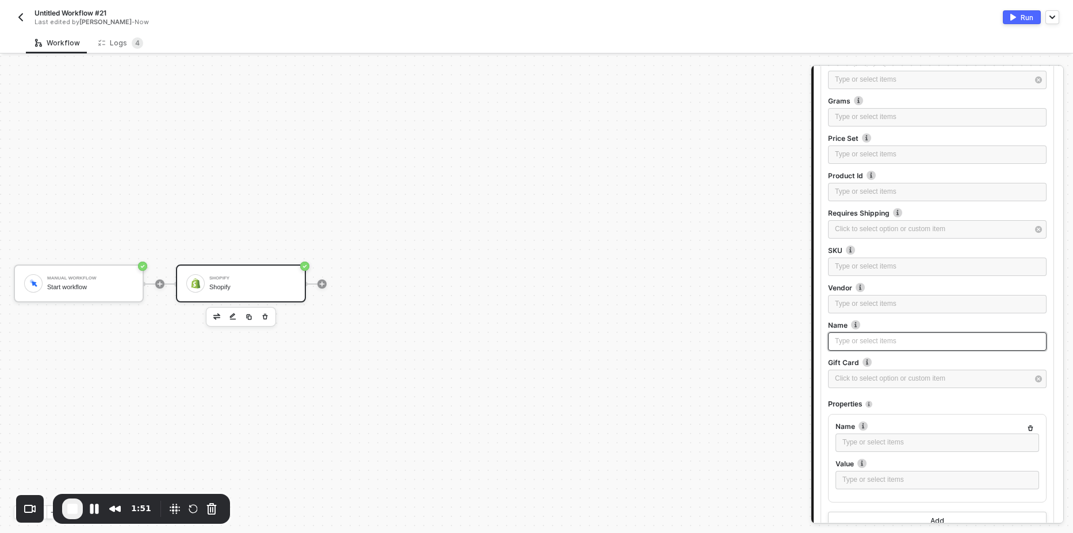
click at [856, 346] on div "Type or select items ﻿" at bounding box center [937, 341] width 205 height 11
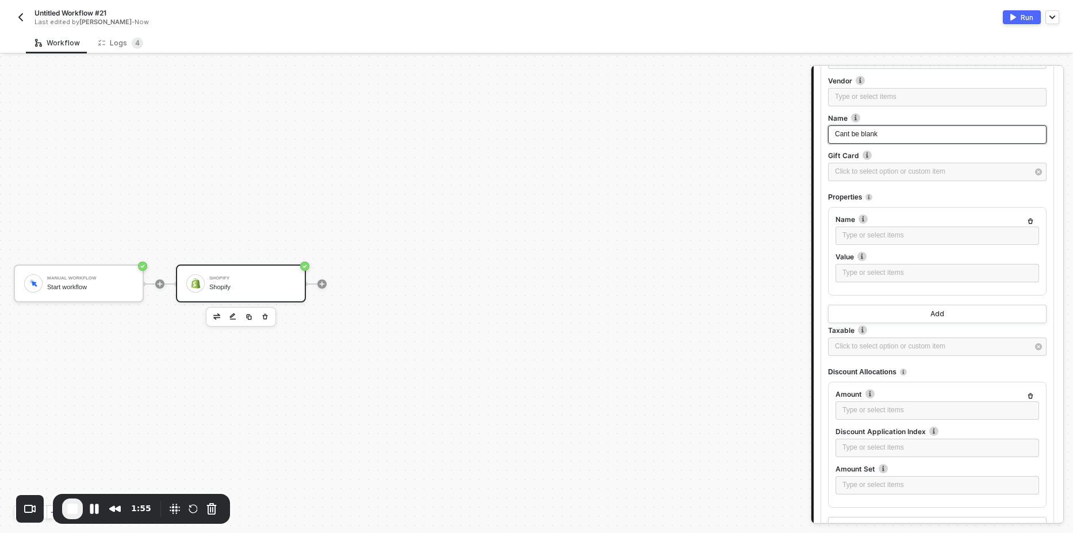
scroll to position [966, 0]
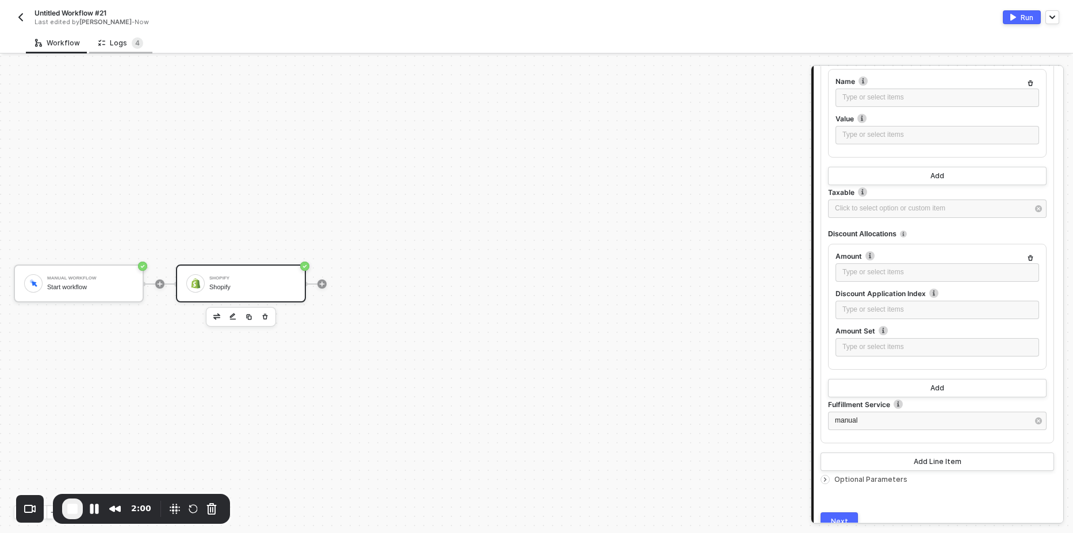
click at [113, 36] on div "Logs 4" at bounding box center [120, 42] width 63 height 21
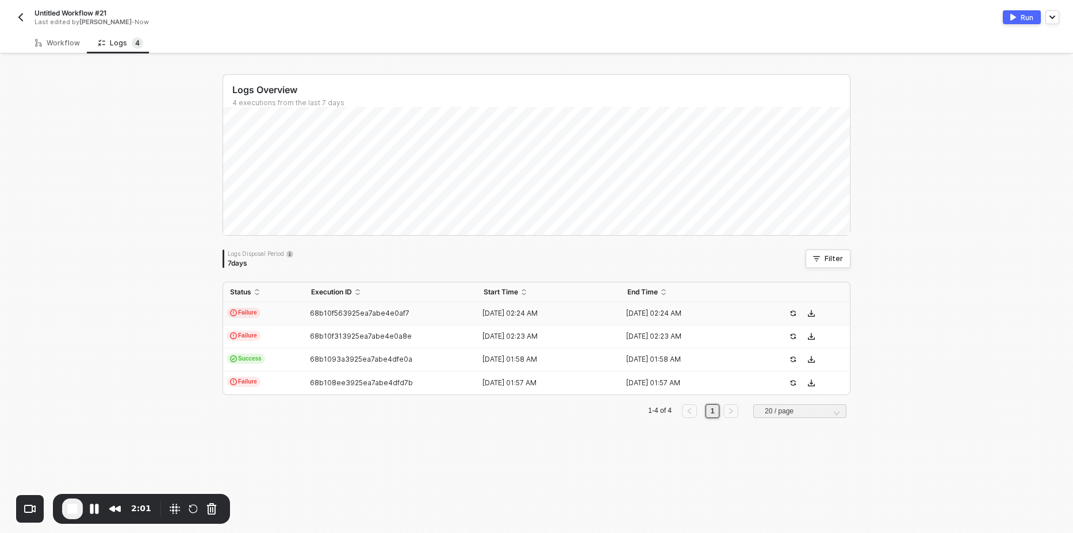
click at [248, 316] on span "Failure" at bounding box center [244, 313] width 34 height 10
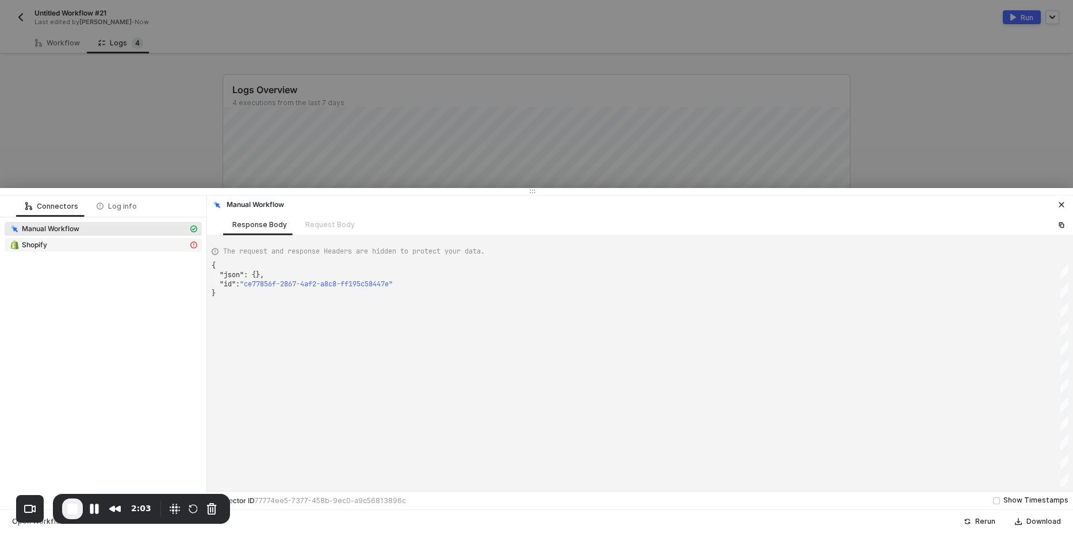
click at [74, 244] on div "Shopify" at bounding box center [98, 245] width 179 height 10
type textarea "{ "message": "Error: Error : Order: Line items is invalidLine Items: Name can't…"
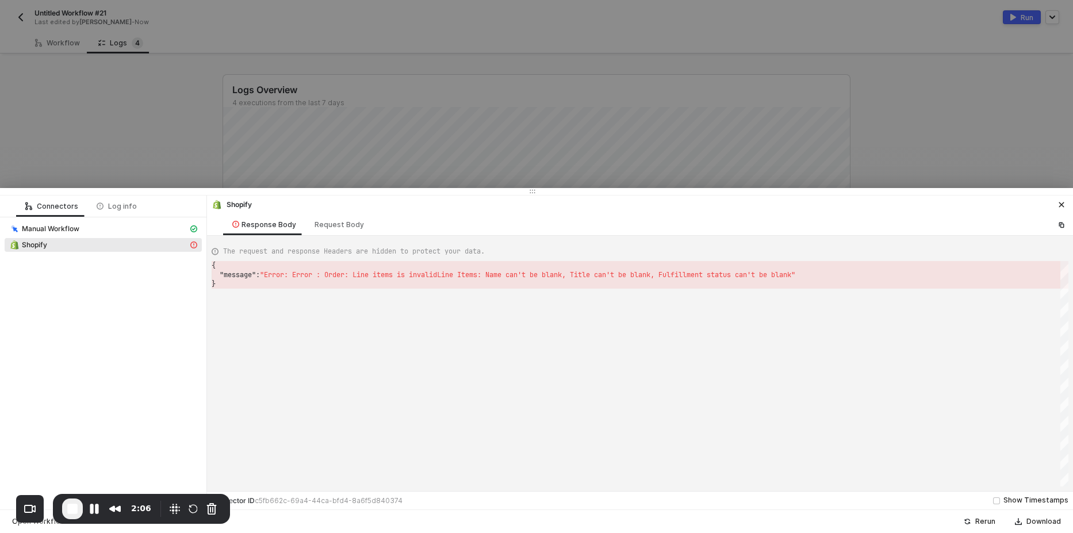
click at [56, 40] on div at bounding box center [536, 266] width 1073 height 533
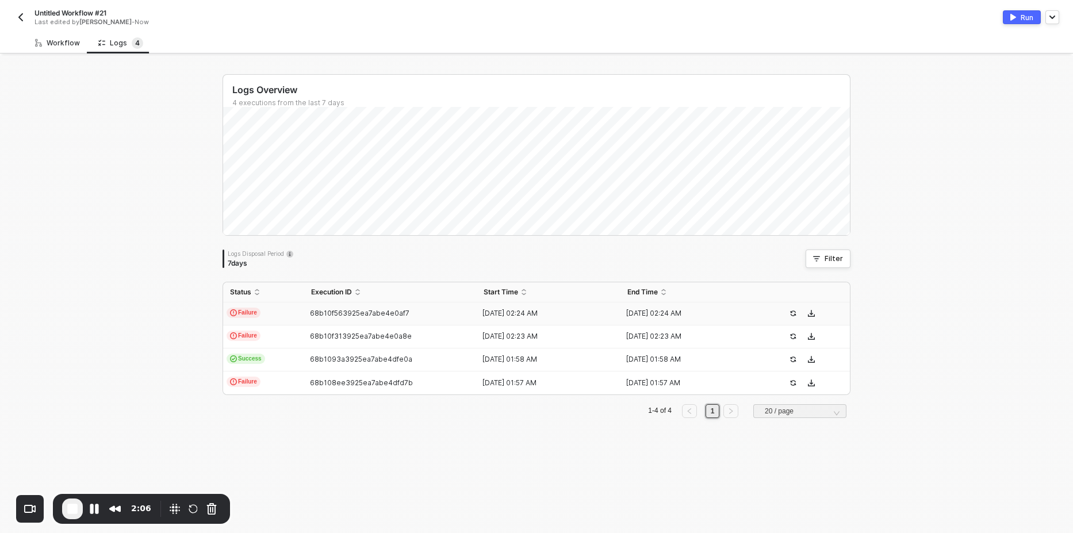
click at [56, 40] on div "Workflow" at bounding box center [57, 43] width 45 height 9
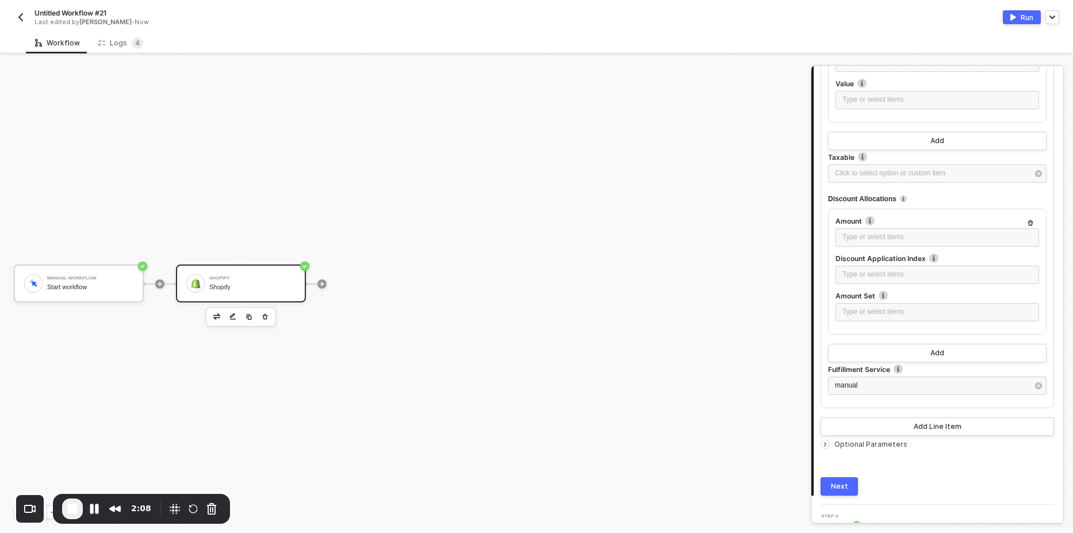
scroll to position [1019, 0]
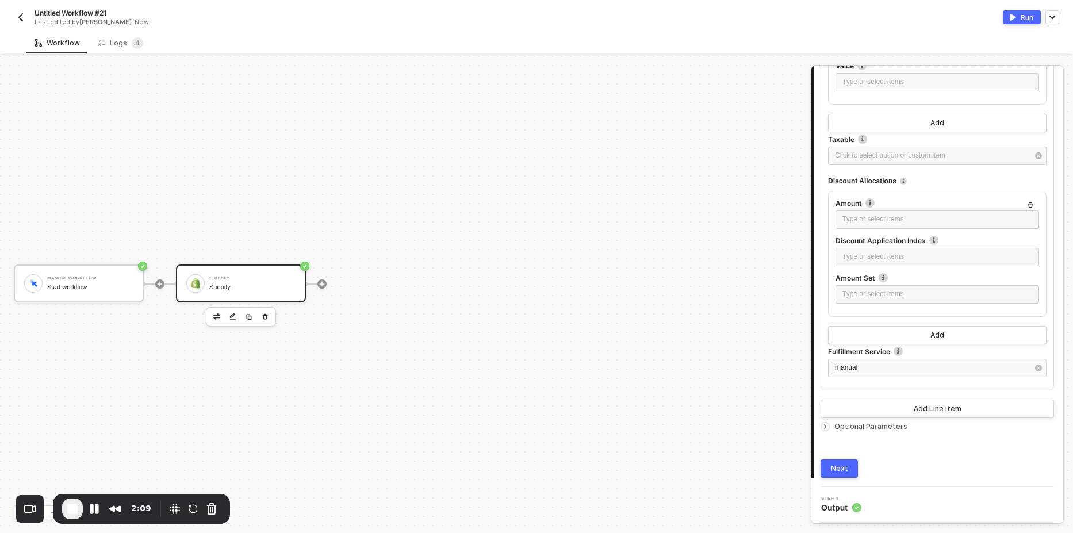
click at [850, 427] on span "Optional Parameters" at bounding box center [870, 426] width 73 height 9
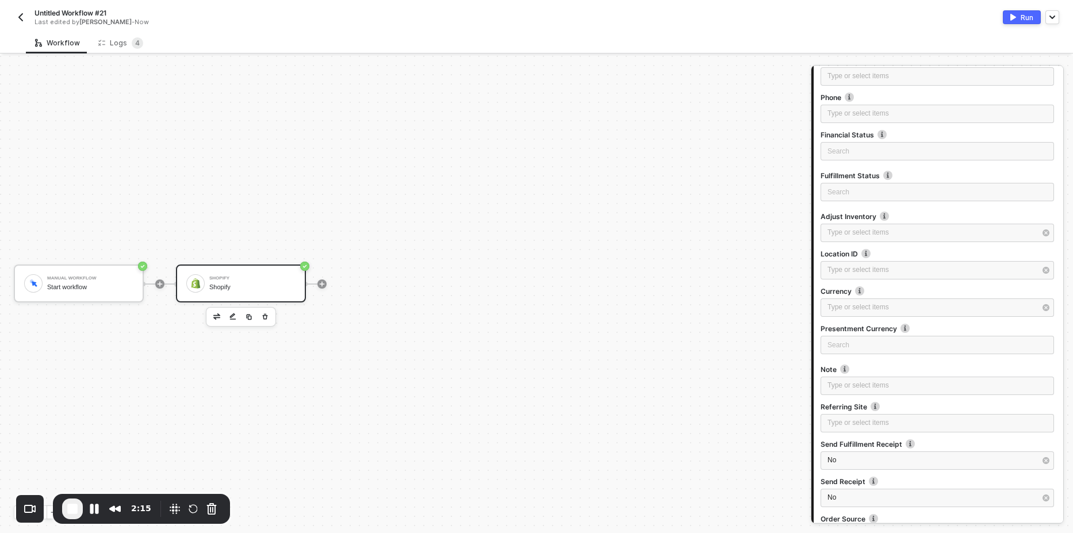
scroll to position [1548, 0]
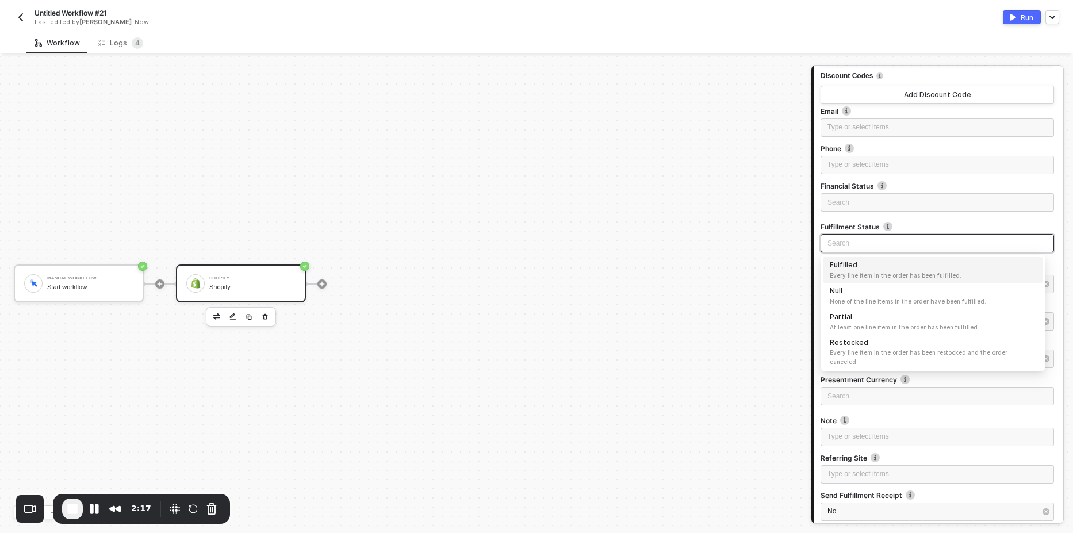
click at [859, 242] on input "search" at bounding box center [937, 243] width 220 height 17
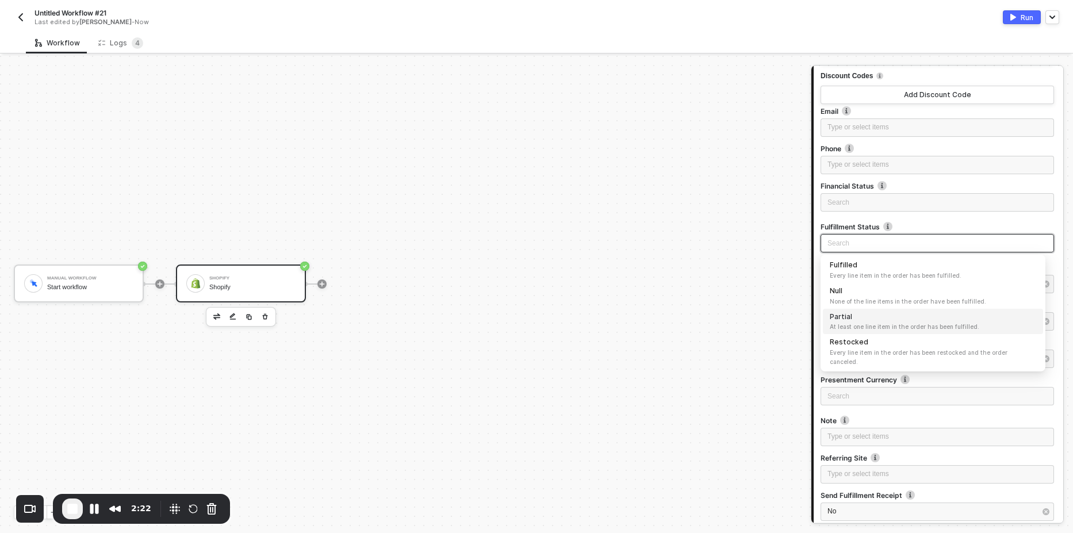
drag, startPoint x: 856, startPoint y: 319, endPoint x: 834, endPoint y: 323, distance: 22.8
click at [770, 313] on div "Manual Workflow Start workflow Shopify Shopify Shopify Shopify Step 1 Action Or…" at bounding box center [536, 294] width 1073 height 477
click at [860, 323] on span "At least one line item in the order has been fulfilled." at bounding box center [933, 326] width 206 height 9
click at [1009, 18] on button "Run" at bounding box center [1022, 17] width 38 height 14
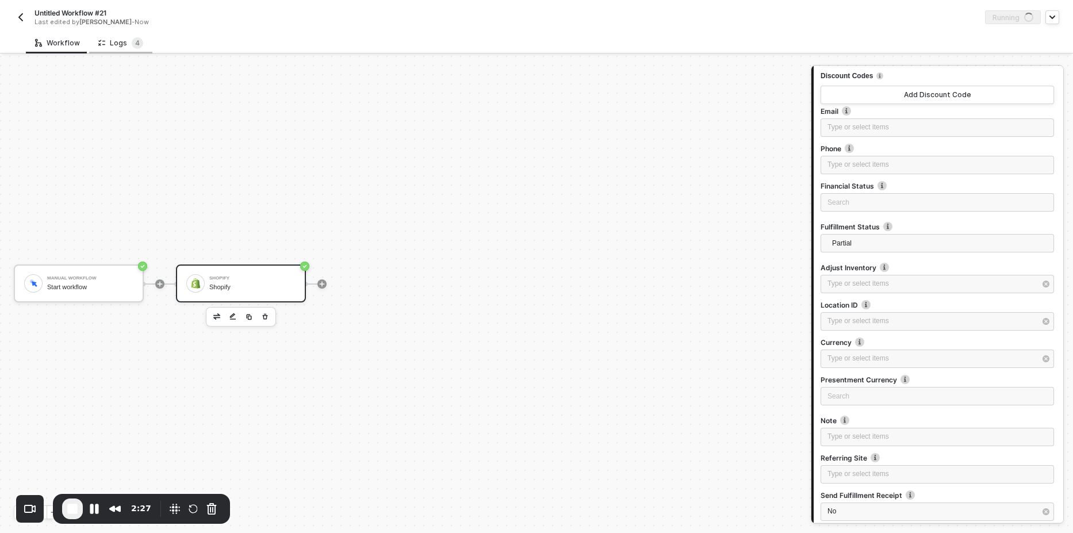
click at [117, 40] on div "Logs 4" at bounding box center [120, 42] width 45 height 11
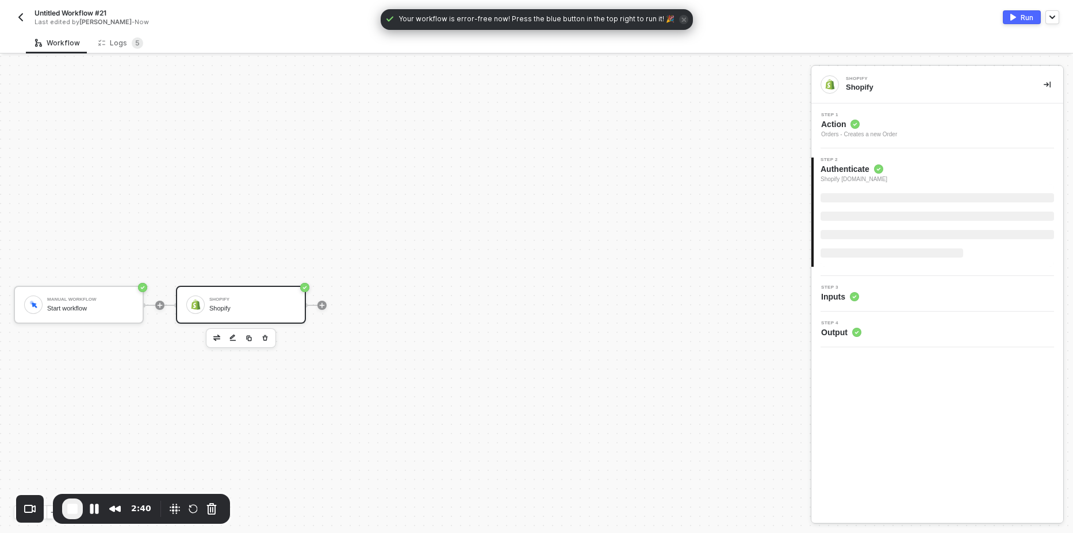
scroll to position [21, 0]
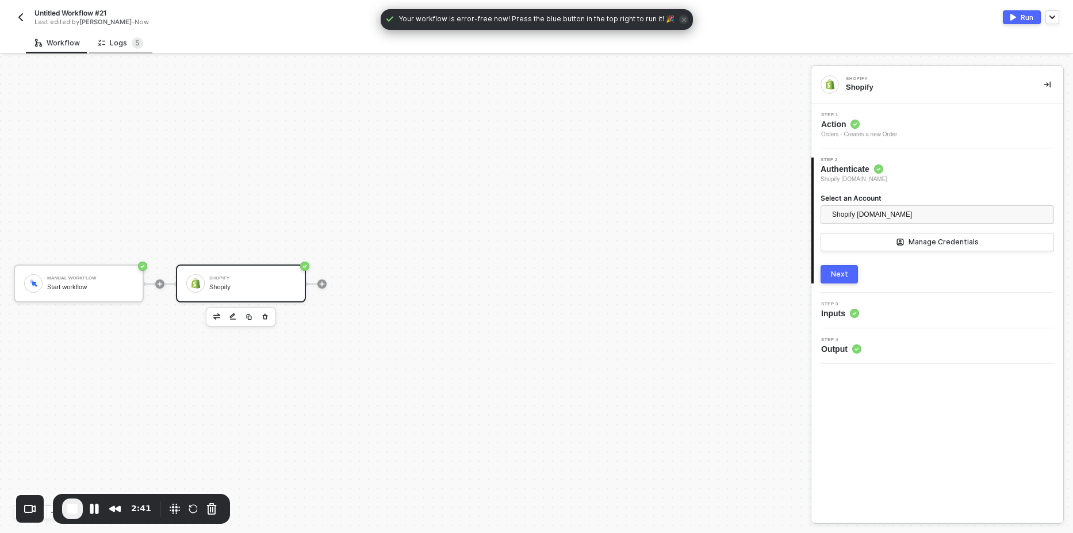
click at [116, 45] on div "Logs 5" at bounding box center [120, 42] width 45 height 11
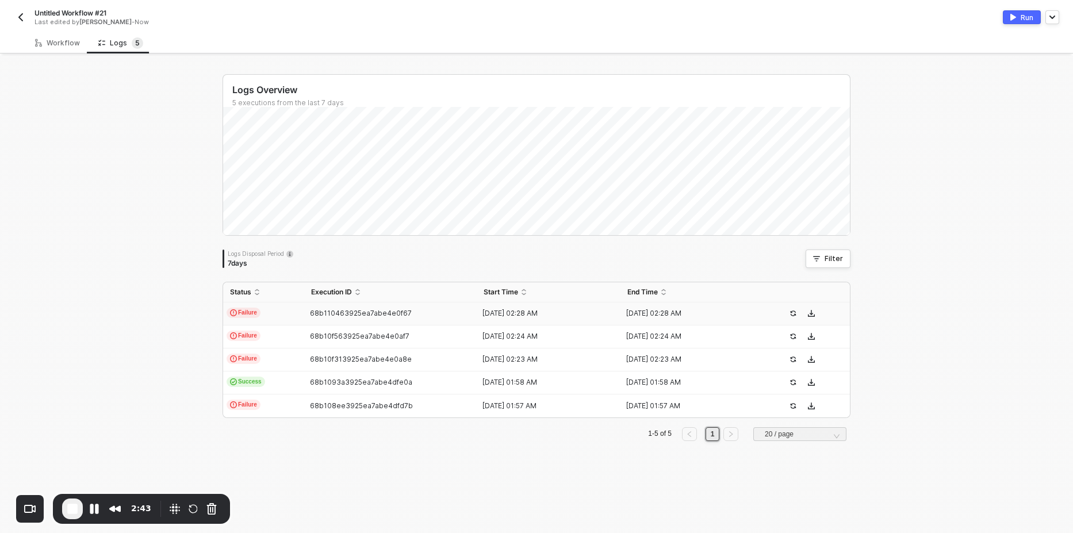
click at [242, 317] on span "Failure" at bounding box center [244, 313] width 34 height 10
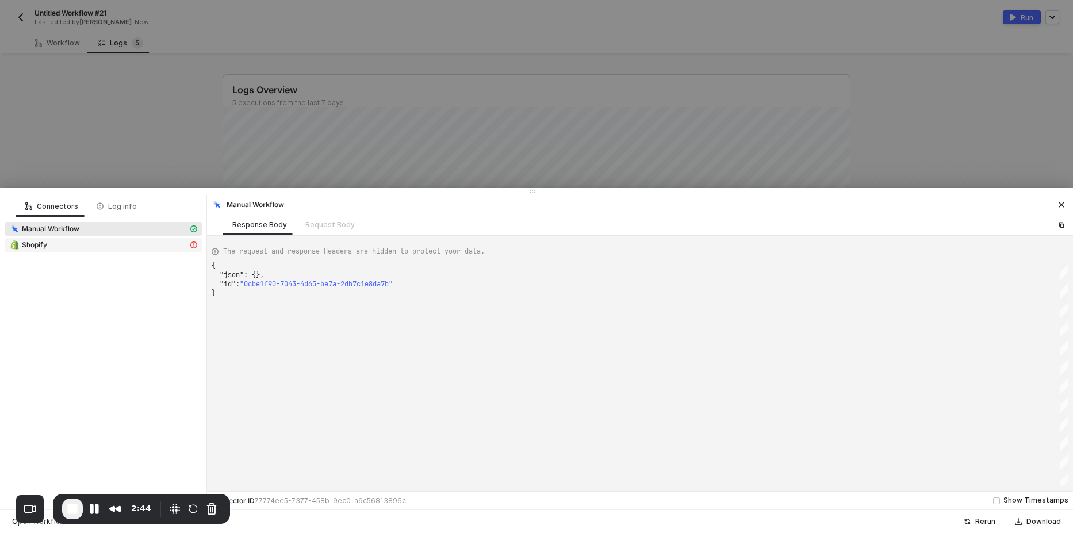
click at [106, 241] on div "Shopify" at bounding box center [98, 245] width 179 height 10
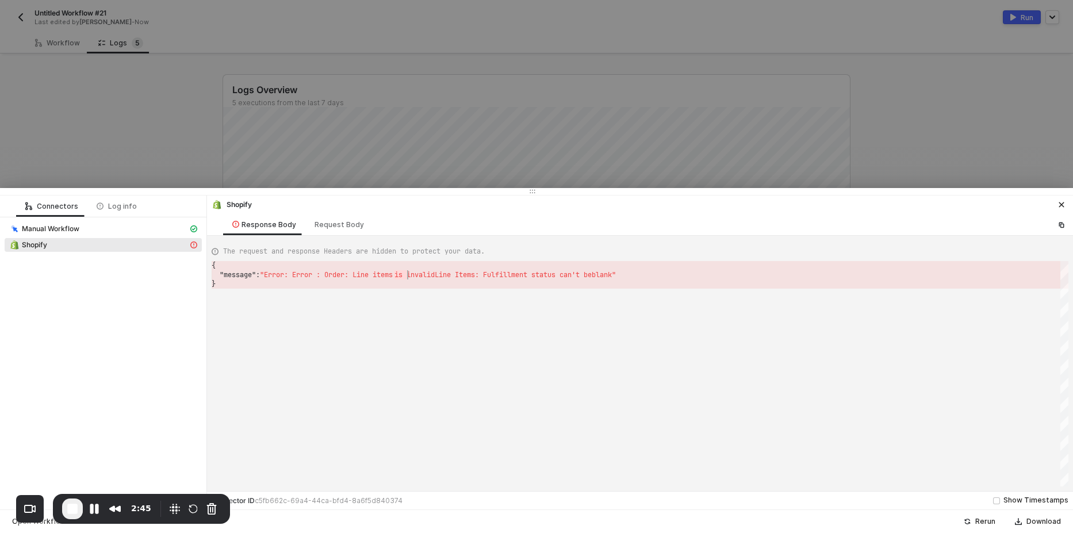
scroll to position [0, 3]
drag, startPoint x: 396, startPoint y: 276, endPoint x: 568, endPoint y: 296, distance: 172.5
drag, startPoint x: 575, startPoint y: 298, endPoint x: 584, endPoint y: 298, distance: 9.2
click at [576, 299] on div "{ "message" : "Error: Error : Order: Line items ⸱ is ⸱ invalidLine ⸱ Items: ⸱ F…" at bounding box center [640, 373] width 857 height 225
click at [336, 228] on div "Request Body" at bounding box center [339, 224] width 49 height 9
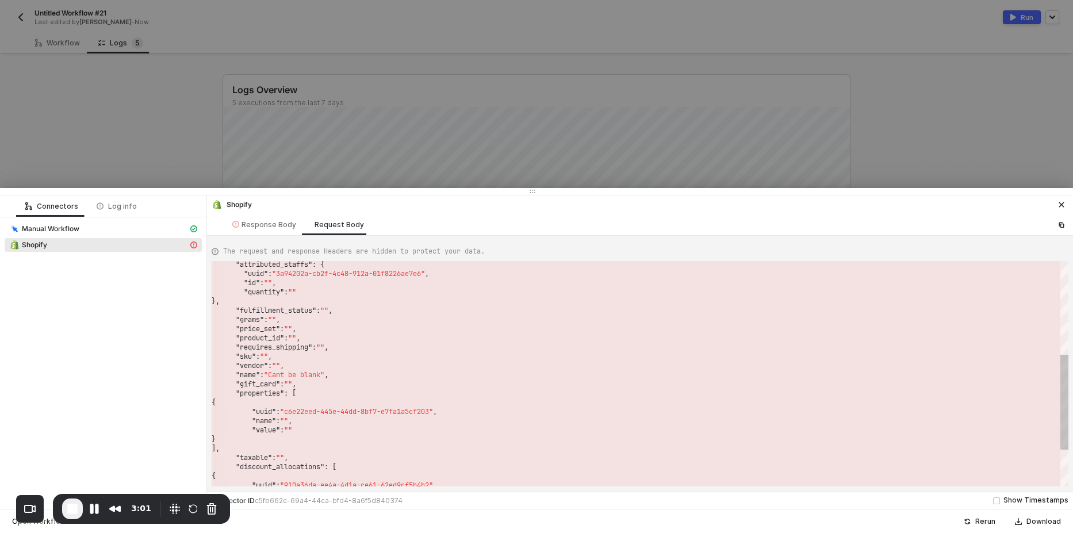
type textarea "} ], "title": "Cant be blank", "variant_title": "", "attributed_staffs": { "uui…"
drag, startPoint x: 328, startPoint y: 311, endPoint x: 251, endPoint y: 265, distance: 89.2
drag, startPoint x: 152, startPoint y: 120, endPoint x: 78, endPoint y: 60, distance: 94.8
click at [151, 119] on div at bounding box center [536, 266] width 1073 height 533
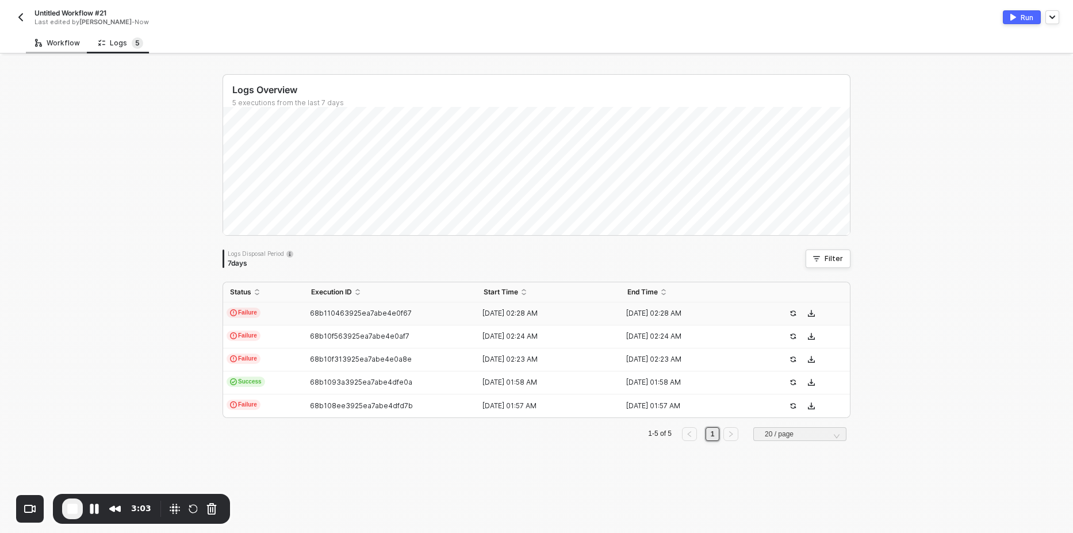
click at [54, 47] on div "Workflow" at bounding box center [57, 43] width 45 height 9
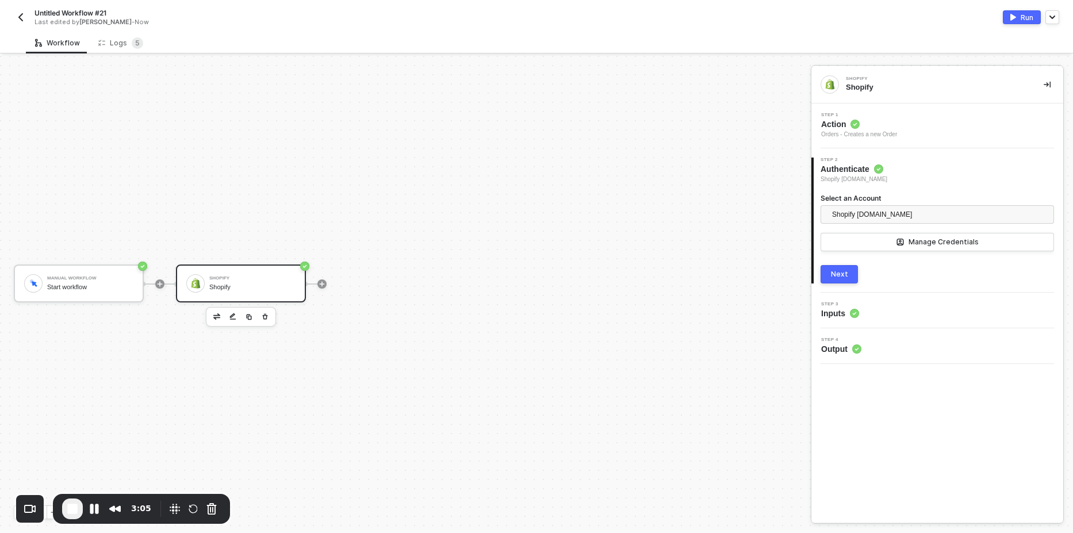
click at [878, 305] on div "Step 3 Inputs" at bounding box center [938, 310] width 249 height 17
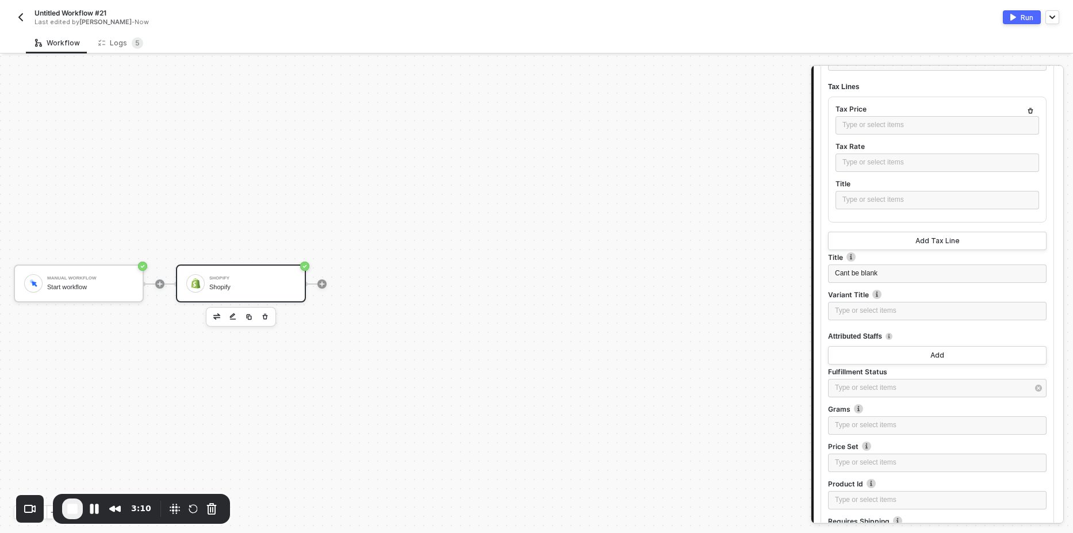
scroll to position [345, 0]
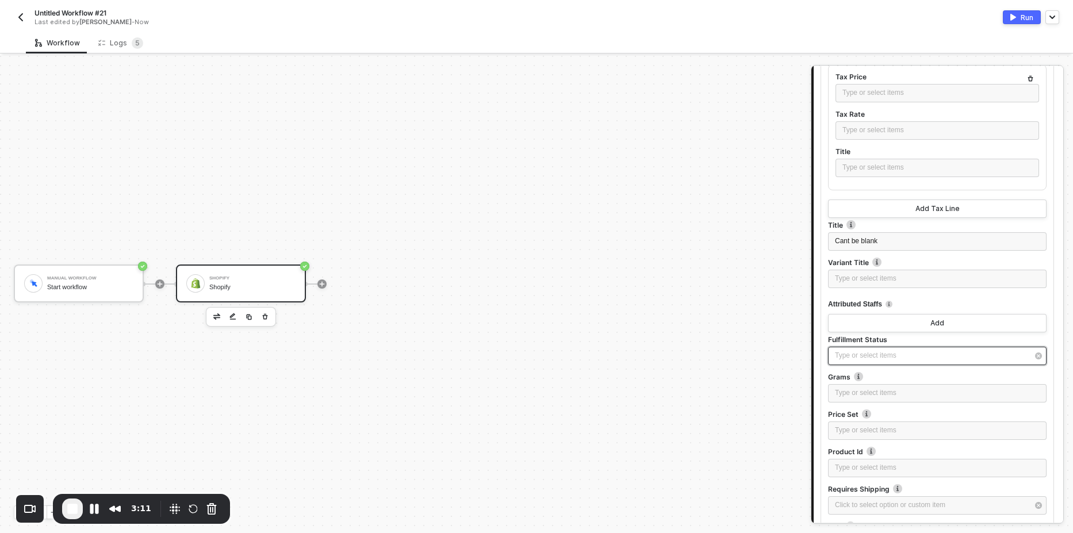
click at [875, 358] on div "Type or select items ﻿" at bounding box center [931, 355] width 193 height 11
click at [664, 177] on div "Partial" at bounding box center [718, 175] width 168 height 20
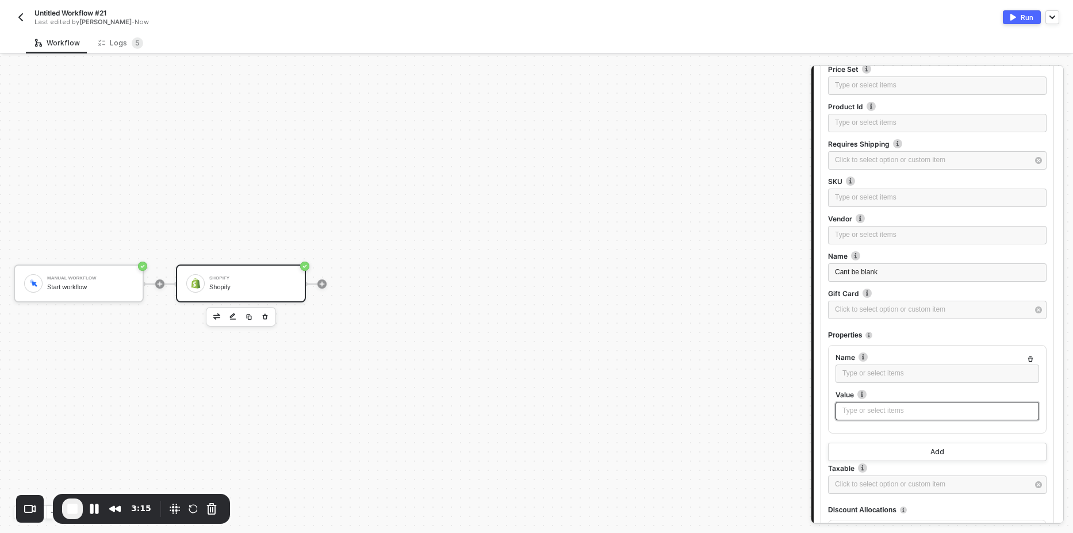
scroll to position [1019, 0]
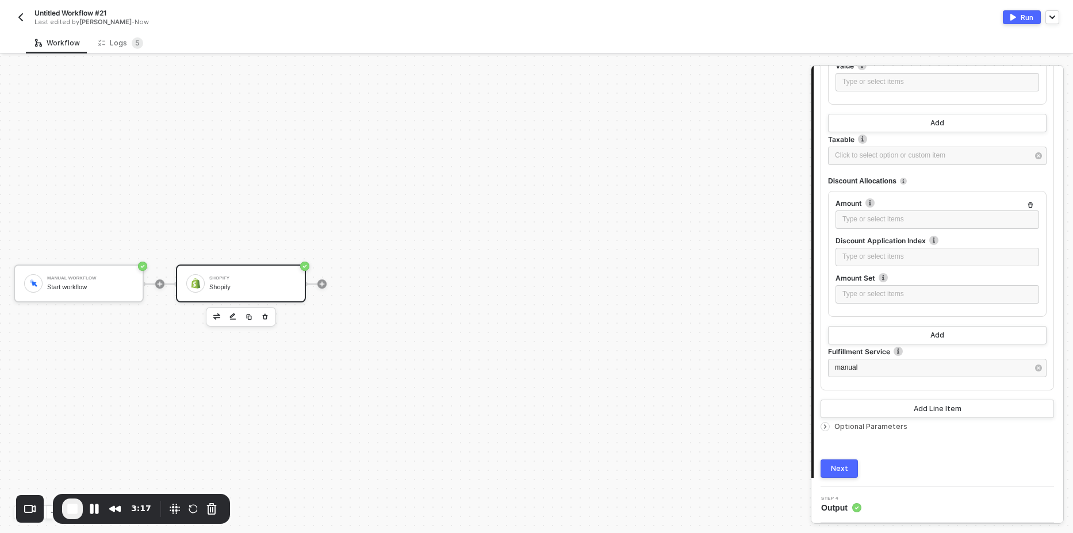
click at [1022, 13] on div "Run" at bounding box center [1027, 18] width 13 height 10
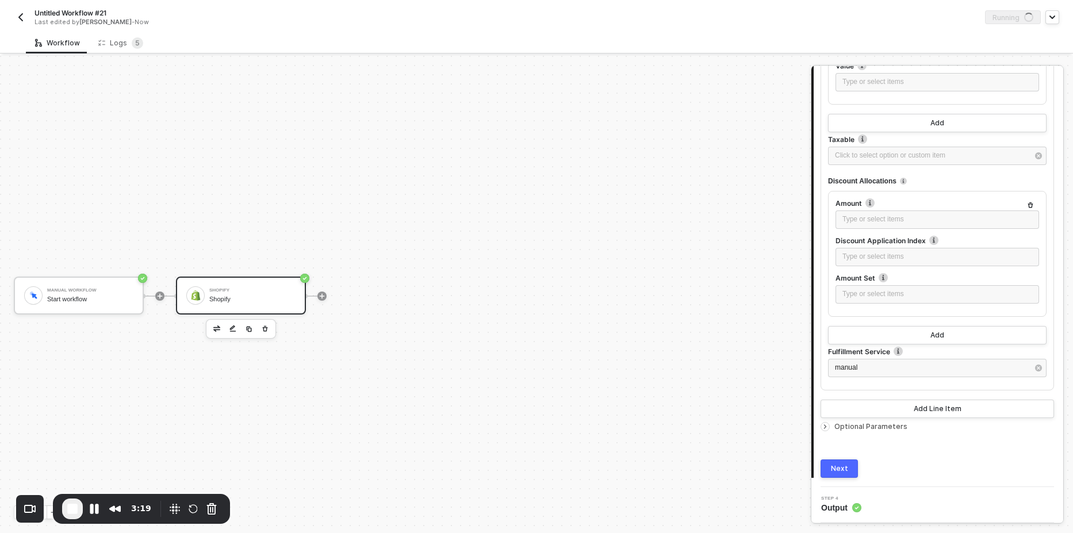
scroll to position [0, 0]
click at [113, 43] on div "Logs 5" at bounding box center [120, 42] width 45 height 11
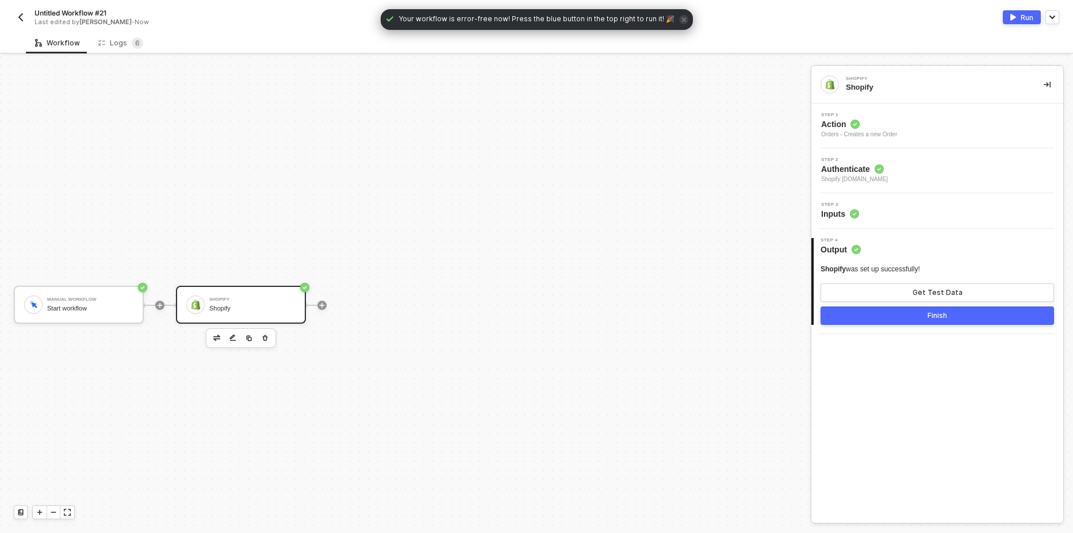
scroll to position [21, 0]
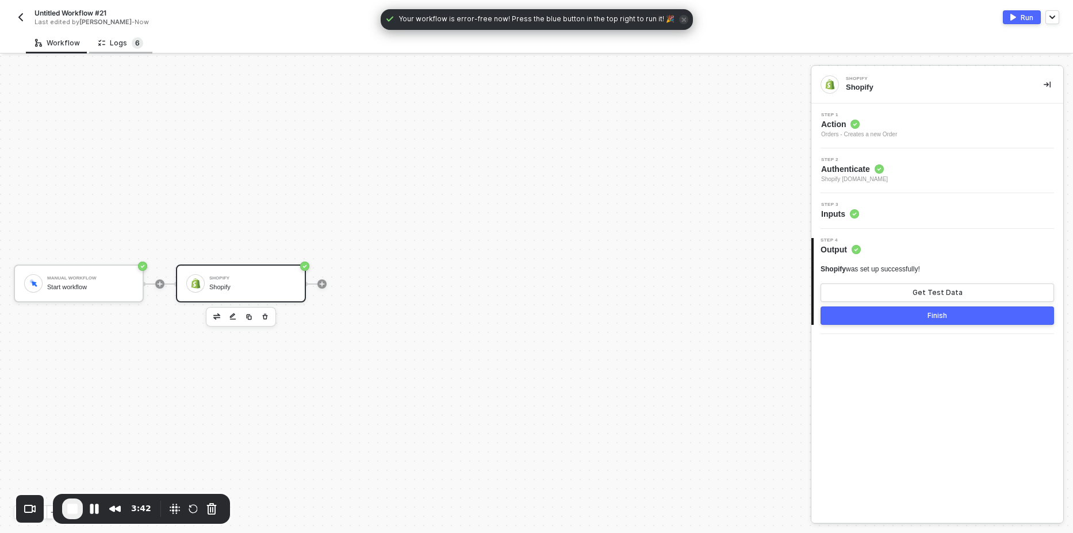
click at [135, 39] on span "6" at bounding box center [137, 43] width 5 height 9
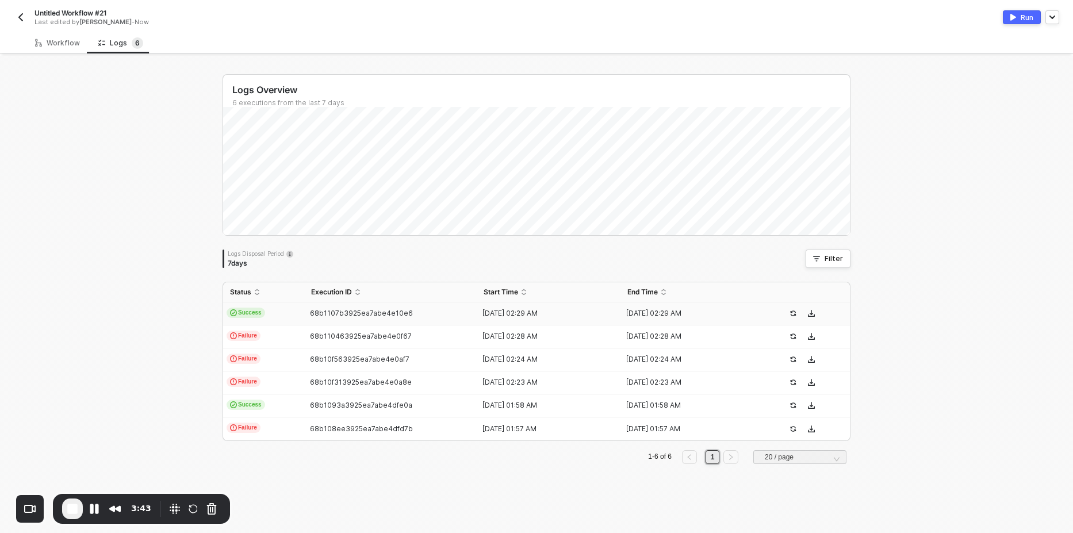
click at [251, 318] on td "Success" at bounding box center [263, 313] width 81 height 23
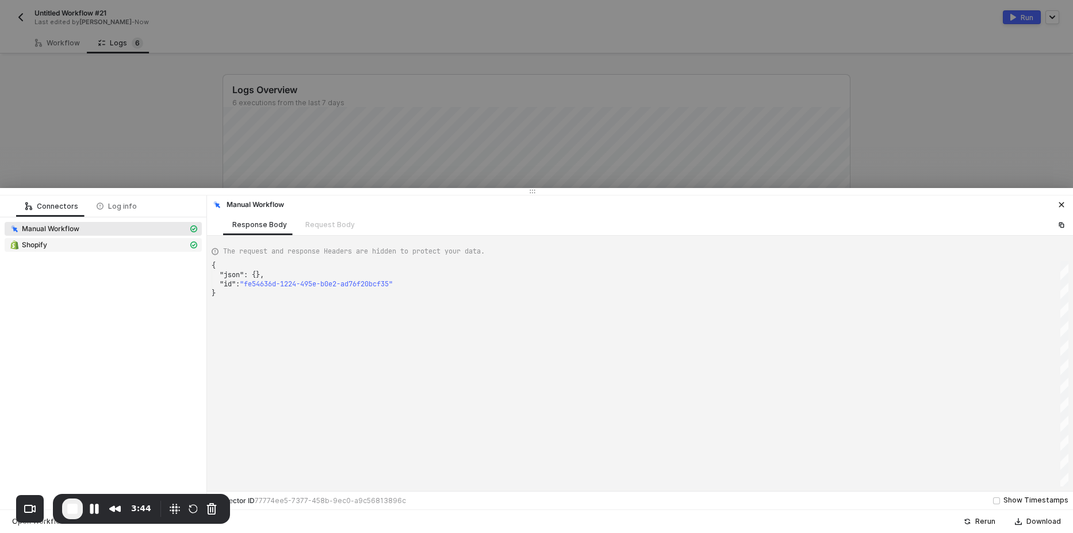
click at [95, 251] on span "Shopify" at bounding box center [103, 245] width 197 height 14
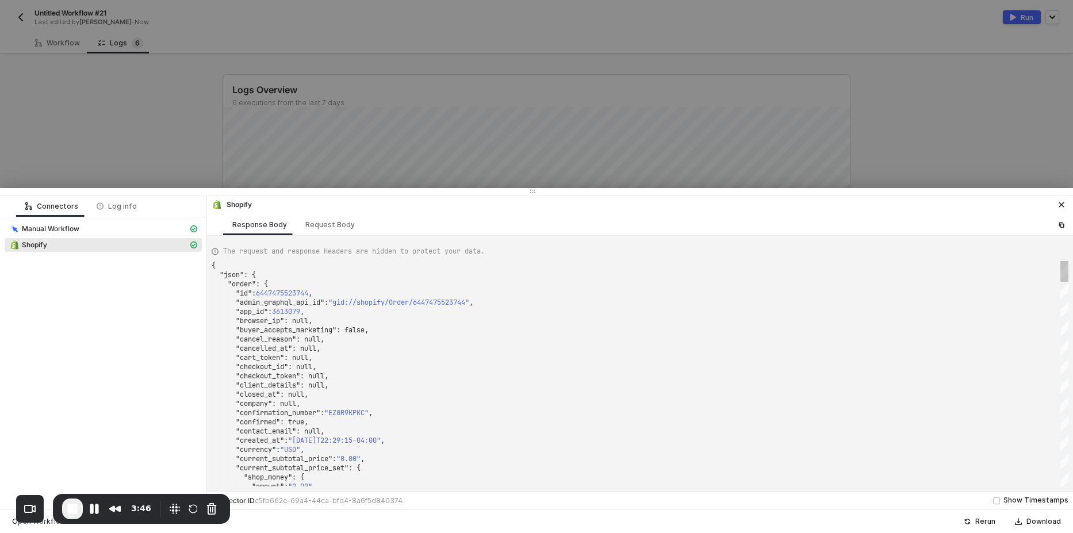
scroll to position [0, 0]
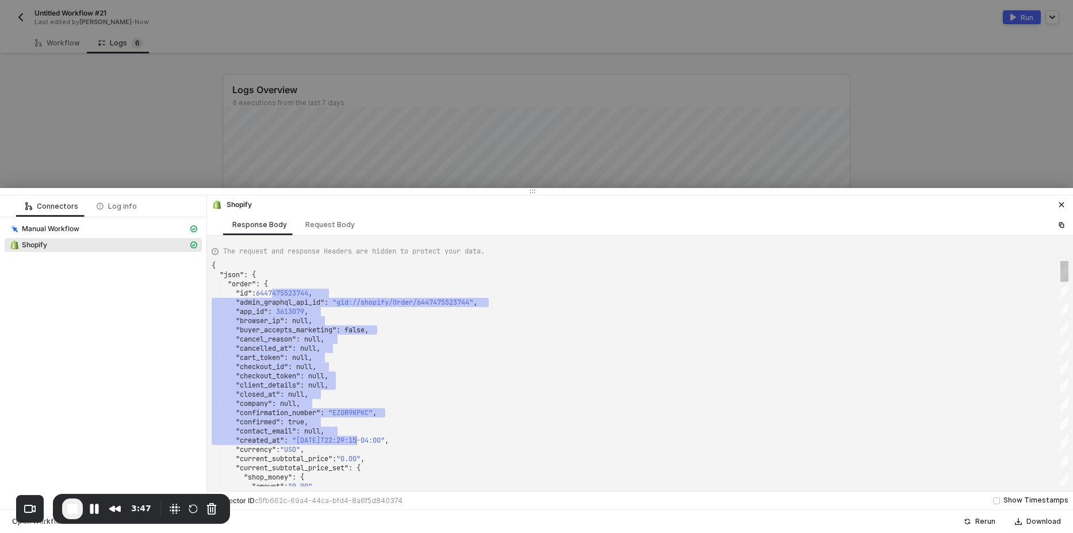
type textarea "{ "json": { "order": { "id": 6447475523744, "admin_graphql_api_id": "gid://shop…"
drag, startPoint x: 282, startPoint y: 295, endPoint x: 374, endPoint y: 425, distance: 159.7
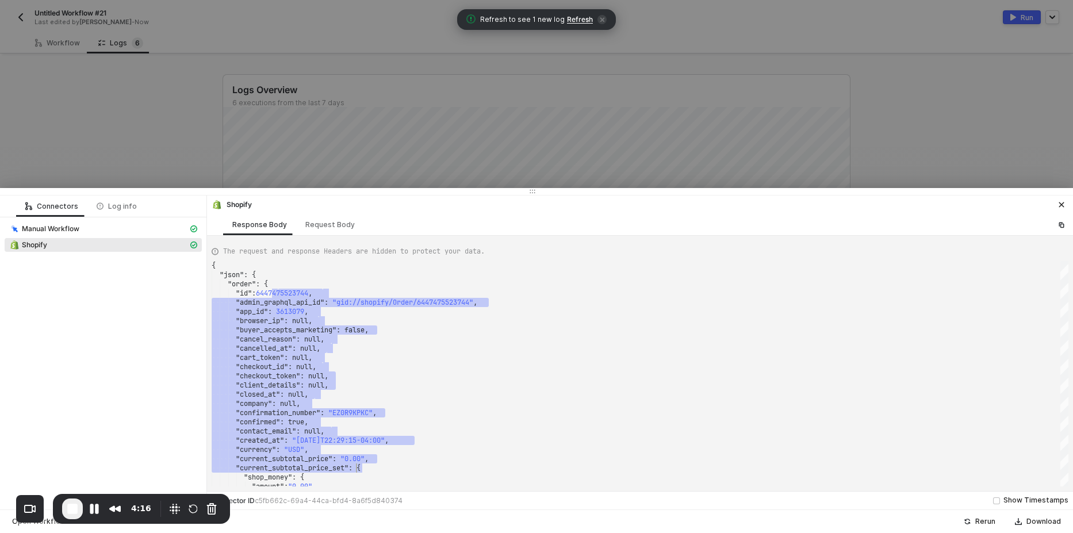
click at [571, 18] on span "Refresh" at bounding box center [580, 19] width 26 height 9
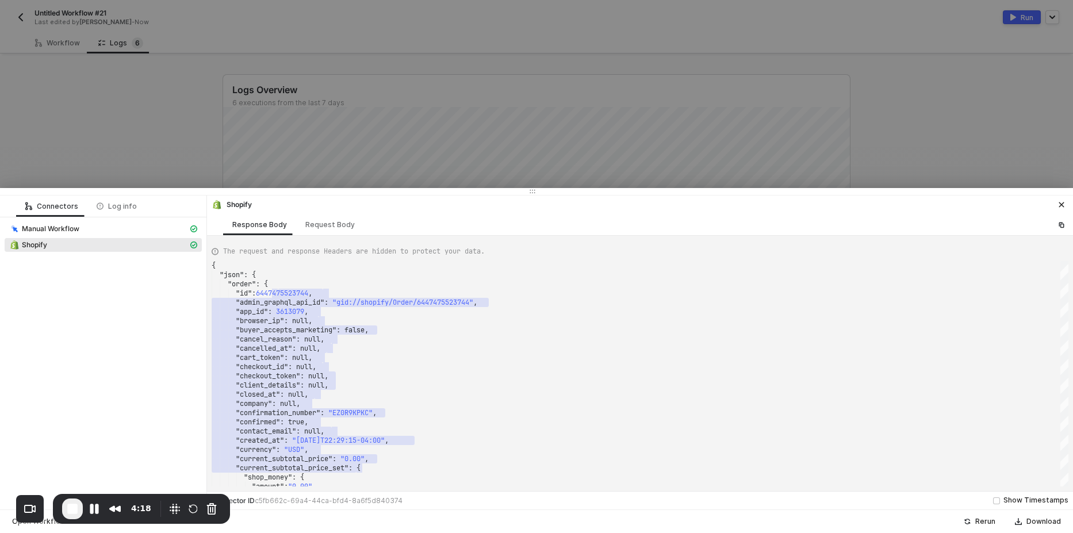
click at [129, 103] on div at bounding box center [536, 266] width 1073 height 533
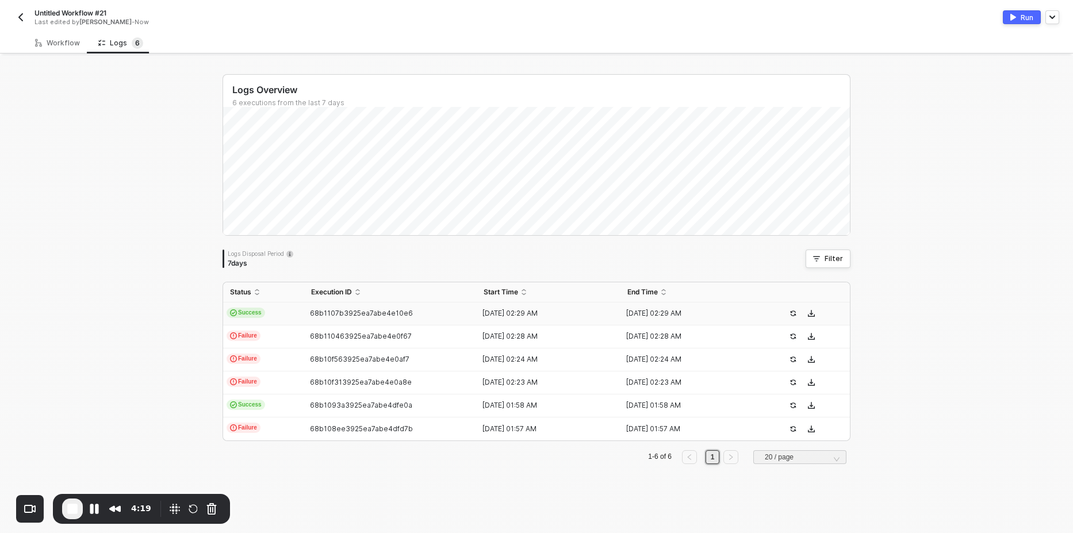
click at [26, 16] on button "button" at bounding box center [21, 17] width 14 height 14
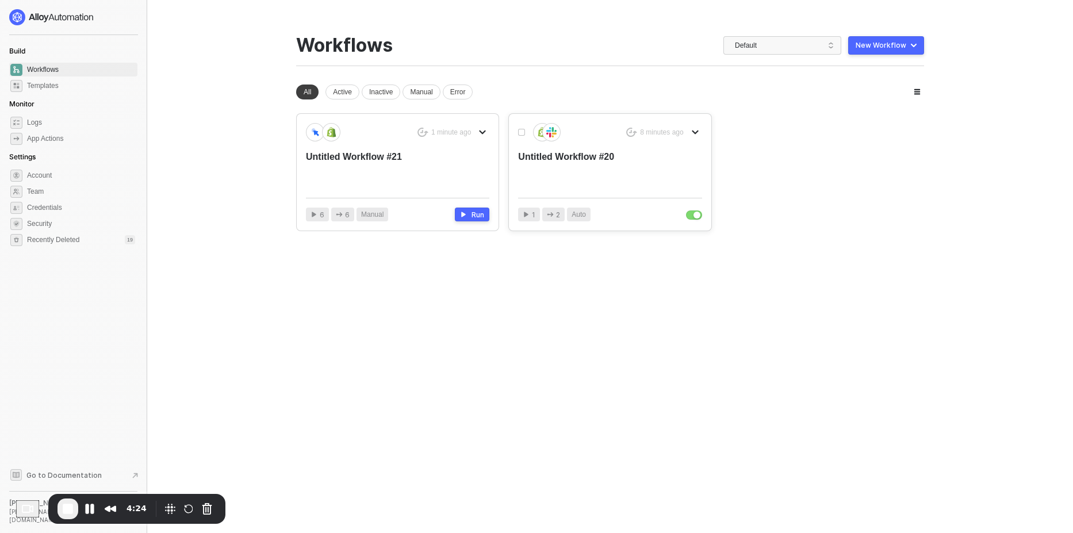
click at [591, 176] on div "Untitled Workflow #20" at bounding box center [591, 170] width 147 height 38
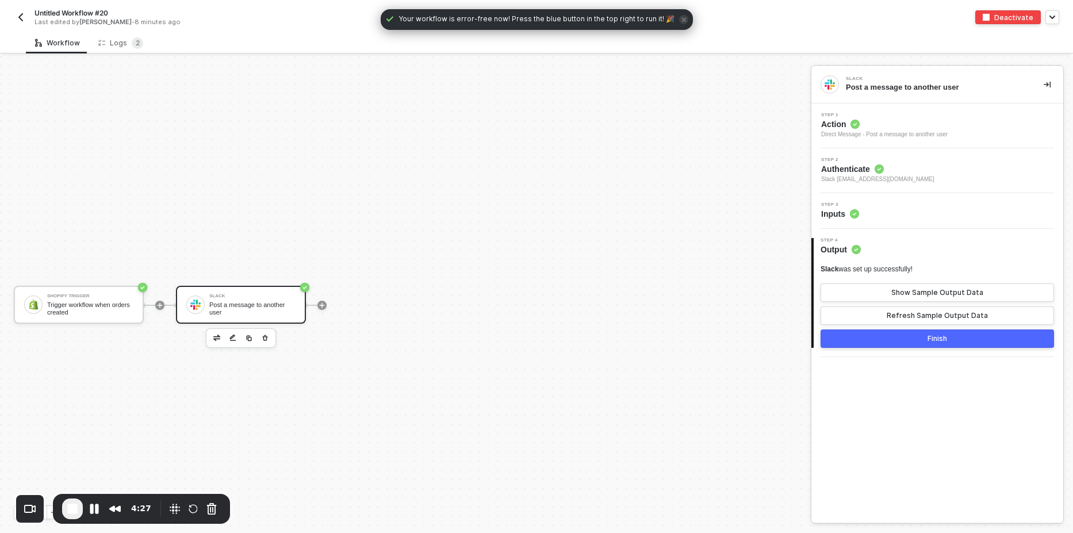
scroll to position [21, 0]
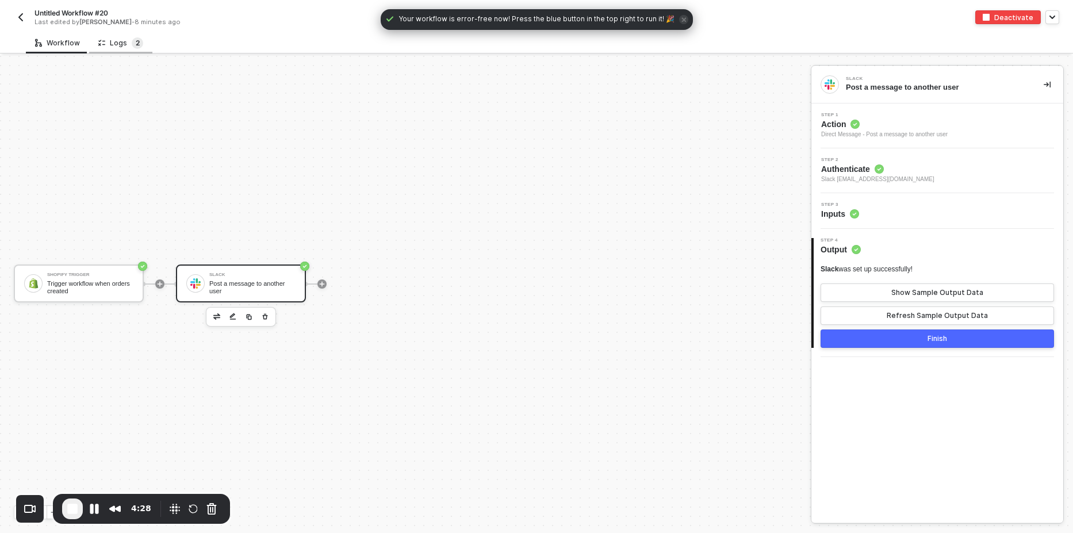
click at [136, 41] on span "2" at bounding box center [138, 43] width 4 height 9
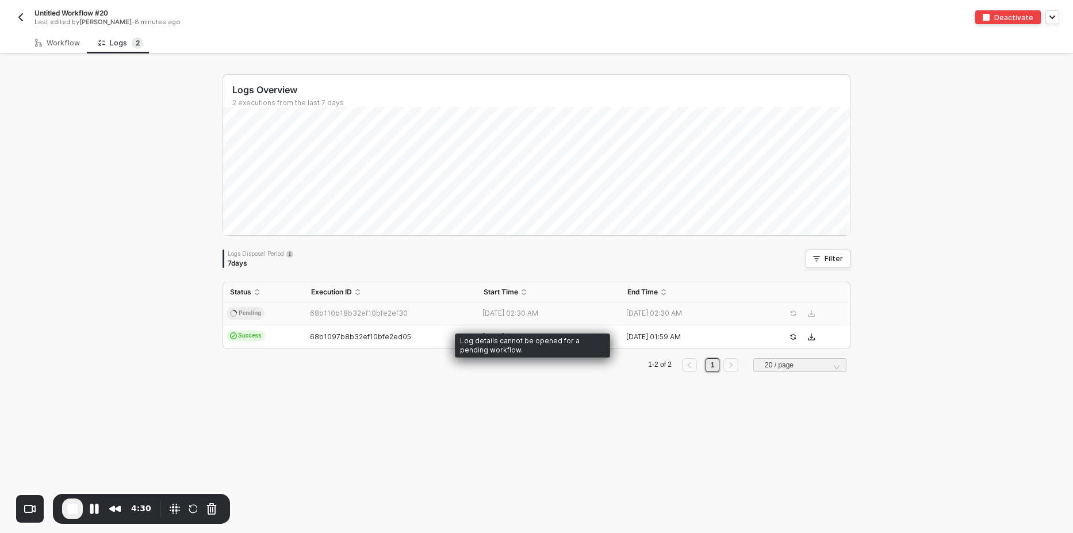
click at [289, 317] on td "Pending" at bounding box center [263, 313] width 81 height 23
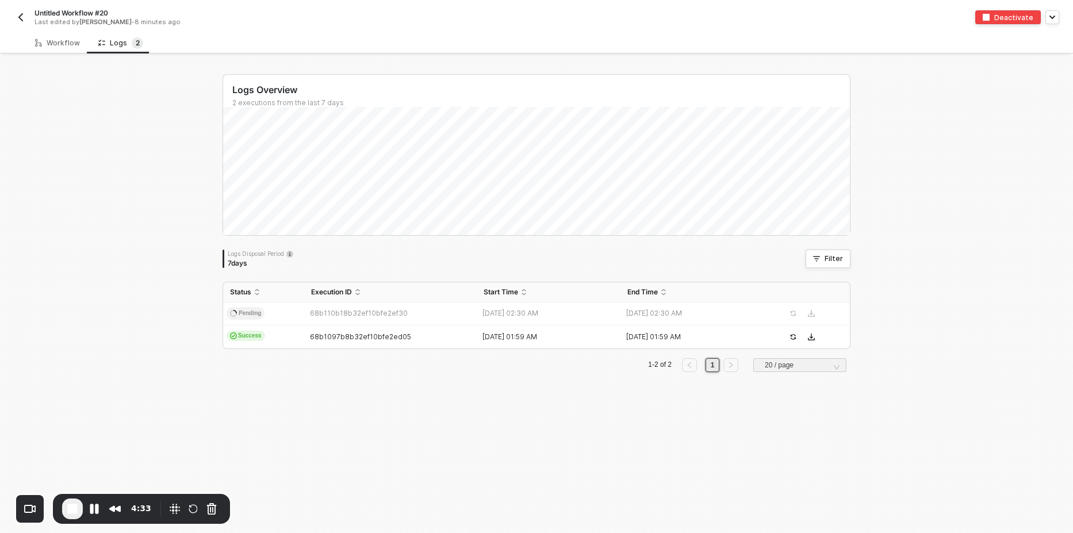
click at [113, 120] on div "Logs Overview 2 executions from the last 7 days Logs Disposal Period 7 days Fil…" at bounding box center [536, 294] width 1073 height 477
click at [51, 42] on div "Workflow" at bounding box center [57, 43] width 45 height 9
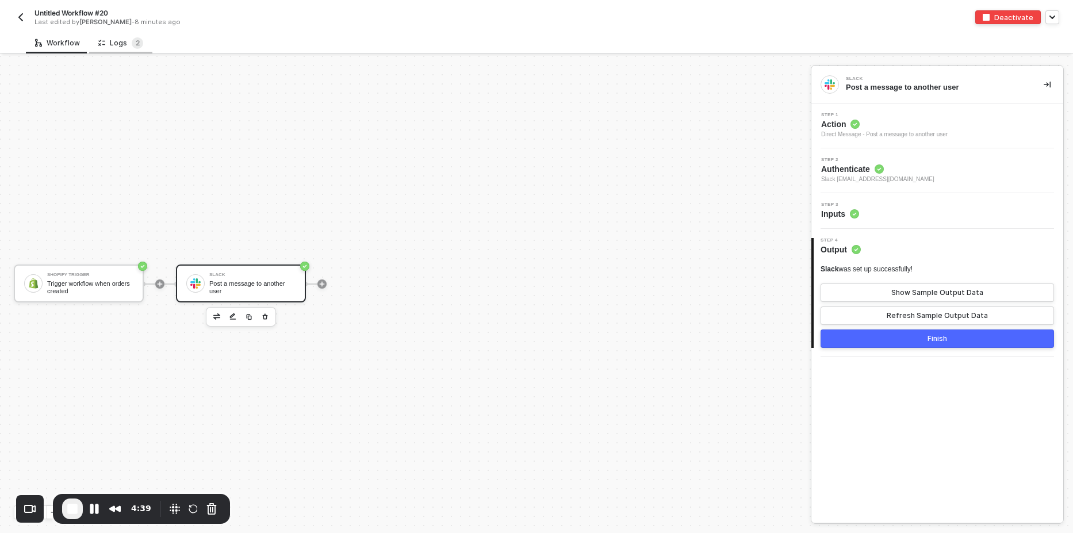
click at [122, 47] on div "Logs 2" at bounding box center [120, 42] width 45 height 11
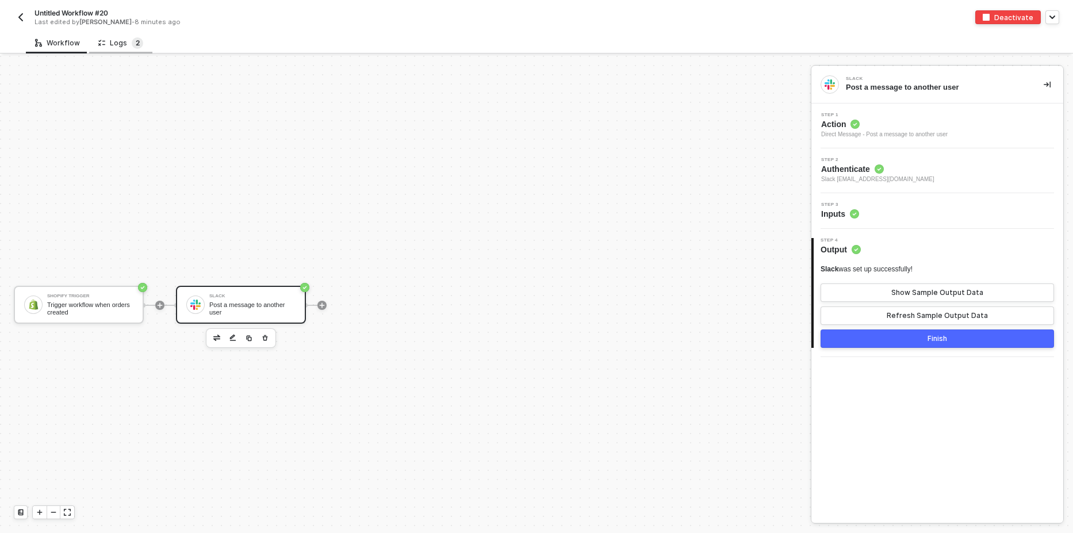
click at [132, 47] on span "2" at bounding box center [137, 42] width 11 height 11
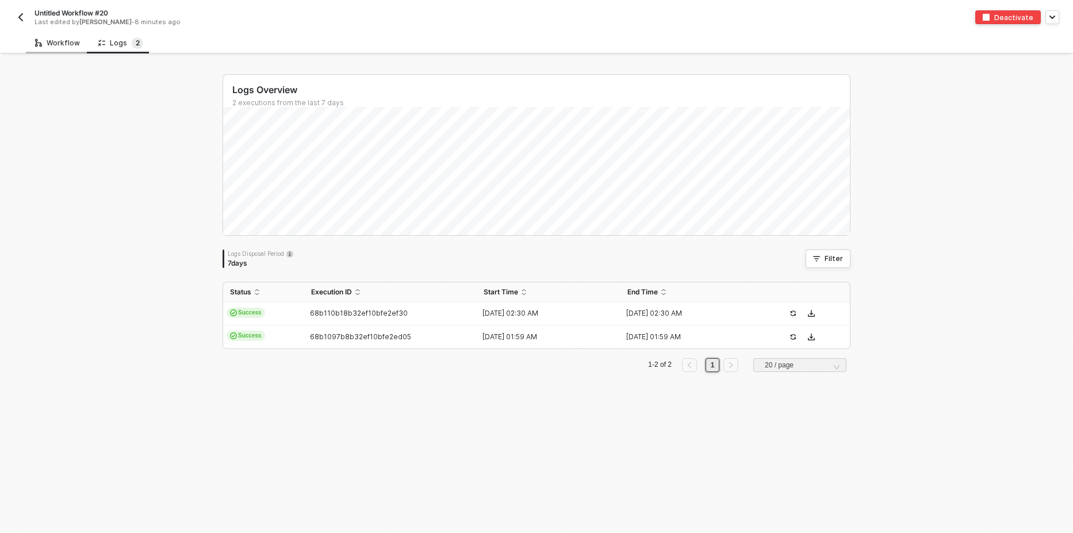
click at [54, 46] on div "Workflow" at bounding box center [57, 43] width 45 height 9
